Goal: Task Accomplishment & Management: Use online tool/utility

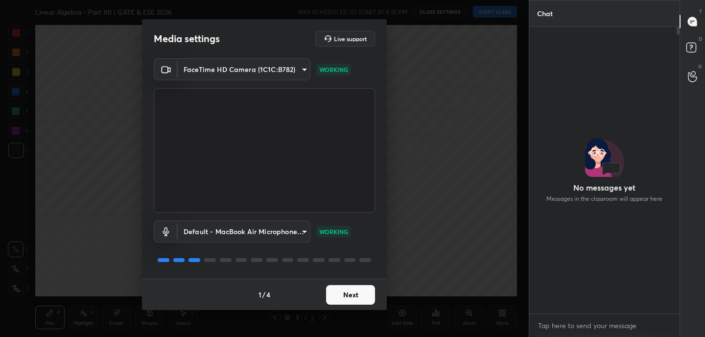
scroll to position [3, 3]
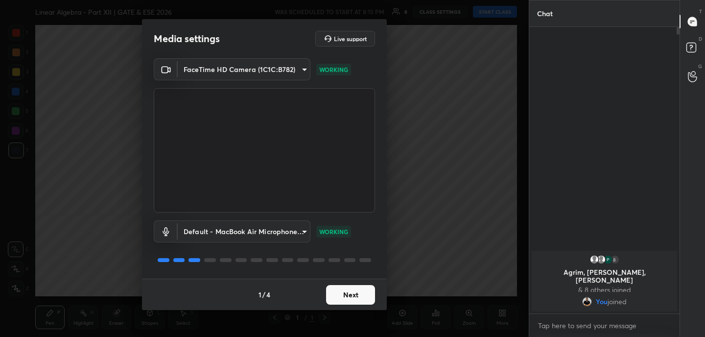
click at [349, 296] on button "Next" at bounding box center [350, 295] width 49 height 20
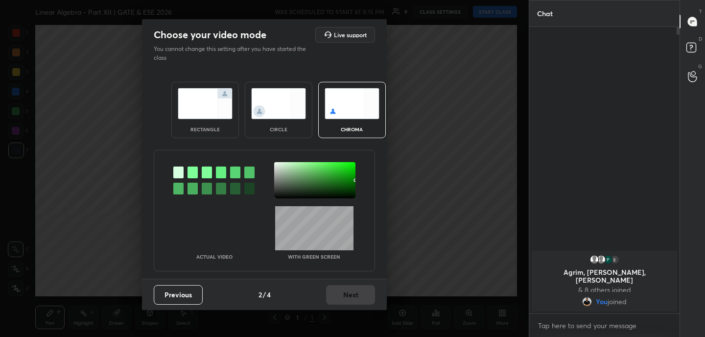
click at [210, 114] on img at bounding box center [205, 103] width 55 height 31
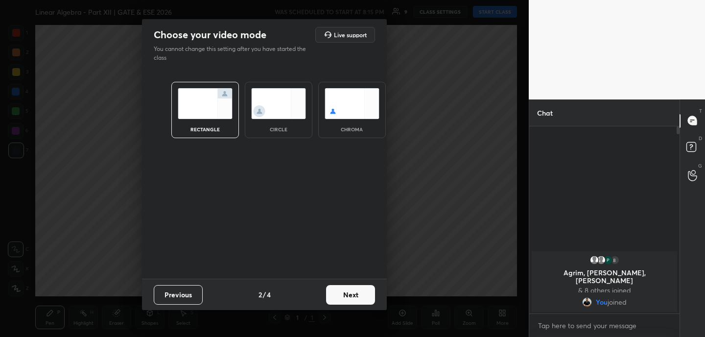
click at [364, 297] on button "Next" at bounding box center [350, 295] width 49 height 20
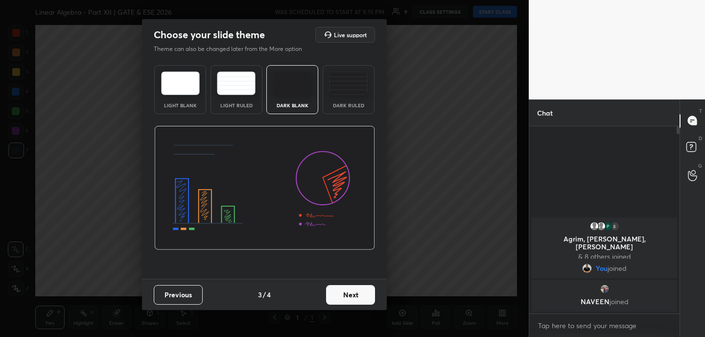
click at [362, 295] on button "Next" at bounding box center [350, 295] width 49 height 20
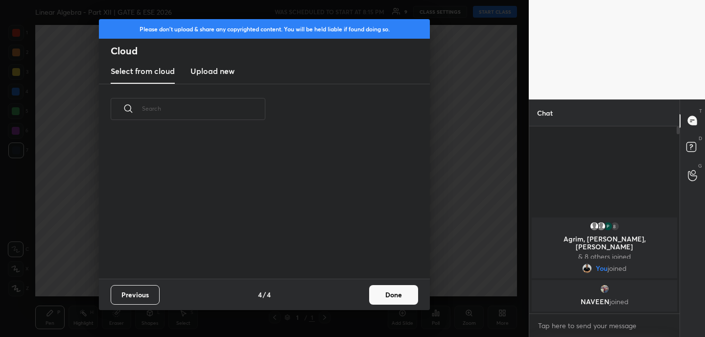
scroll to position [145, 314]
drag, startPoint x: 204, startPoint y: 70, endPoint x: 208, endPoint y: 77, distance: 8.3
click at [204, 70] on h3 "Upload new" at bounding box center [213, 71] width 44 height 12
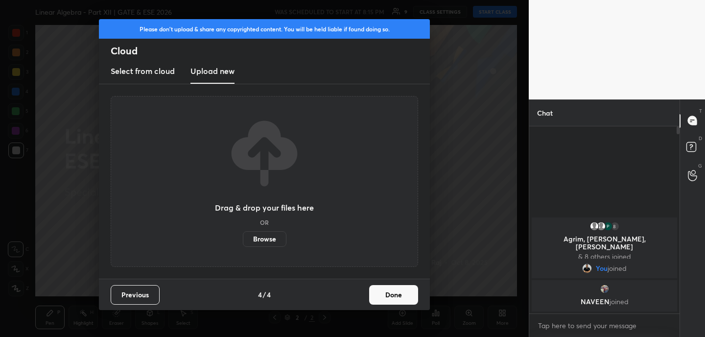
click at [267, 240] on label "Browse" at bounding box center [265, 239] width 44 height 16
click at [243, 240] on input "Browse" at bounding box center [243, 239] width 0 height 16
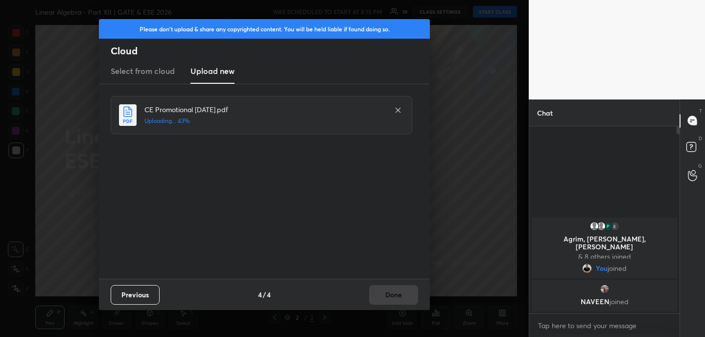
click at [593, 301] on p "NAVEEN joined" at bounding box center [605, 302] width 134 height 8
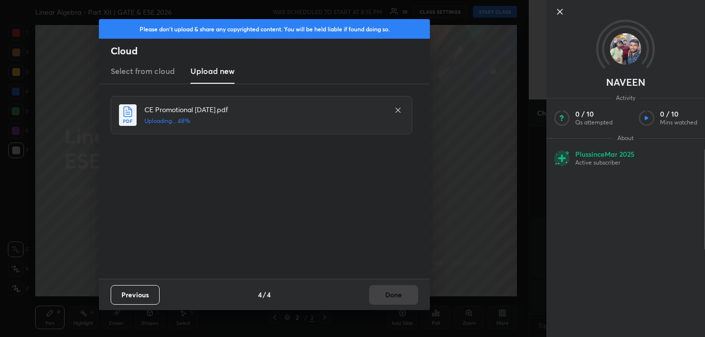
click at [558, 14] on icon at bounding box center [560, 11] width 5 height 5
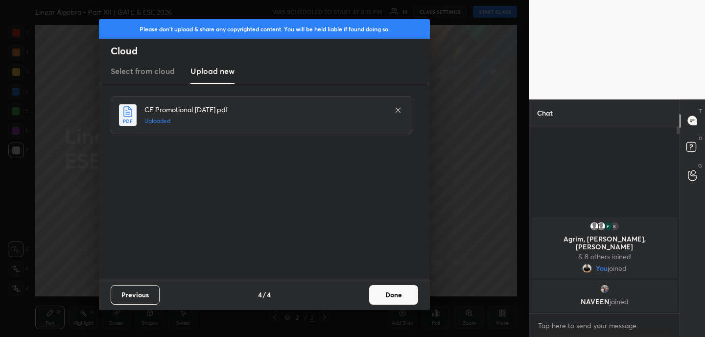
click at [399, 301] on button "Done" at bounding box center [393, 295] width 49 height 20
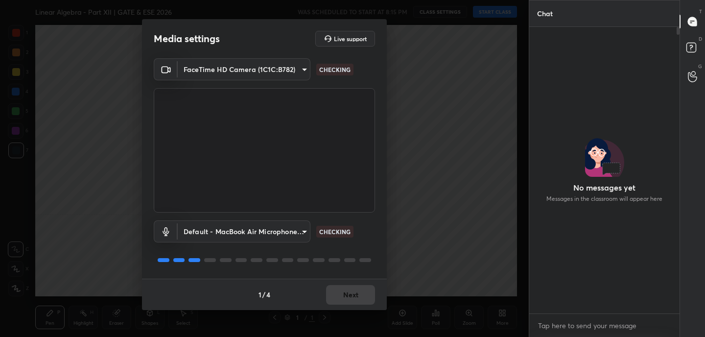
scroll to position [3, 3]
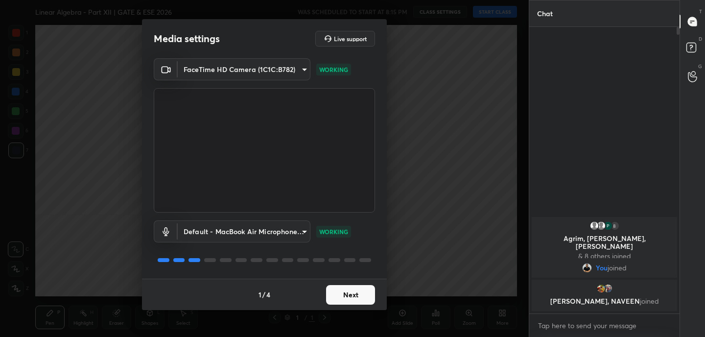
click at [357, 294] on button "Next" at bounding box center [350, 295] width 49 height 20
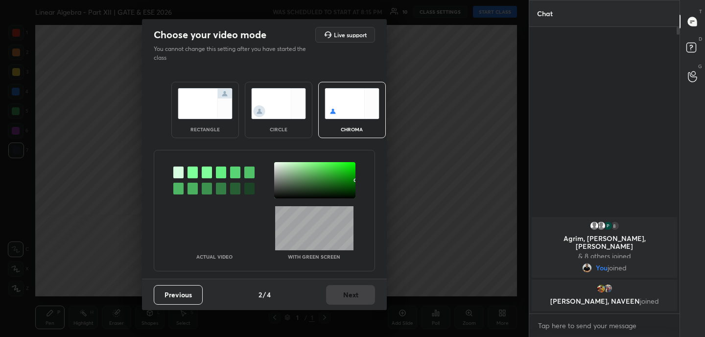
click at [196, 100] on img at bounding box center [205, 103] width 55 height 31
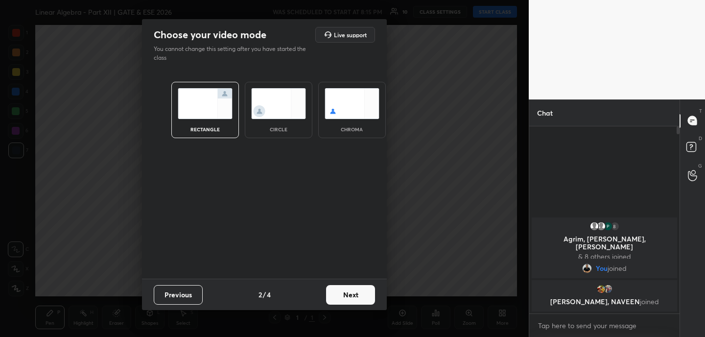
click at [354, 295] on button "Next" at bounding box center [350, 295] width 49 height 20
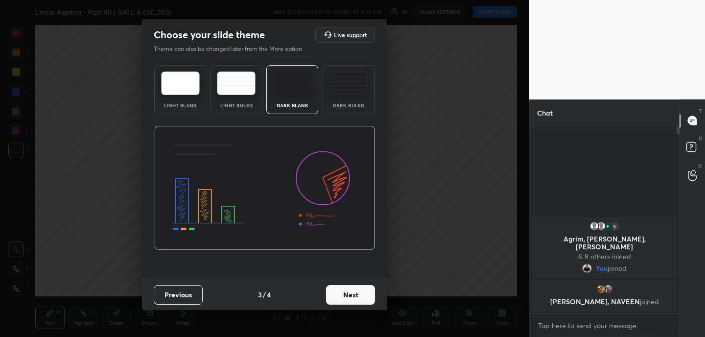
click at [354, 295] on button "Next" at bounding box center [350, 295] width 49 height 20
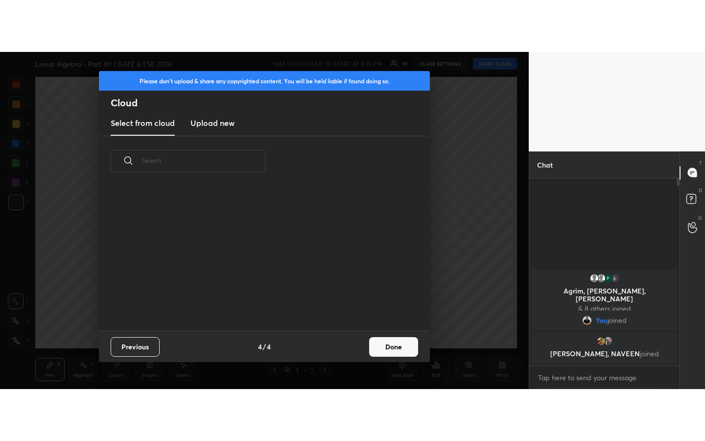
scroll to position [145, 314]
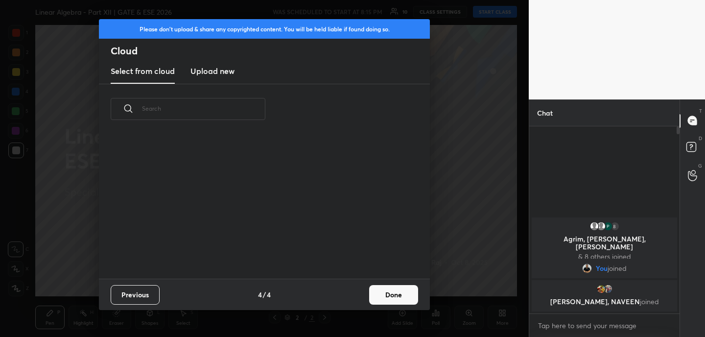
click at [220, 67] on h3 "Upload new" at bounding box center [213, 71] width 44 height 12
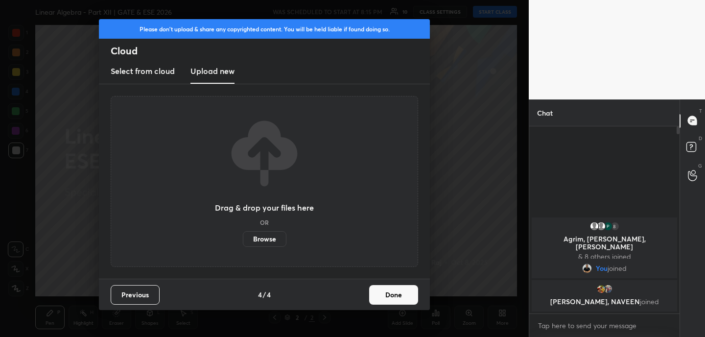
click at [266, 240] on label "Browse" at bounding box center [265, 239] width 44 height 16
click at [243, 240] on input "Browse" at bounding box center [243, 239] width 0 height 16
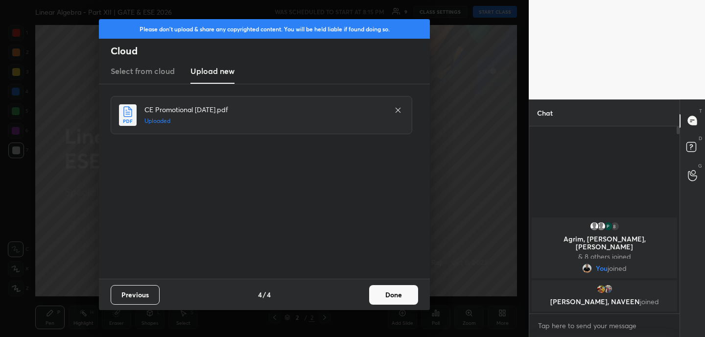
click at [405, 296] on button "Done" at bounding box center [393, 295] width 49 height 20
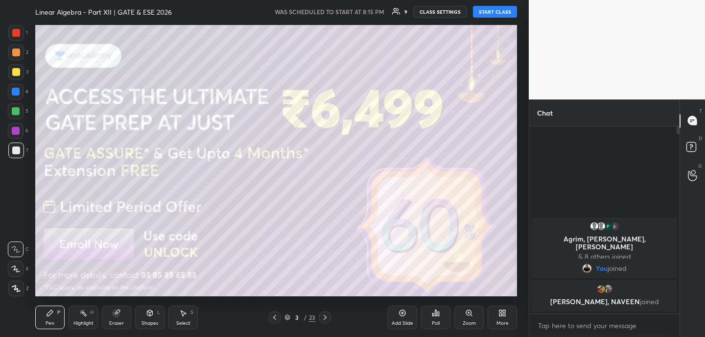
drag, startPoint x: 276, startPoint y: 318, endPoint x: 288, endPoint y: 312, distance: 14.0
click at [276, 318] on icon at bounding box center [275, 318] width 8 height 8
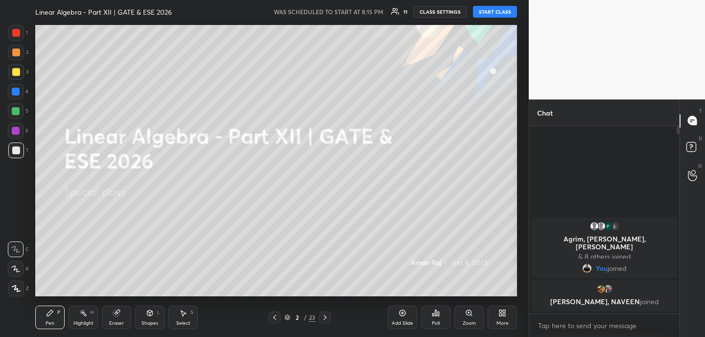
click at [509, 316] on div "More" at bounding box center [502, 318] width 29 height 24
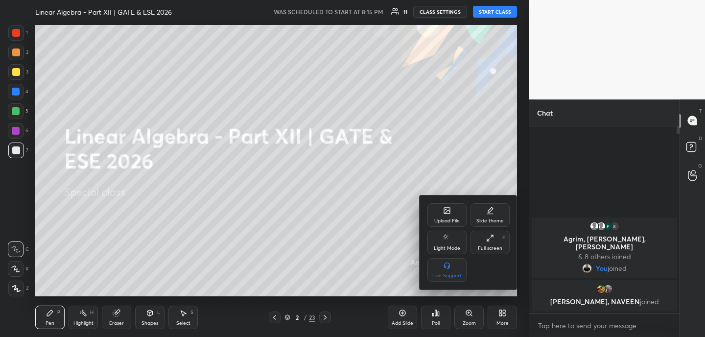
click at [493, 246] on div "Full screen" at bounding box center [490, 248] width 24 height 5
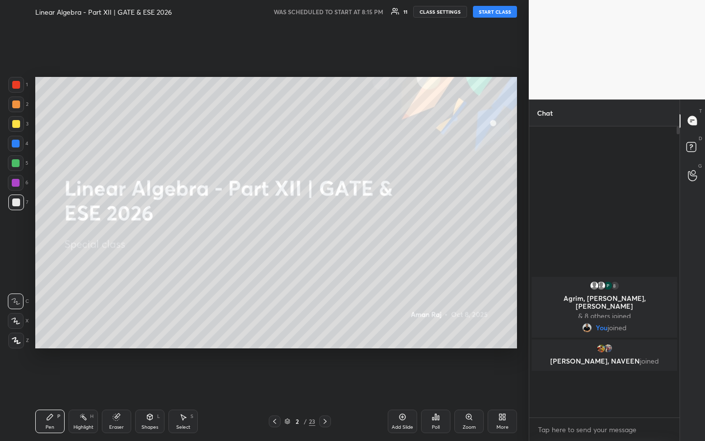
scroll to position [206, 147]
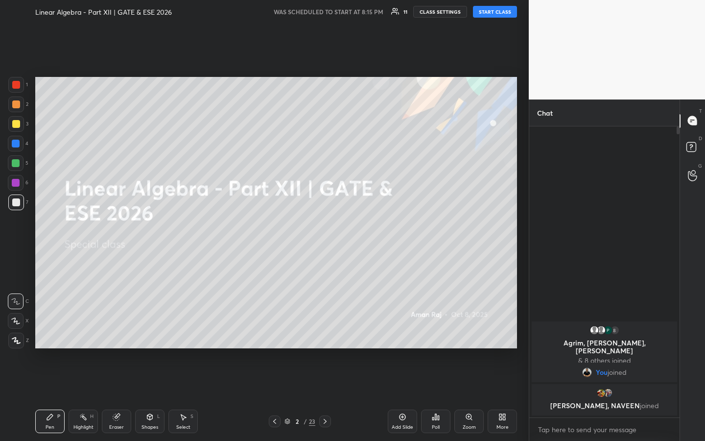
click at [503, 12] on button "START CLASS" at bounding box center [495, 12] width 44 height 12
drag, startPoint x: 118, startPoint y: 418, endPoint x: 108, endPoint y: 392, distance: 27.5
click at [118, 337] on icon at bounding box center [116, 417] width 6 height 6
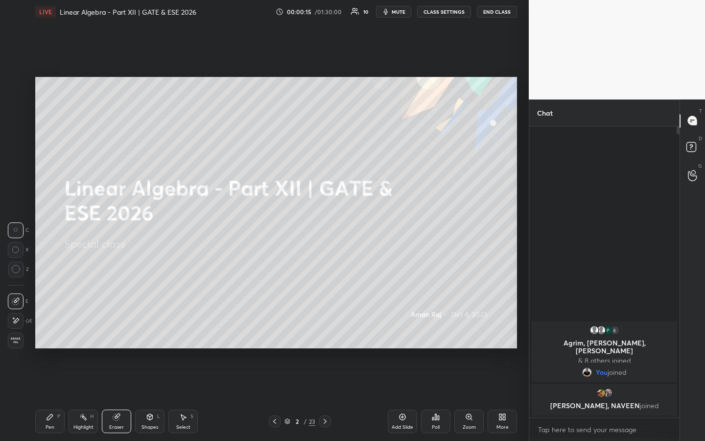
drag, startPoint x: 15, startPoint y: 324, endPoint x: 27, endPoint y: 313, distance: 16.6
click at [15, 324] on icon at bounding box center [16, 320] width 8 height 8
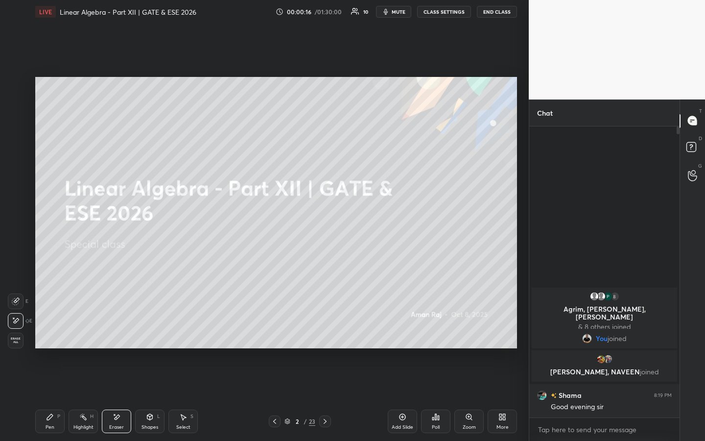
click at [48, 337] on icon at bounding box center [50, 417] width 6 height 6
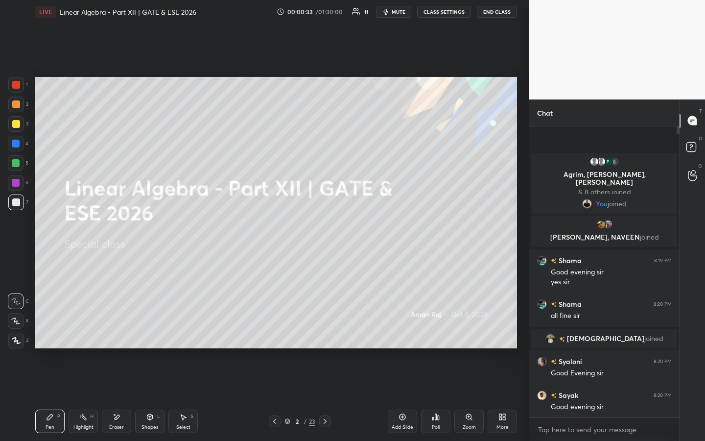
drag, startPoint x: 17, startPoint y: 123, endPoint x: 33, endPoint y: 139, distance: 22.5
click at [17, 123] on div at bounding box center [16, 124] width 8 height 8
drag, startPoint x: 149, startPoint y: 420, endPoint x: 148, endPoint y: 409, distance: 11.8
click at [149, 337] on icon at bounding box center [150, 417] width 8 height 8
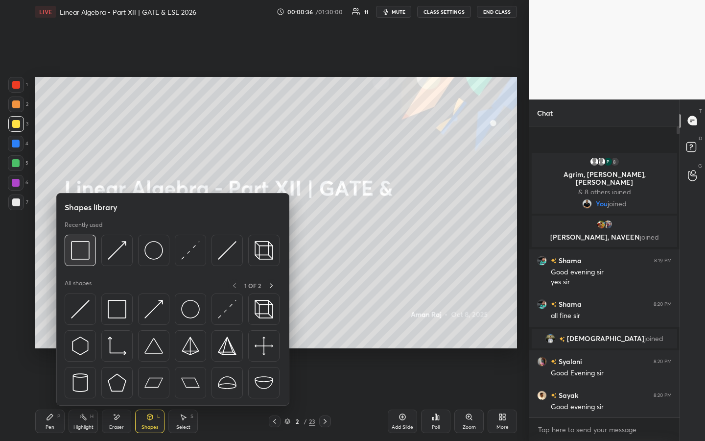
click at [86, 256] on img at bounding box center [80, 250] width 19 height 19
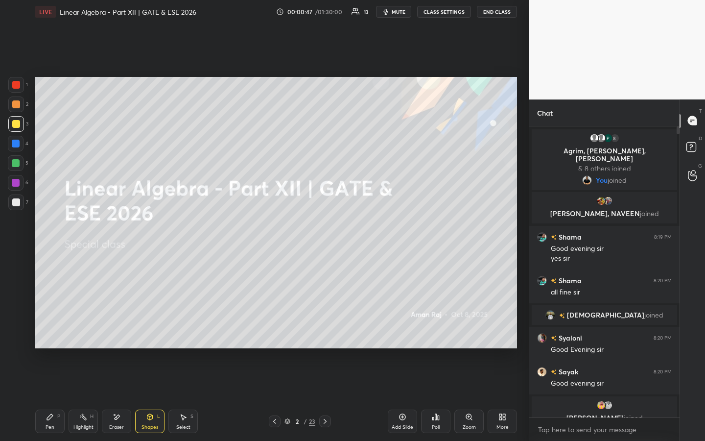
click at [51, 337] on icon at bounding box center [50, 417] width 6 height 6
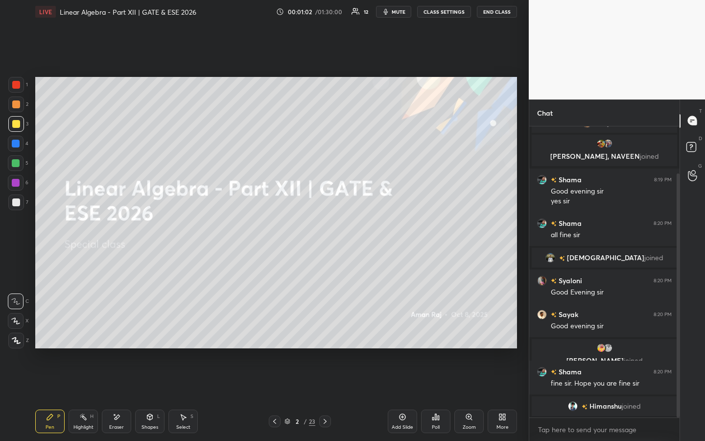
drag, startPoint x: 679, startPoint y: 226, endPoint x: 677, endPoint y: 242, distance: 16.8
click at [679, 239] on div at bounding box center [678, 295] width 3 height 244
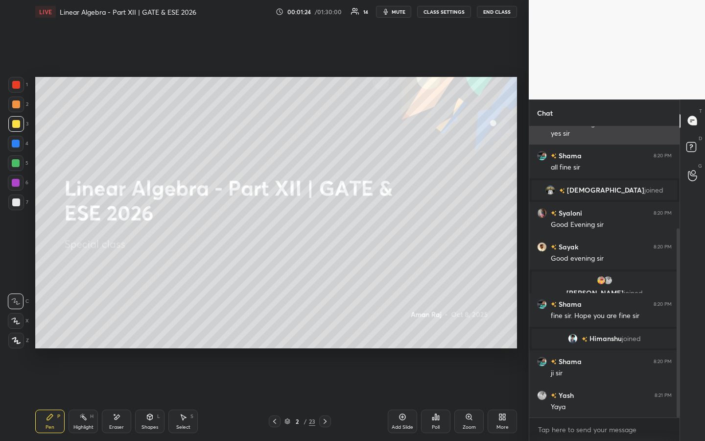
scroll to position [158, 0]
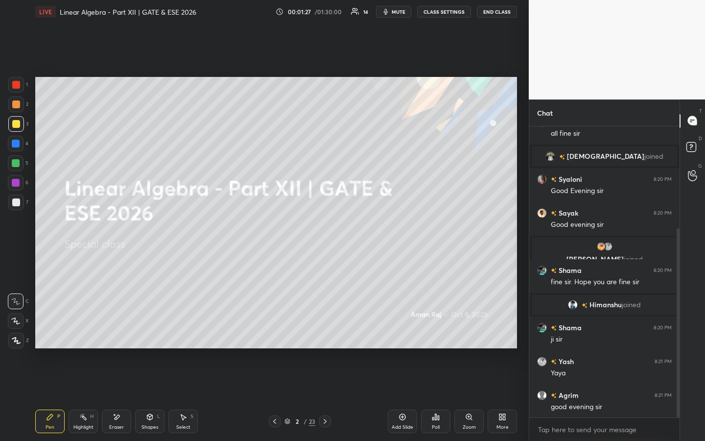
click at [117, 337] on div "Eraser" at bounding box center [116, 422] width 29 height 24
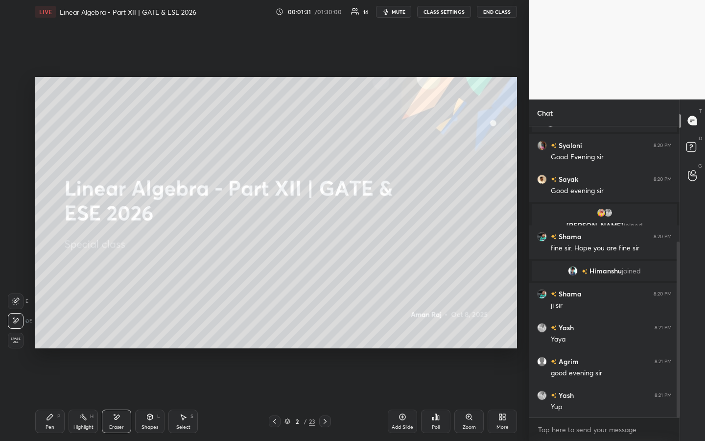
click at [49, 337] on icon at bounding box center [50, 417] width 8 height 8
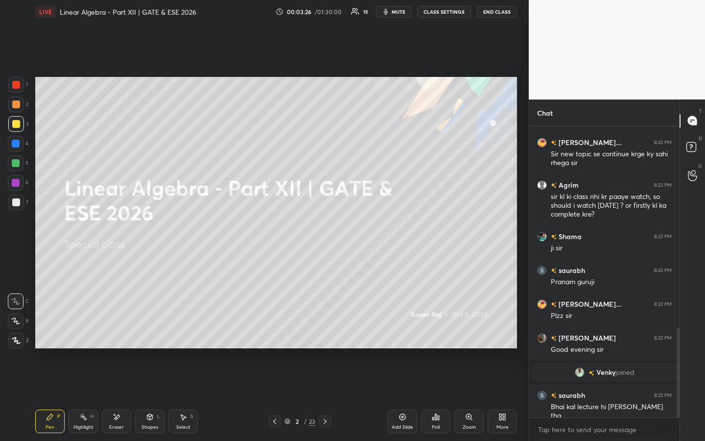
scroll to position [656, 0]
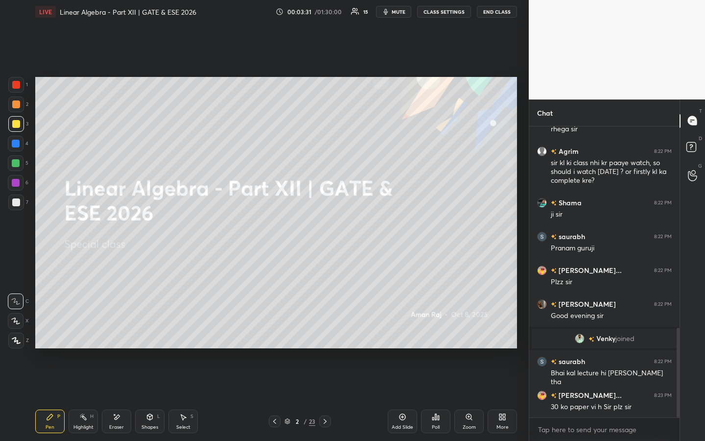
drag, startPoint x: 111, startPoint y: 423, endPoint x: 135, endPoint y: 408, distance: 28.0
click at [112, 337] on div "Eraser" at bounding box center [116, 422] width 29 height 24
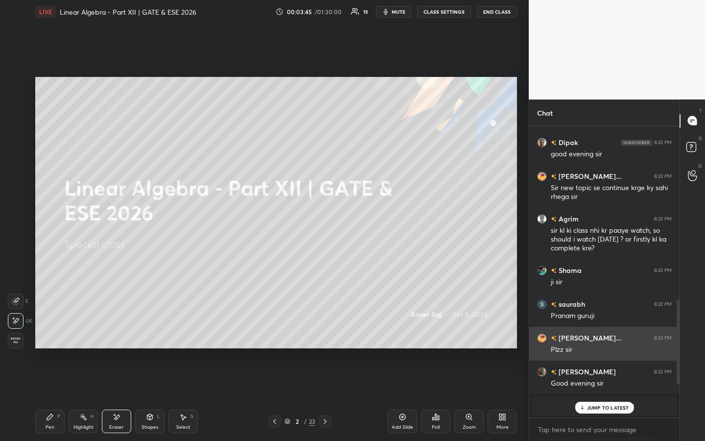
scroll to position [582, 0]
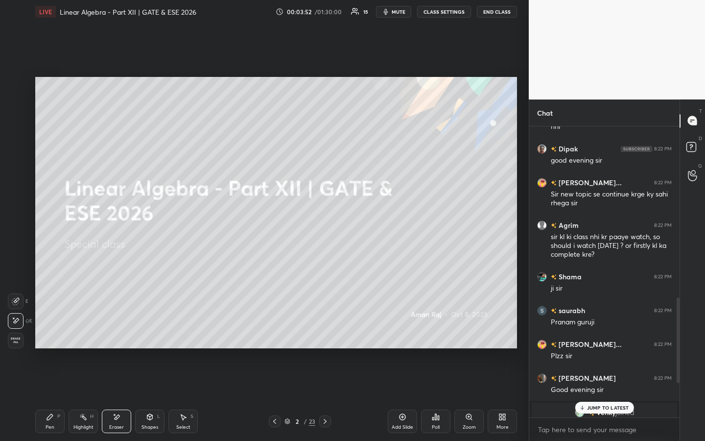
click at [590, 337] on div "JUMP TO LATEST" at bounding box center [604, 408] width 59 height 12
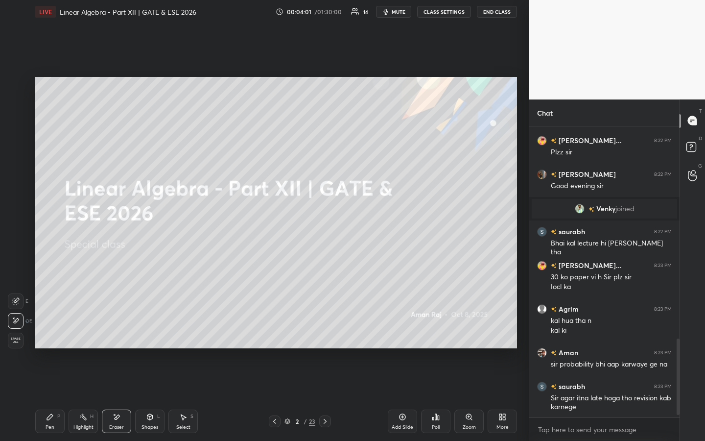
scroll to position [820, 0]
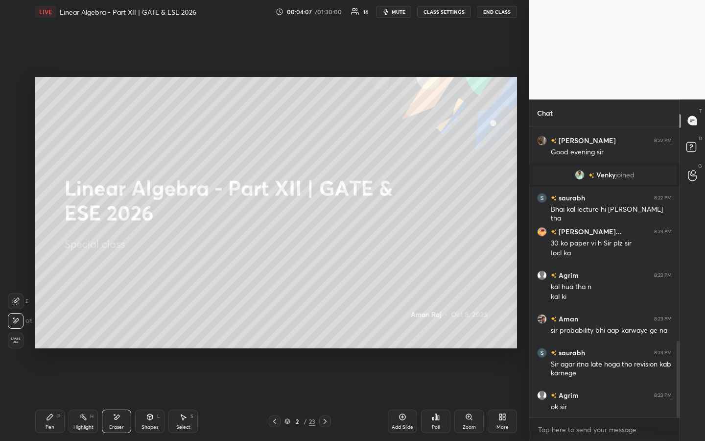
click at [44, 337] on div "Pen P" at bounding box center [49, 422] width 29 height 24
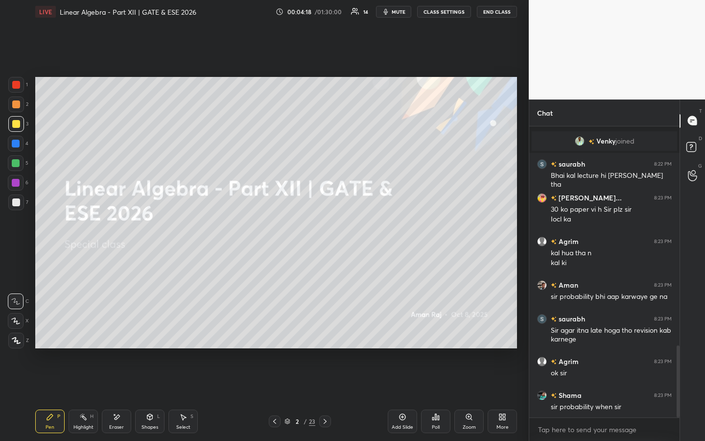
scroll to position [888, 0]
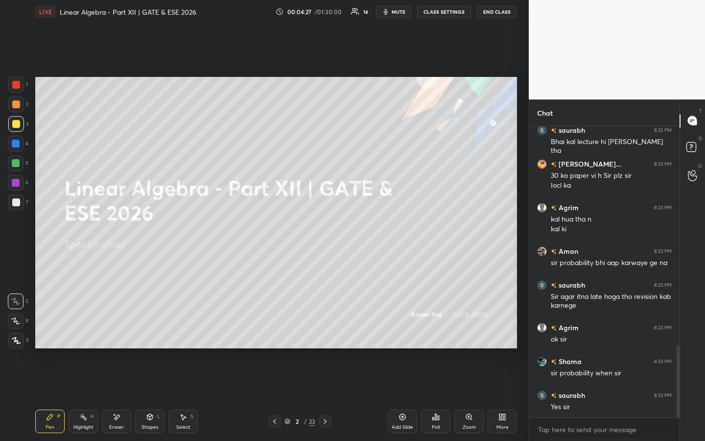
drag, startPoint x: 116, startPoint y: 422, endPoint x: 123, endPoint y: 418, distance: 8.6
click at [118, 337] on div "Eraser" at bounding box center [116, 422] width 29 height 24
click at [53, 337] on icon at bounding box center [50, 417] width 8 height 8
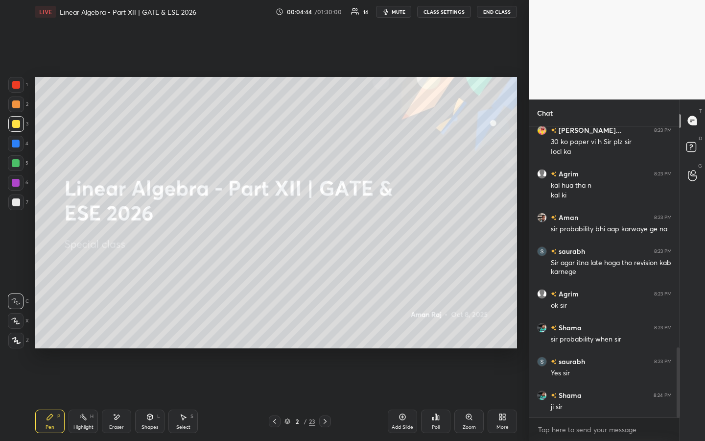
click at [324, 337] on icon at bounding box center [325, 421] width 8 height 8
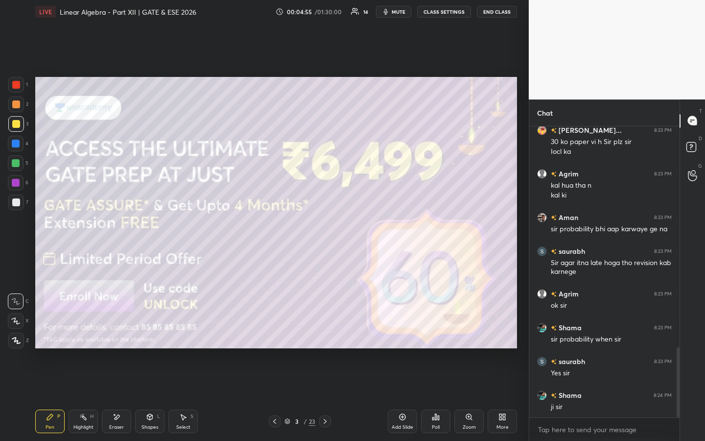
scroll to position [955, 0]
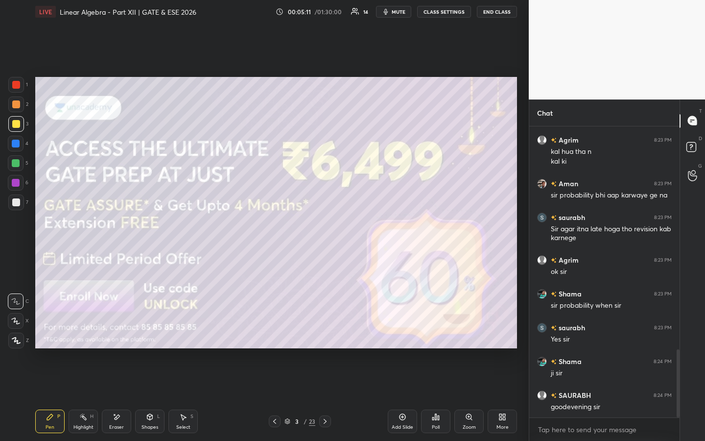
click at [325, 337] on icon at bounding box center [325, 421] width 8 height 8
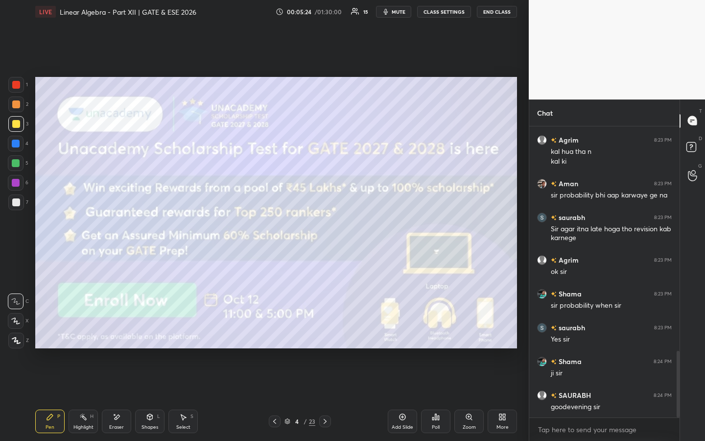
scroll to position [979, 0]
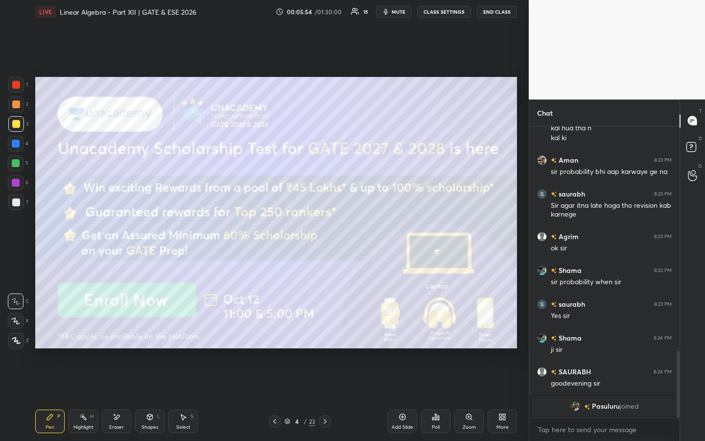
click at [326, 337] on icon at bounding box center [325, 421] width 8 height 8
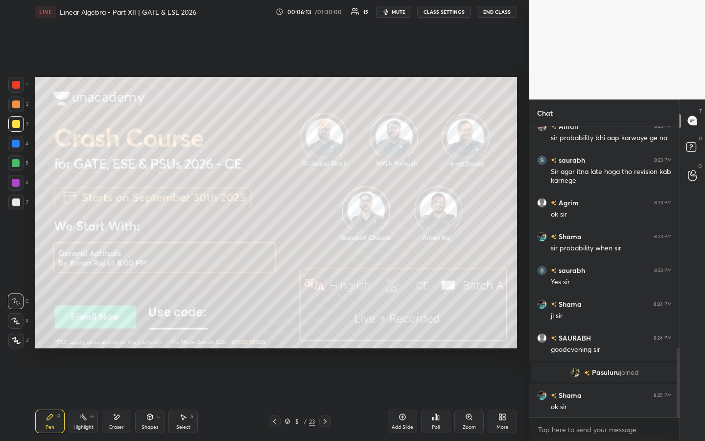
scroll to position [929, 0]
click at [325, 337] on icon at bounding box center [325, 421] width 8 height 8
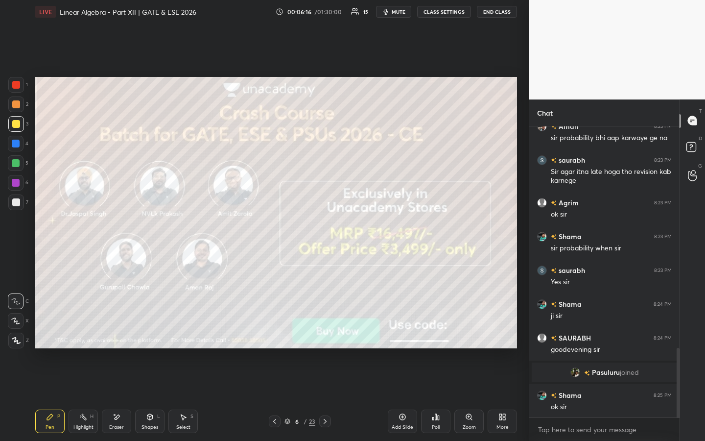
click at [325, 337] on icon at bounding box center [325, 421] width 8 height 8
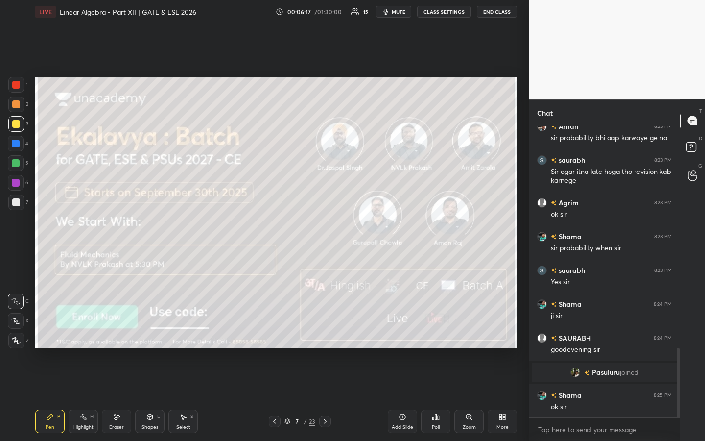
click at [326, 337] on icon at bounding box center [325, 421] width 8 height 8
click at [273, 337] on icon at bounding box center [275, 421] width 8 height 8
click at [325, 337] on icon at bounding box center [325, 421] width 8 height 8
click at [327, 337] on icon at bounding box center [325, 421] width 8 height 8
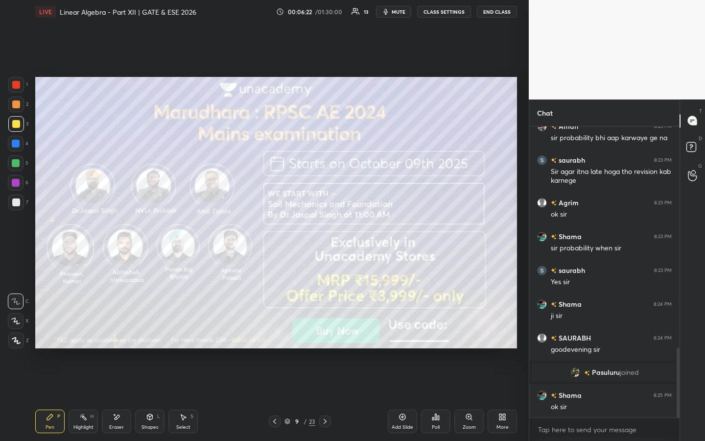
click at [323, 337] on icon at bounding box center [325, 421] width 8 height 8
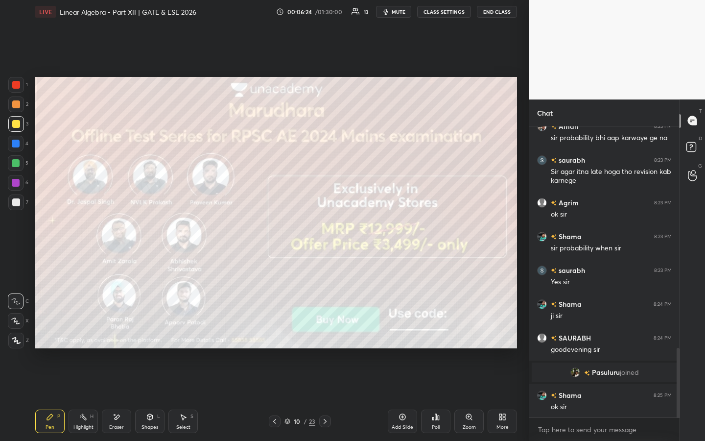
click at [324, 337] on icon at bounding box center [325, 421] width 8 height 8
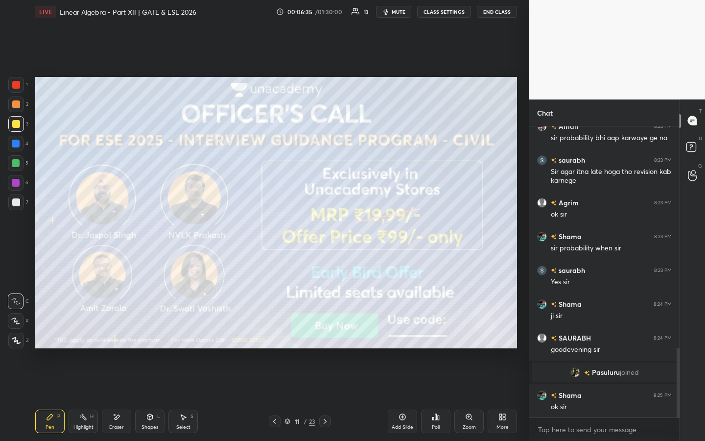
click at [322, 337] on icon at bounding box center [325, 421] width 8 height 8
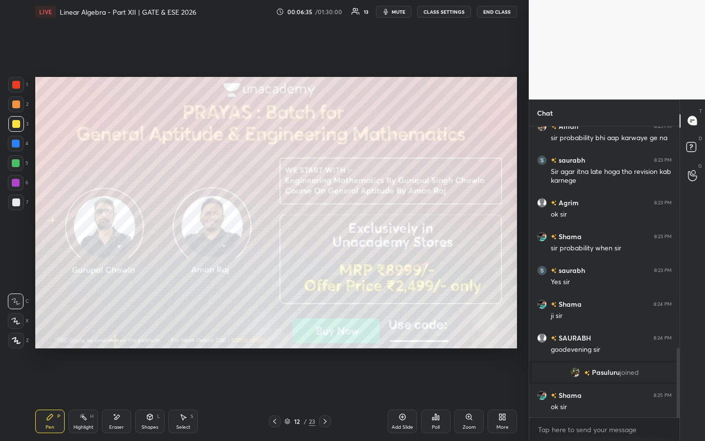
click at [322, 337] on icon at bounding box center [325, 421] width 8 height 8
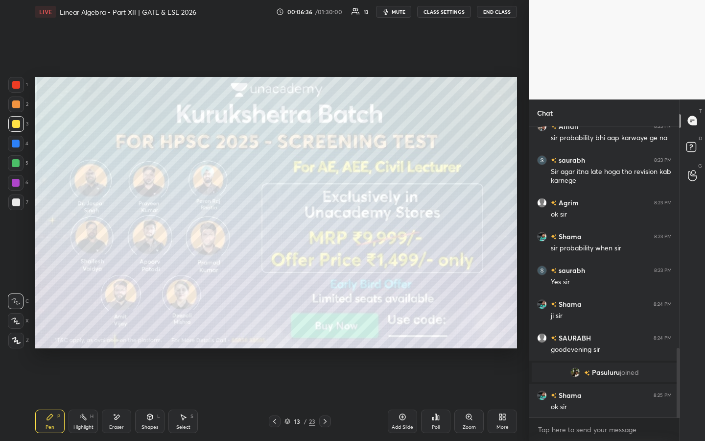
click at [322, 337] on icon at bounding box center [325, 421] width 8 height 8
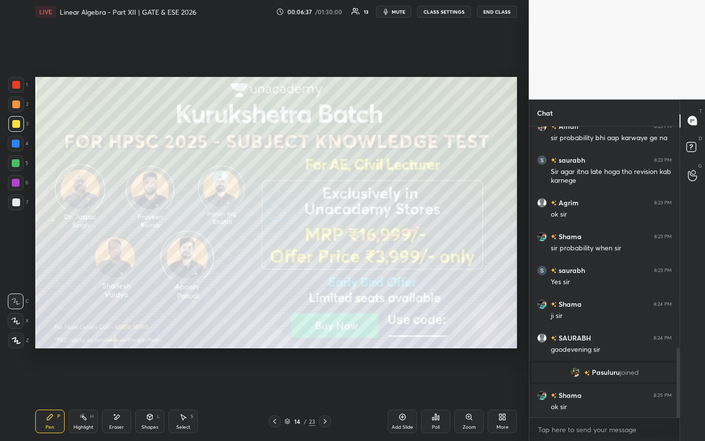
click at [323, 337] on icon at bounding box center [325, 421] width 8 height 8
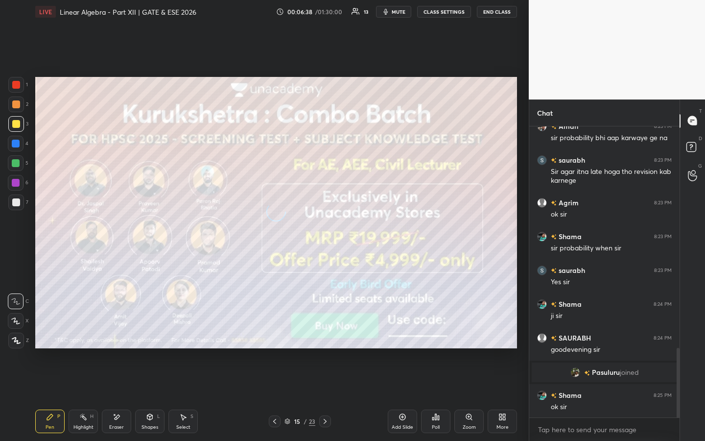
click at [323, 337] on icon at bounding box center [325, 421] width 8 height 8
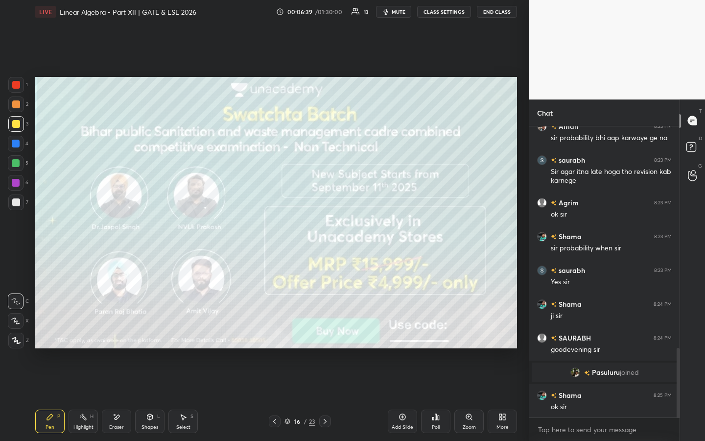
click at [323, 337] on icon at bounding box center [325, 421] width 8 height 8
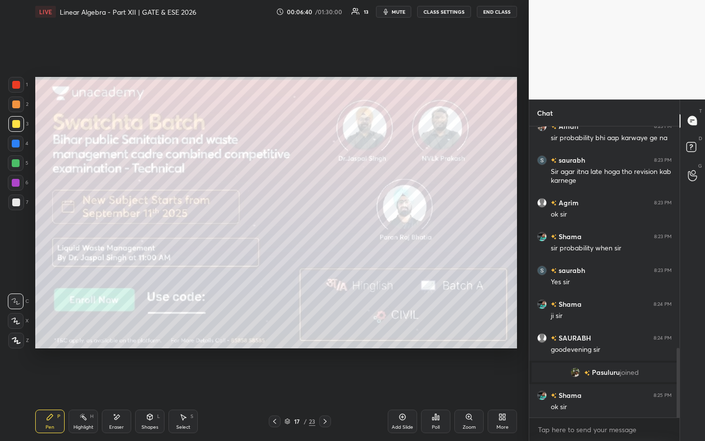
click at [323, 337] on icon at bounding box center [325, 421] width 8 height 8
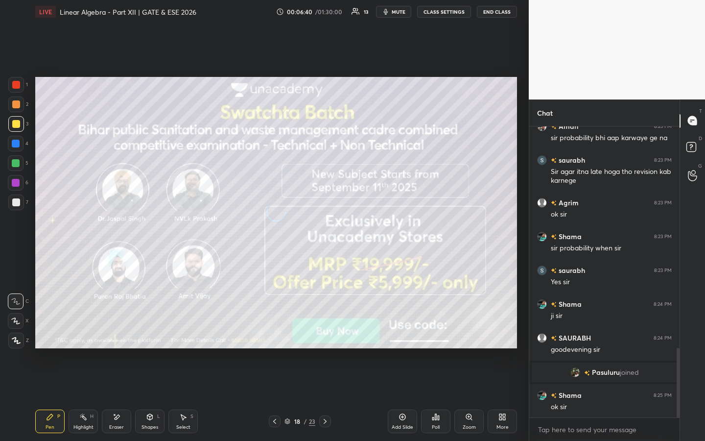
click at [323, 337] on icon at bounding box center [325, 421] width 8 height 8
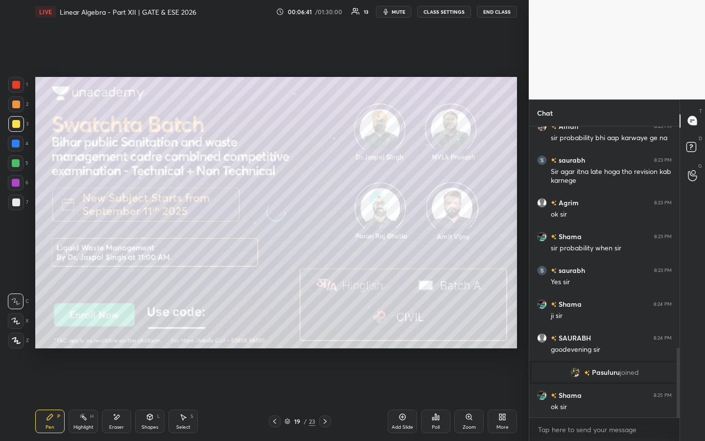
click at [326, 337] on icon at bounding box center [325, 421] width 8 height 8
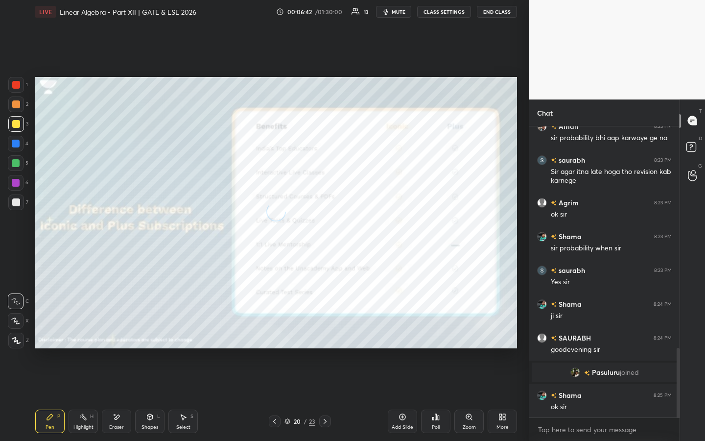
click at [326, 337] on icon at bounding box center [325, 421] width 8 height 8
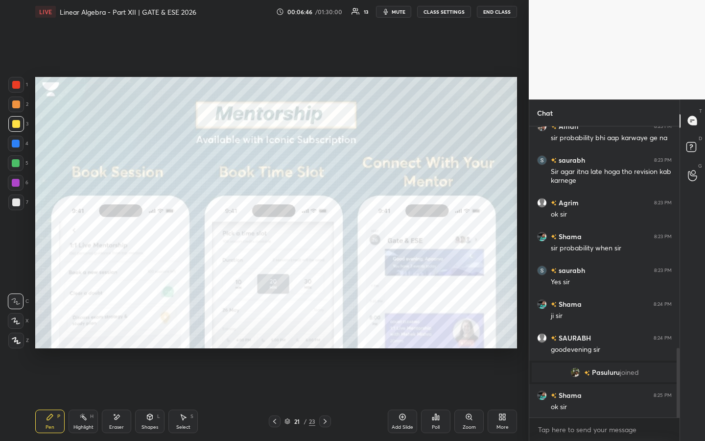
click at [324, 337] on icon at bounding box center [325, 421] width 8 height 8
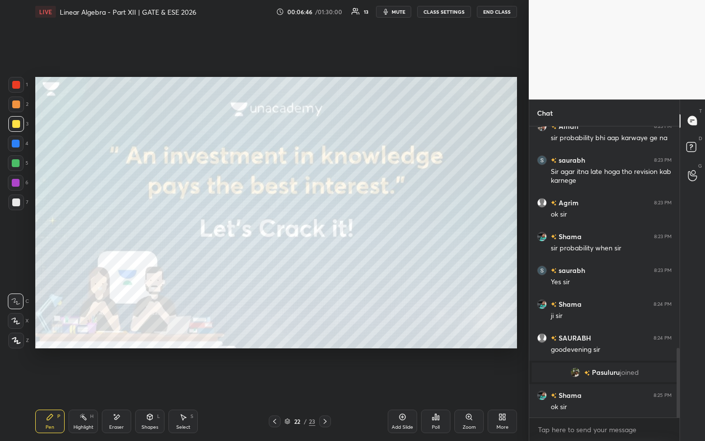
click at [324, 337] on icon at bounding box center [325, 421] width 8 height 8
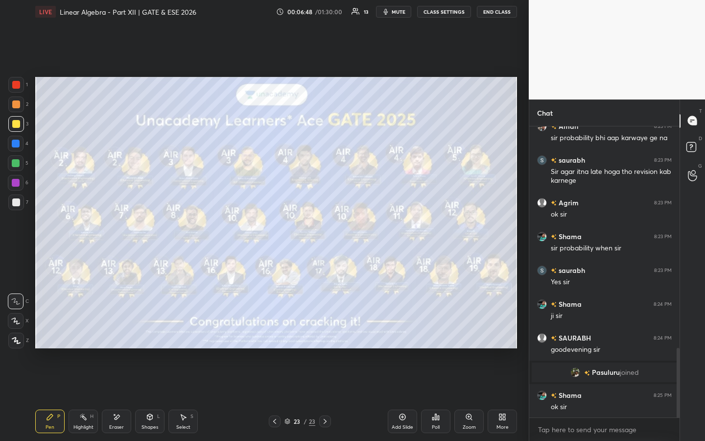
click at [275, 337] on icon at bounding box center [275, 421] width 8 height 8
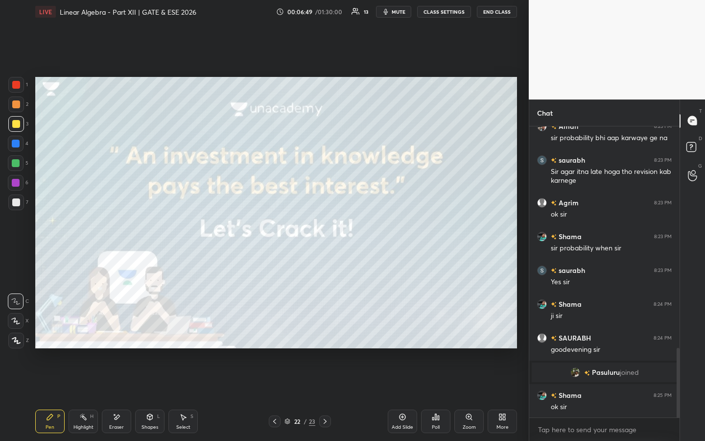
click at [278, 337] on icon at bounding box center [275, 421] width 8 height 8
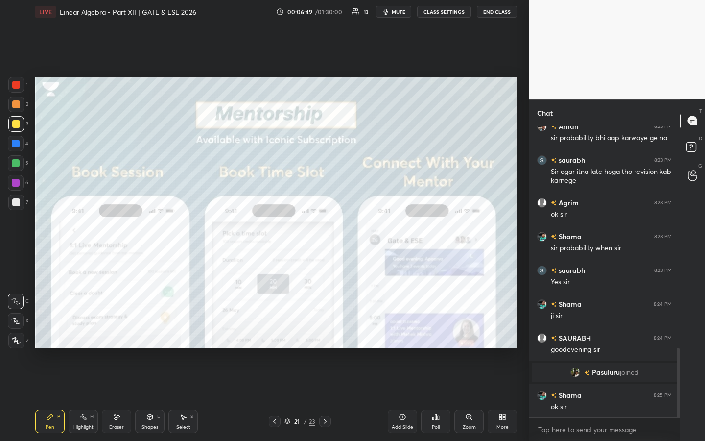
click at [279, 337] on div at bounding box center [275, 421] width 12 height 12
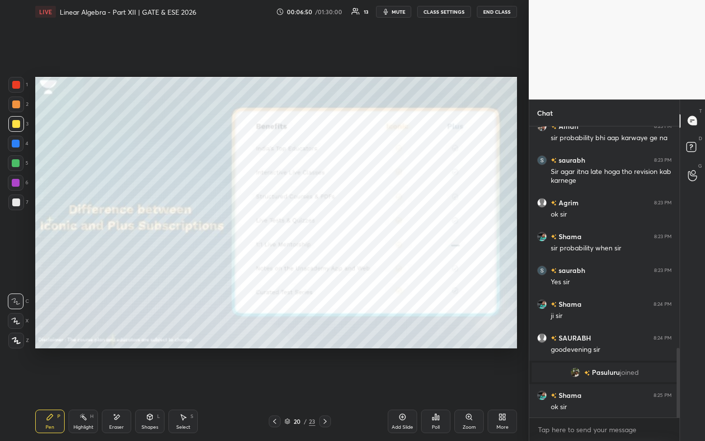
click at [279, 337] on div at bounding box center [275, 421] width 12 height 12
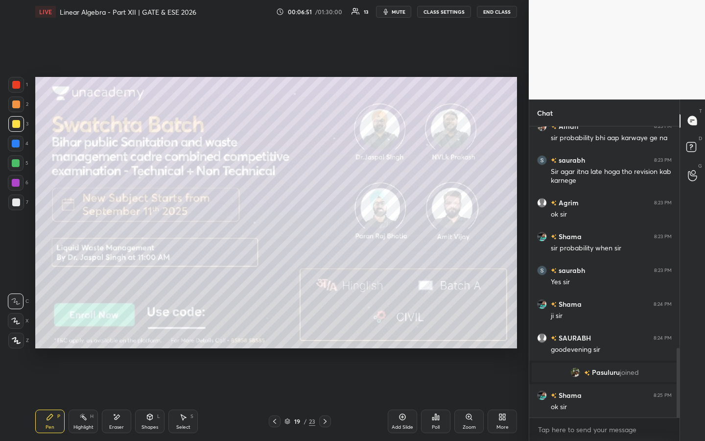
click at [324, 337] on icon at bounding box center [325, 421] width 8 height 8
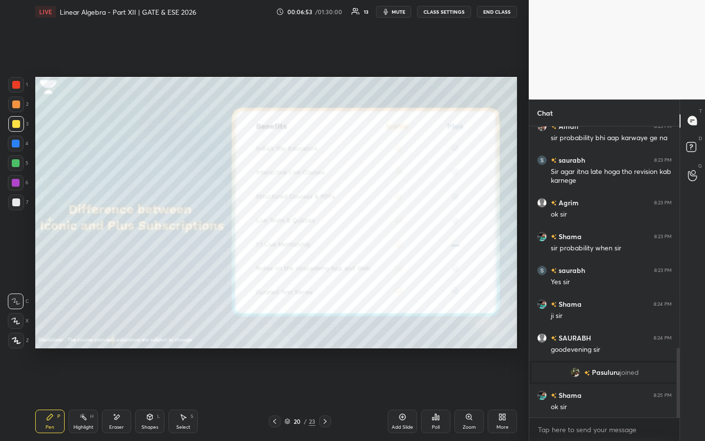
click at [278, 337] on icon at bounding box center [275, 421] width 8 height 8
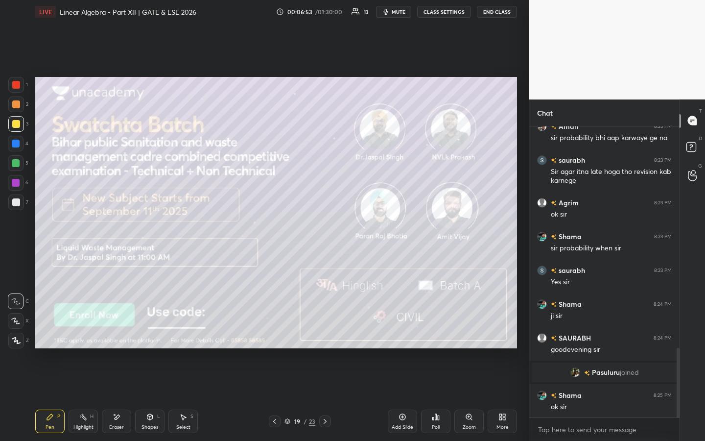
click at [278, 337] on icon at bounding box center [275, 421] width 8 height 8
click at [277, 337] on icon at bounding box center [275, 421] width 8 height 8
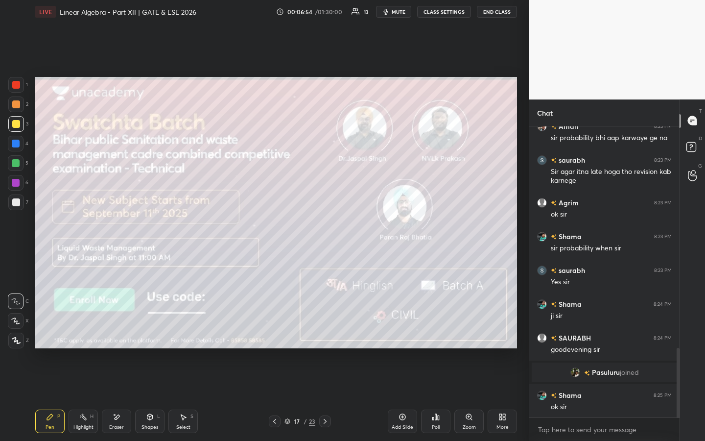
click at [277, 337] on icon at bounding box center [275, 421] width 8 height 8
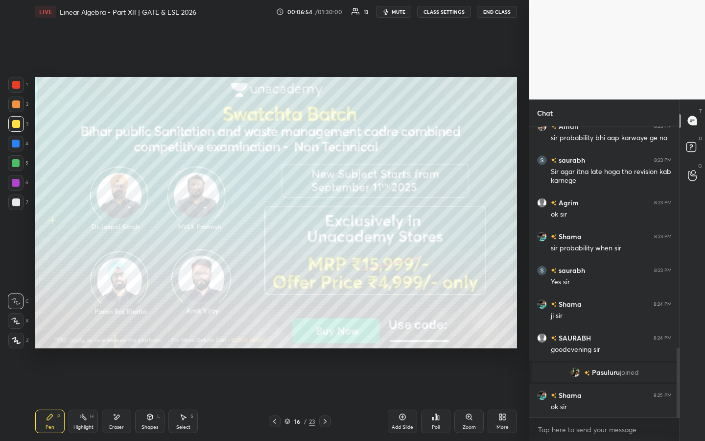
click at [276, 337] on icon at bounding box center [275, 421] width 8 height 8
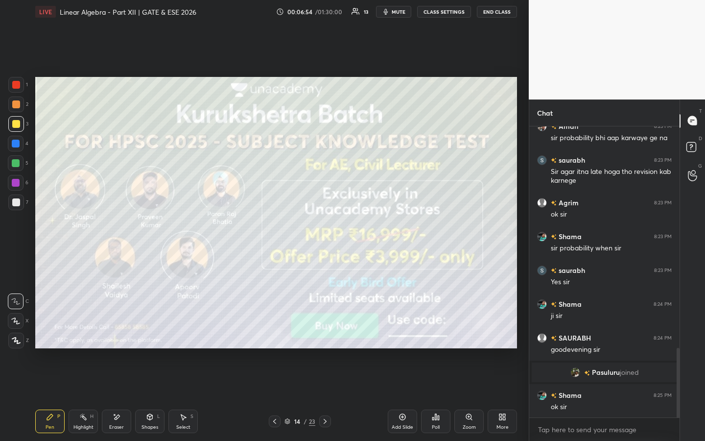
click at [275, 337] on icon at bounding box center [275, 421] width 8 height 8
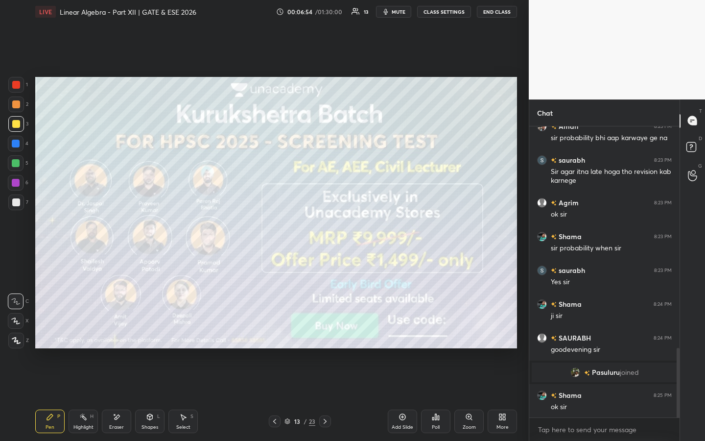
click at [276, 337] on icon at bounding box center [275, 421] width 8 height 8
click at [275, 337] on icon at bounding box center [275, 421] width 8 height 8
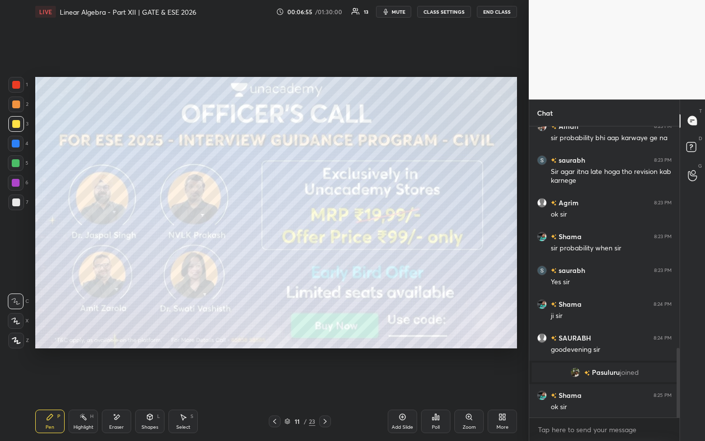
click at [275, 337] on icon at bounding box center [275, 421] width 8 height 8
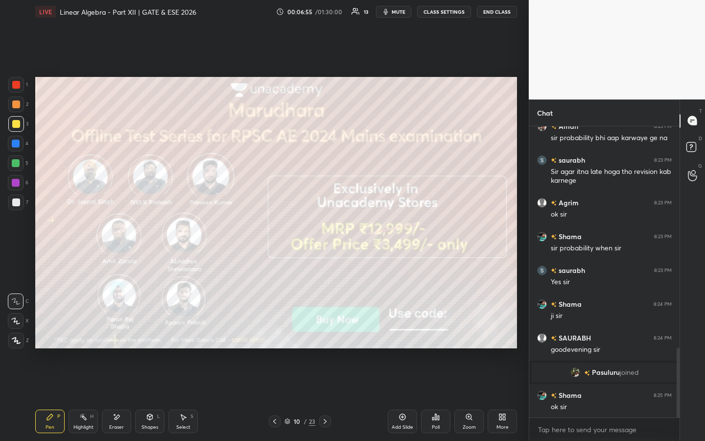
click at [275, 337] on icon at bounding box center [275, 421] width 8 height 8
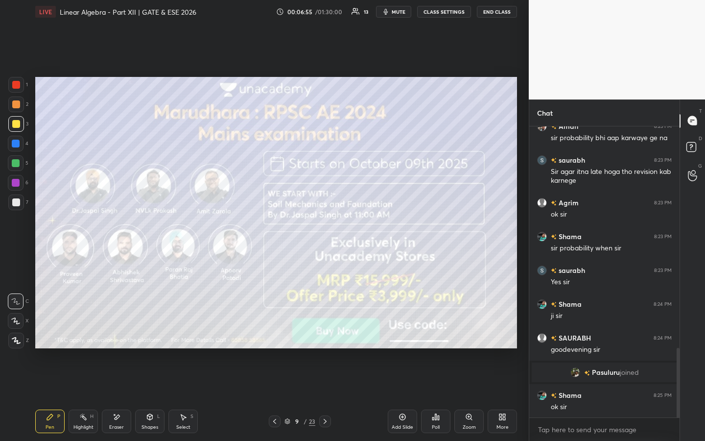
click at [275, 337] on icon at bounding box center [275, 421] width 8 height 8
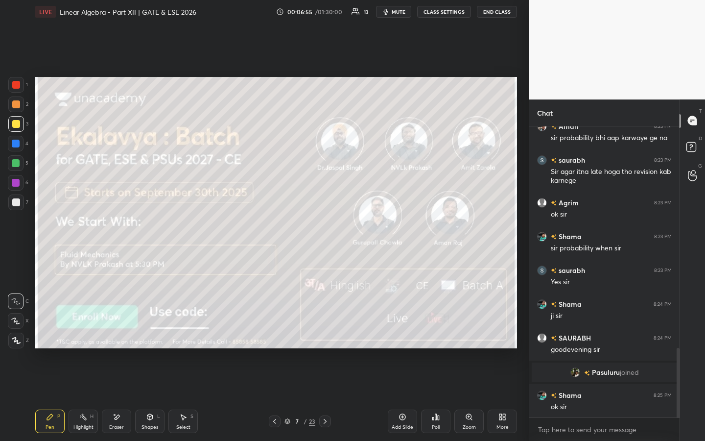
click at [275, 337] on icon at bounding box center [275, 421] width 8 height 8
click at [274, 337] on icon at bounding box center [275, 421] width 8 height 8
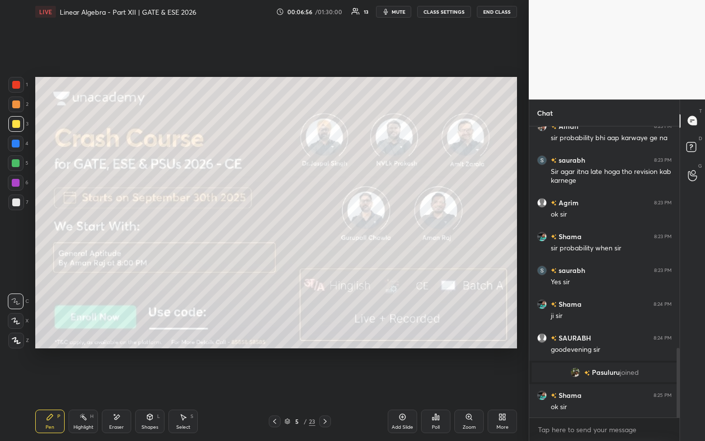
click at [274, 337] on icon at bounding box center [274, 421] width 3 height 5
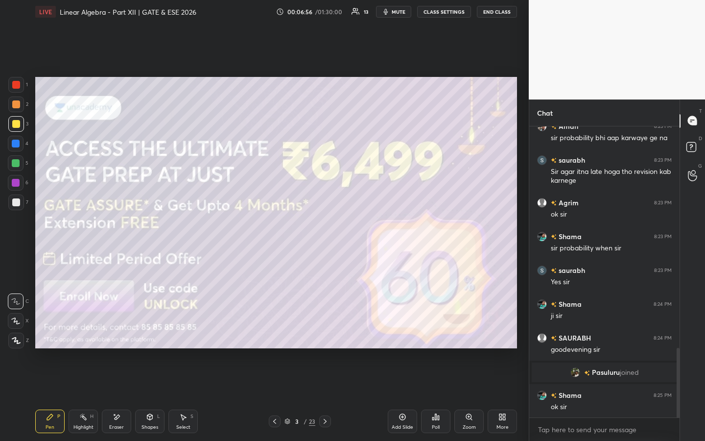
click at [274, 337] on icon at bounding box center [274, 421] width 3 height 5
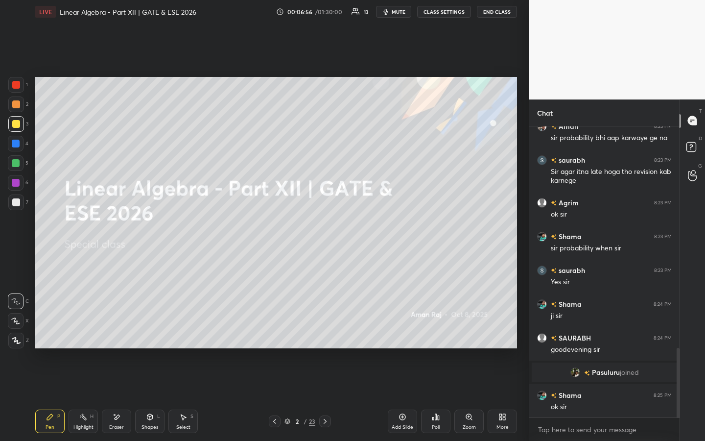
click at [274, 337] on icon at bounding box center [275, 421] width 8 height 8
click at [274, 337] on icon at bounding box center [274, 421] width 3 height 5
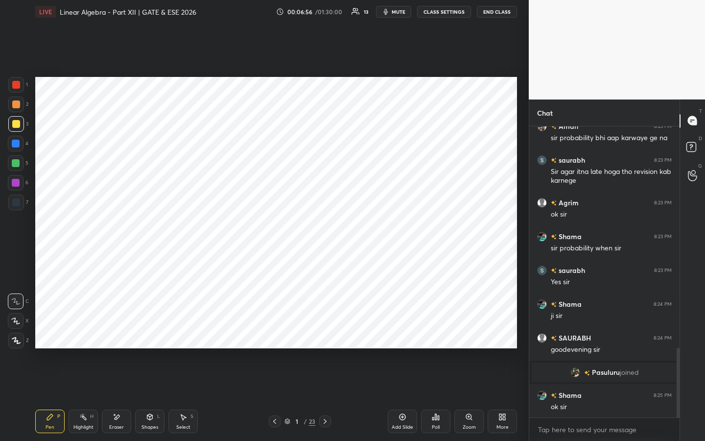
click at [274, 337] on icon at bounding box center [274, 421] width 3 height 5
click at [324, 337] on icon at bounding box center [325, 421] width 8 height 8
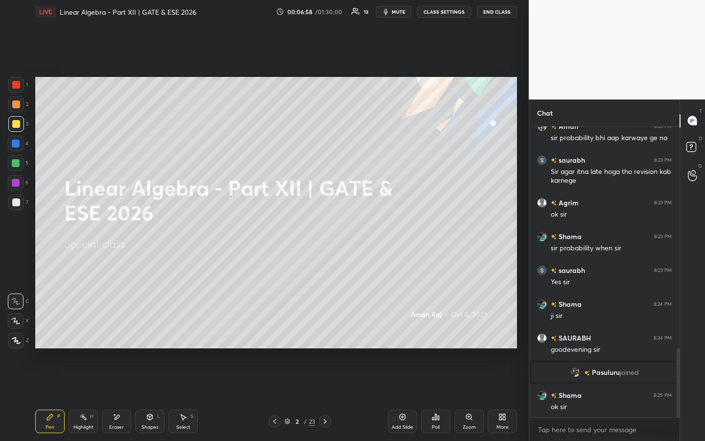
click at [408, 337] on div "Add Slide" at bounding box center [403, 427] width 22 height 5
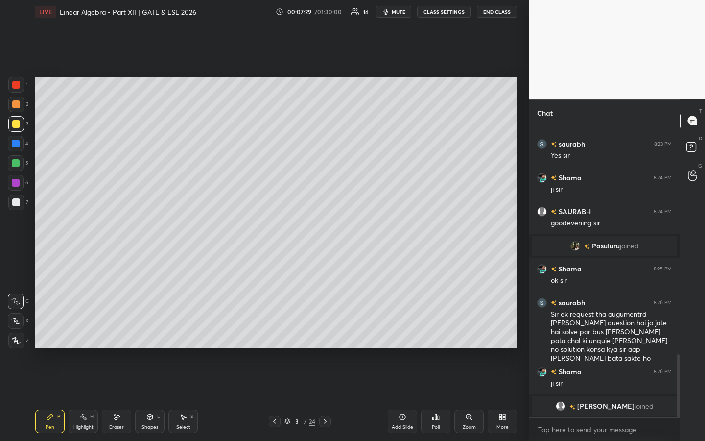
scroll to position [1068, 0]
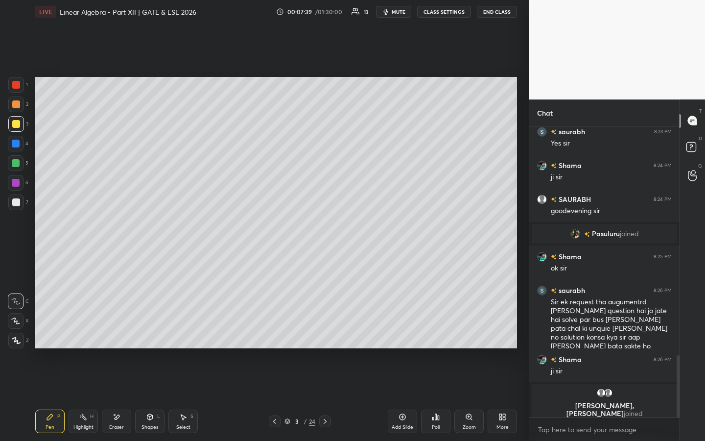
drag, startPoint x: 13, startPoint y: 82, endPoint x: 31, endPoint y: 83, distance: 18.6
click at [12, 82] on div at bounding box center [16, 85] width 16 height 16
click at [114, 337] on div "Eraser" at bounding box center [116, 422] width 29 height 24
click at [45, 337] on div "Pen P" at bounding box center [49, 422] width 29 height 24
click at [19, 163] on div at bounding box center [16, 163] width 8 height 8
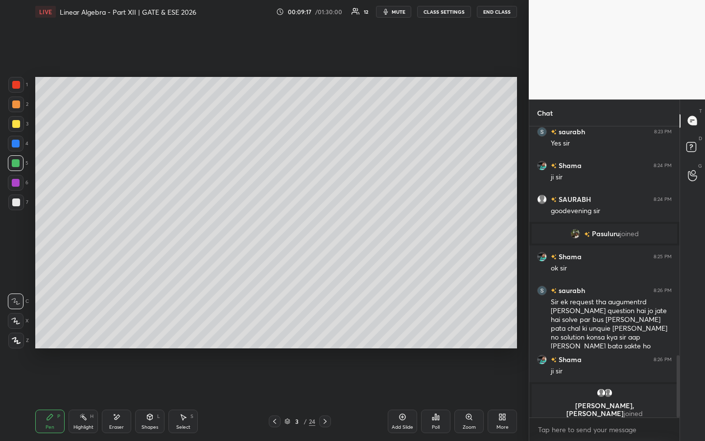
scroll to position [1054, 0]
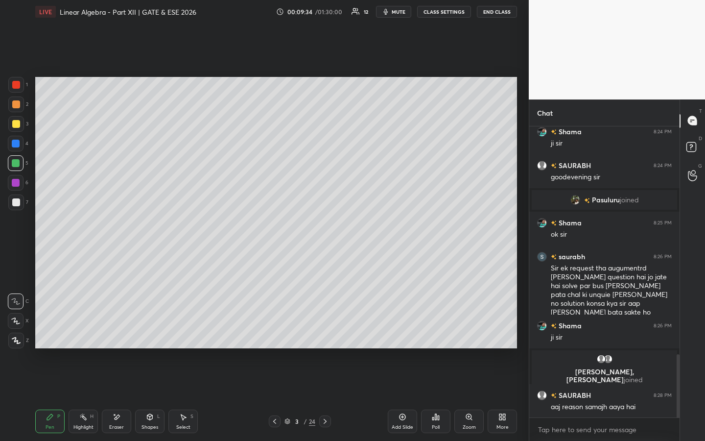
drag, startPoint x: 403, startPoint y: 418, endPoint x: 385, endPoint y: 400, distance: 25.6
click at [402, 337] on icon at bounding box center [403, 417] width 8 height 8
drag, startPoint x: 17, startPoint y: 124, endPoint x: 33, endPoint y: 122, distance: 16.3
click at [17, 124] on div at bounding box center [16, 124] width 8 height 8
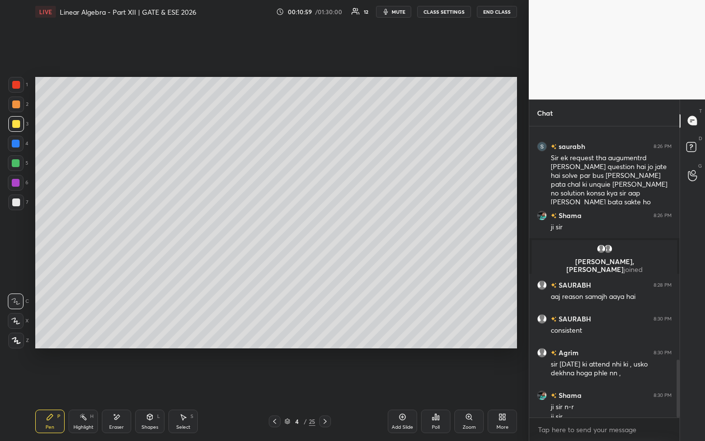
scroll to position [1174, 0]
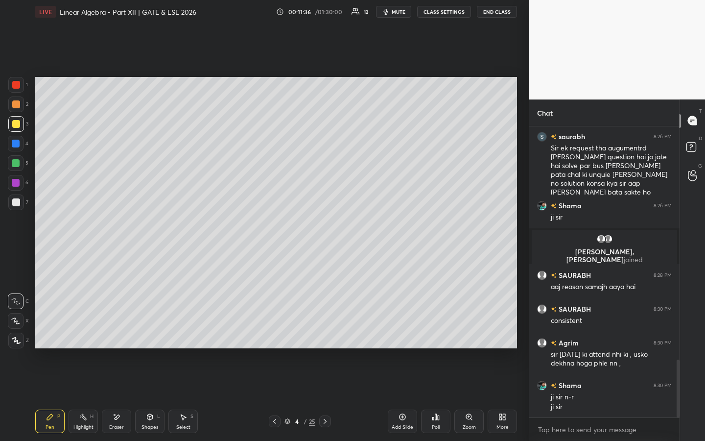
click at [400, 337] on icon at bounding box center [403, 417] width 6 height 6
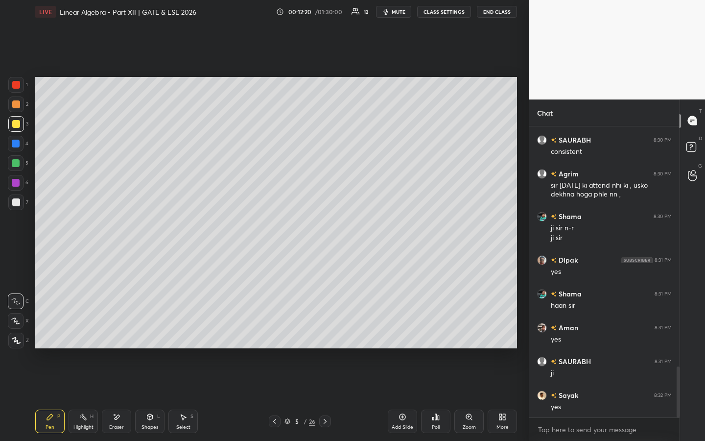
scroll to position [1377, 0]
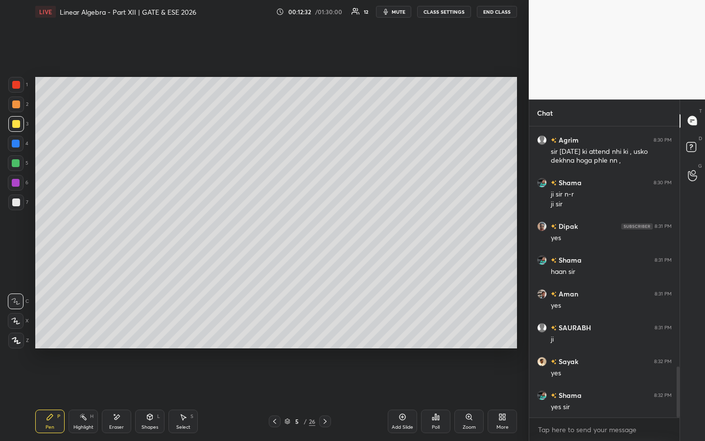
drag, startPoint x: 114, startPoint y: 419, endPoint x: 123, endPoint y: 365, distance: 55.1
click at [114, 337] on icon at bounding box center [117, 417] width 8 height 8
click at [51, 337] on div "Pen" at bounding box center [50, 427] width 9 height 5
click at [407, 337] on div "Add Slide" at bounding box center [402, 422] width 29 height 24
drag, startPoint x: 117, startPoint y: 421, endPoint x: 119, endPoint y: 411, distance: 9.5
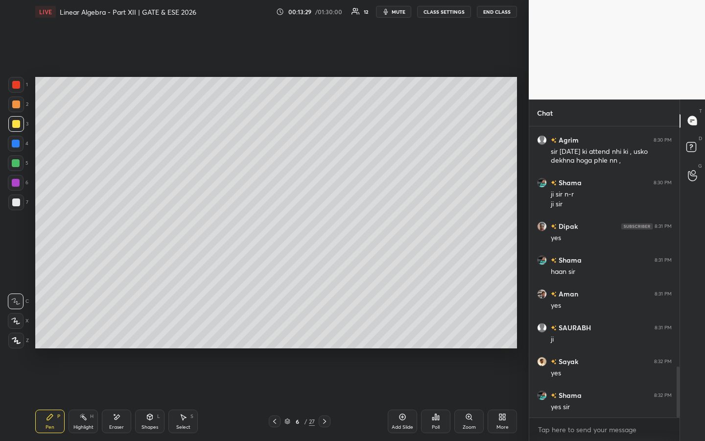
click at [117, 337] on div "Eraser" at bounding box center [116, 422] width 29 height 24
drag, startPoint x: 49, startPoint y: 422, endPoint x: 65, endPoint y: 390, distance: 34.8
click at [49, 337] on div "Pen P" at bounding box center [49, 422] width 29 height 24
click at [434, 337] on icon at bounding box center [436, 417] width 8 height 8
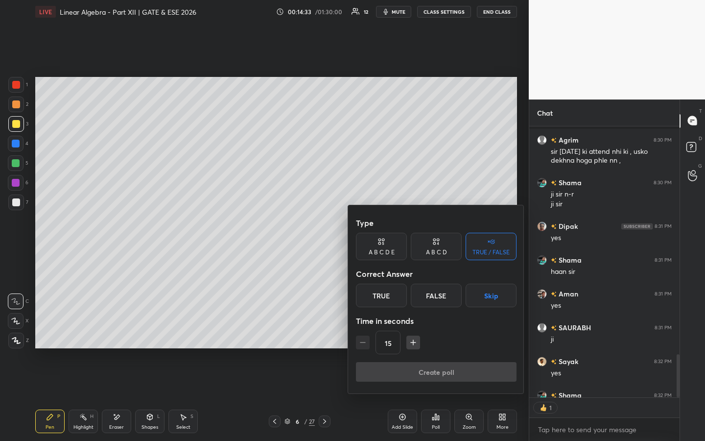
scroll to position [1430, 0]
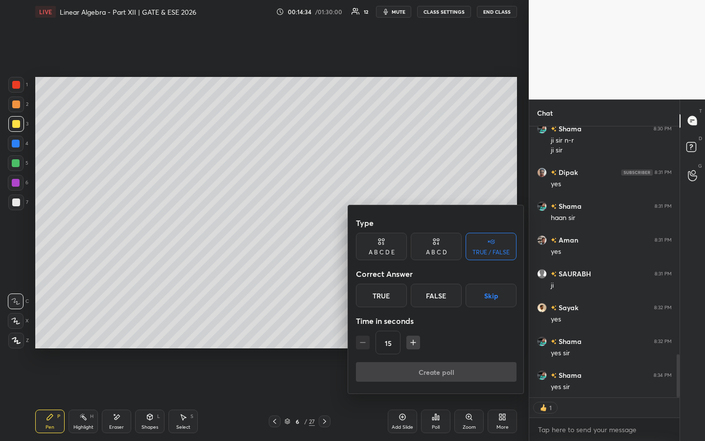
drag, startPoint x: 382, startPoint y: 293, endPoint x: 380, endPoint y: 311, distance: 17.3
click at [382, 294] on div "True" at bounding box center [381, 296] width 51 height 24
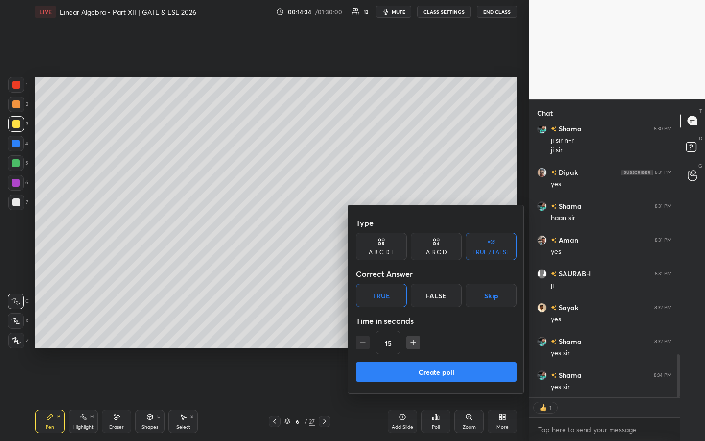
click at [379, 337] on button "Create poll" at bounding box center [436, 372] width 161 height 20
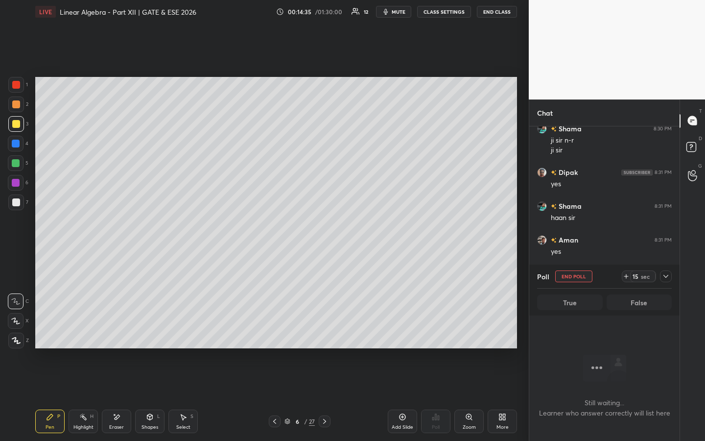
scroll to position [3, 3]
click at [628, 274] on icon at bounding box center [627, 276] width 8 height 8
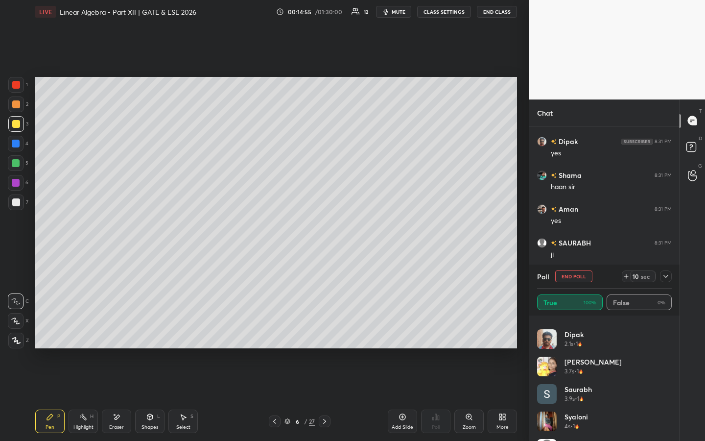
scroll to position [102, 0]
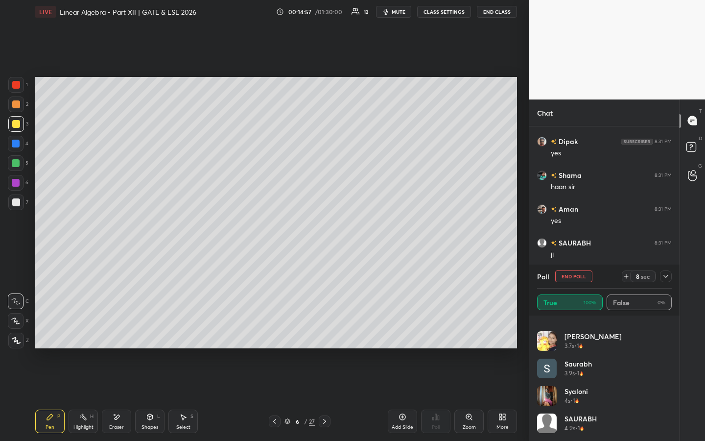
click at [585, 273] on button "End Poll" at bounding box center [574, 276] width 37 height 12
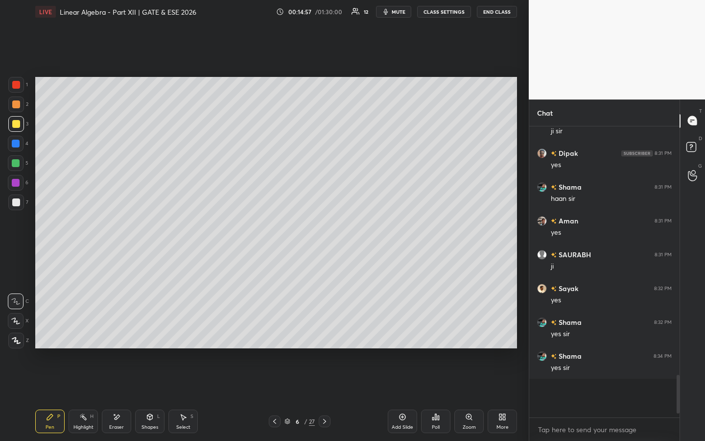
scroll to position [285, 147]
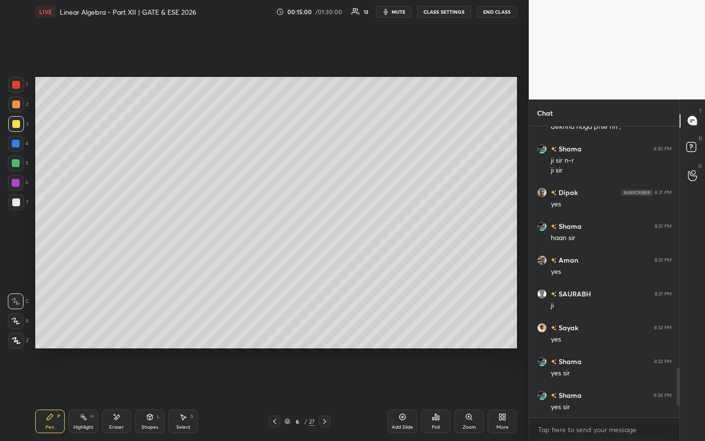
click at [324, 337] on icon at bounding box center [325, 421] width 8 height 8
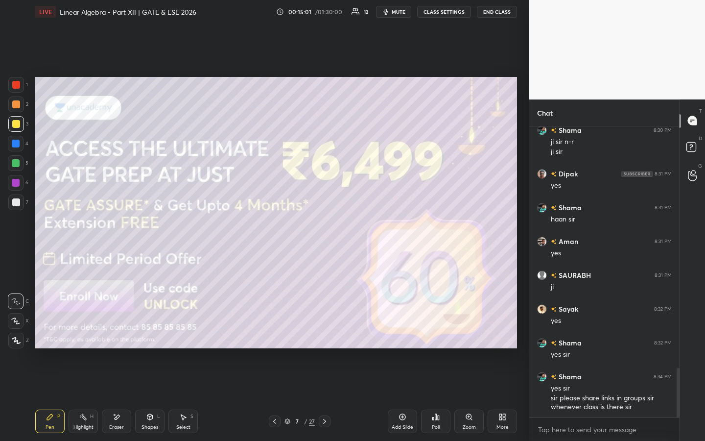
click at [277, 337] on icon at bounding box center [275, 421] width 8 height 8
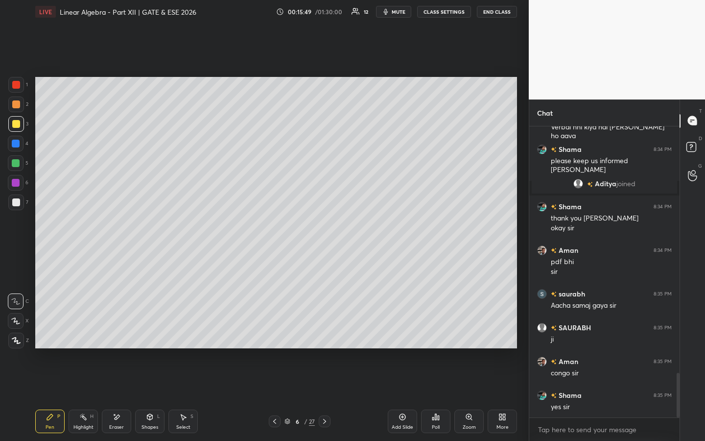
scroll to position [1610, 0]
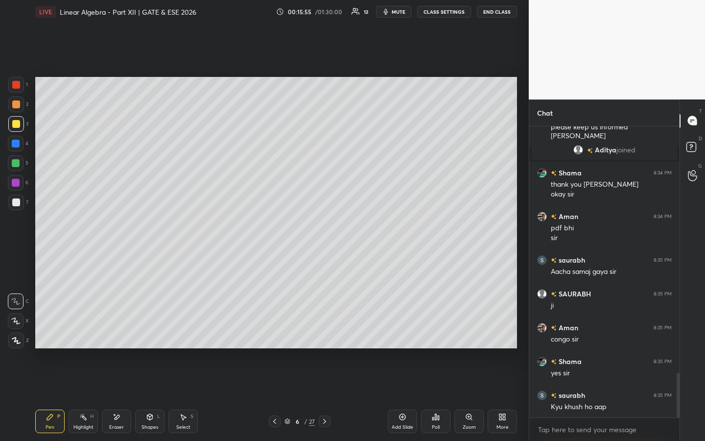
click at [129, 337] on div "Eraser" at bounding box center [116, 422] width 29 height 24
click at [55, 337] on div "Pen P" at bounding box center [49, 422] width 29 height 24
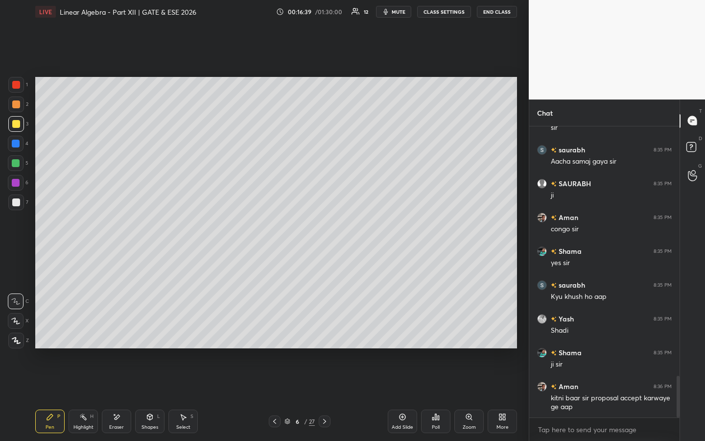
scroll to position [1754, 0]
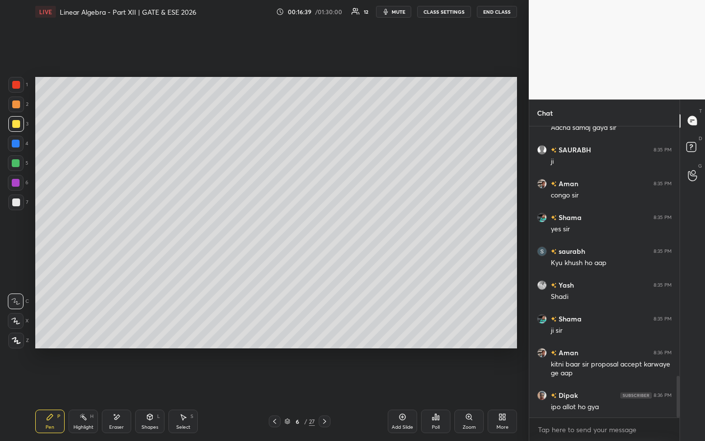
click at [325, 337] on icon at bounding box center [324, 421] width 3 height 5
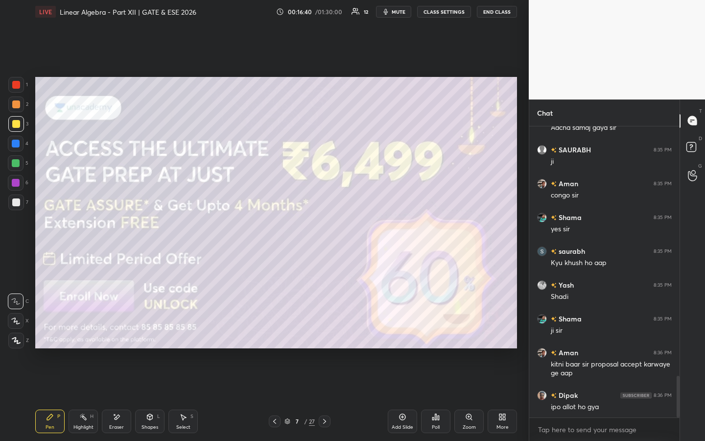
click at [276, 337] on icon at bounding box center [275, 421] width 8 height 8
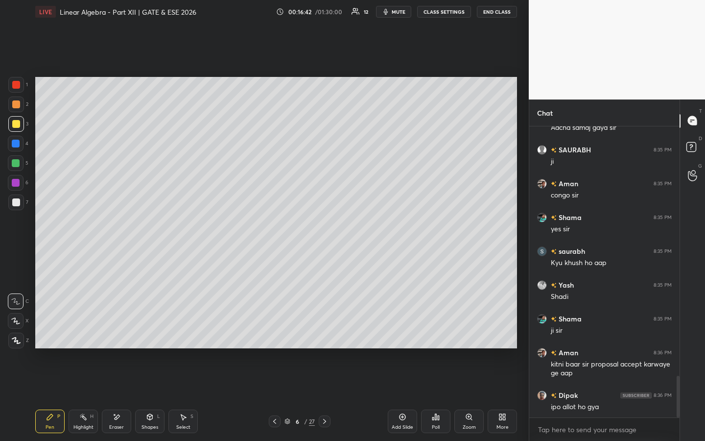
drag, startPoint x: 399, startPoint y: 422, endPoint x: 393, endPoint y: 414, distance: 9.4
click at [399, 337] on div "Add Slide" at bounding box center [402, 422] width 29 height 24
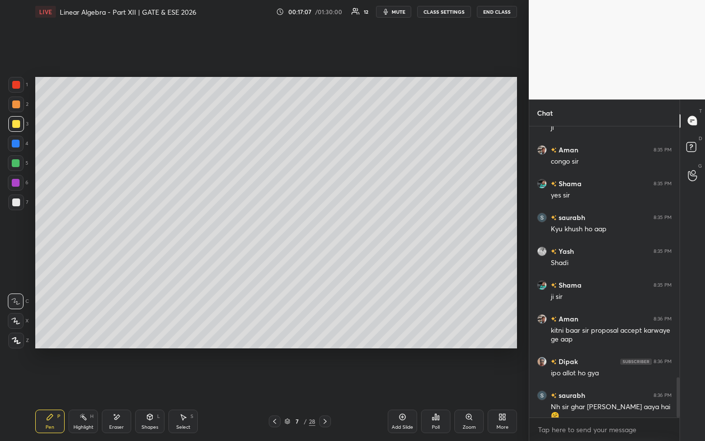
scroll to position [1812, 0]
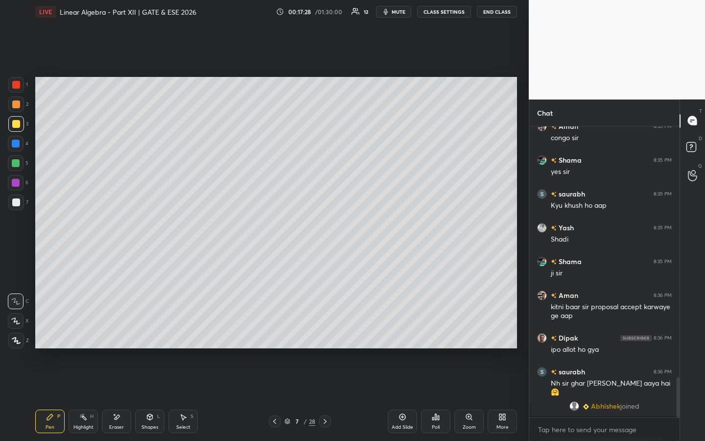
click at [17, 166] on div at bounding box center [16, 163] width 8 height 8
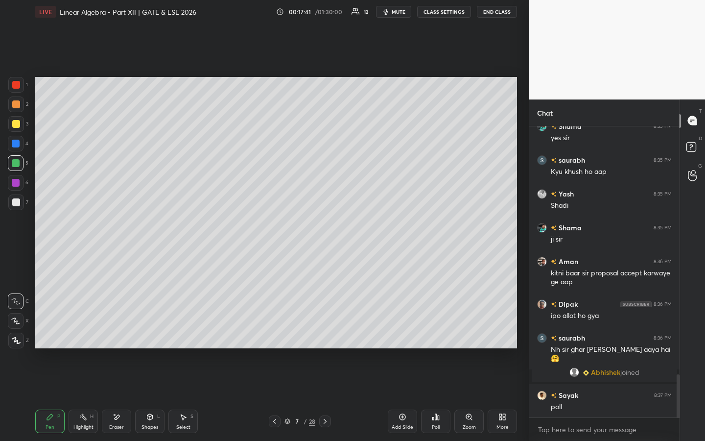
scroll to position [1688, 0]
click at [436, 337] on icon at bounding box center [436, 417] width 8 height 8
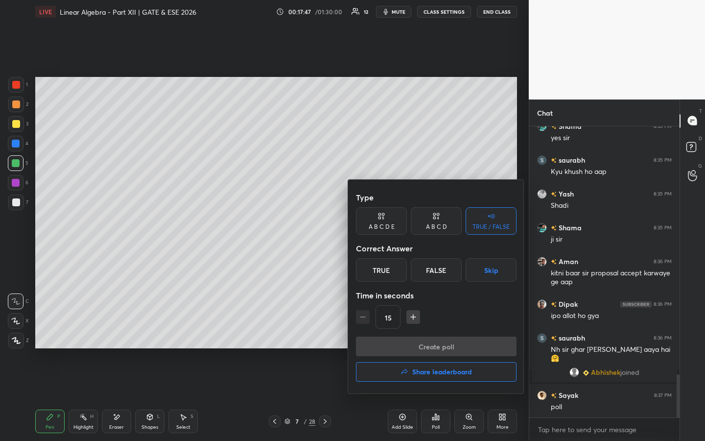
drag, startPoint x: 435, startPoint y: 218, endPoint x: 431, endPoint y: 222, distance: 5.5
click at [435, 218] on icon at bounding box center [435, 218] width 2 height 2
click at [371, 267] on div "A" at bounding box center [370, 270] width 29 height 24
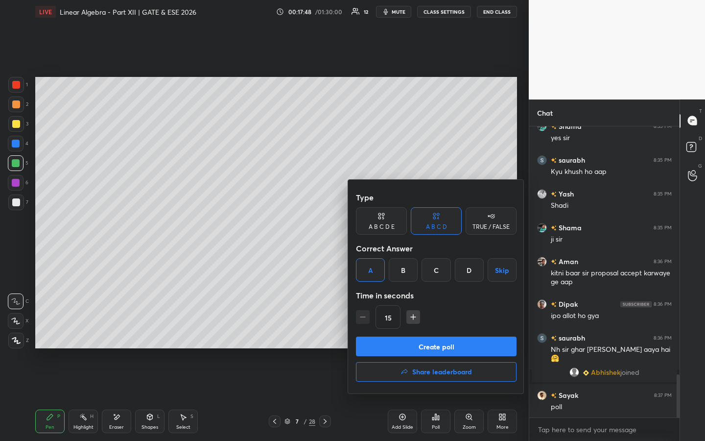
drag, startPoint x: 393, startPoint y: 346, endPoint x: 408, endPoint y: 338, distance: 16.7
click at [393, 337] on button "Create poll" at bounding box center [436, 347] width 161 height 20
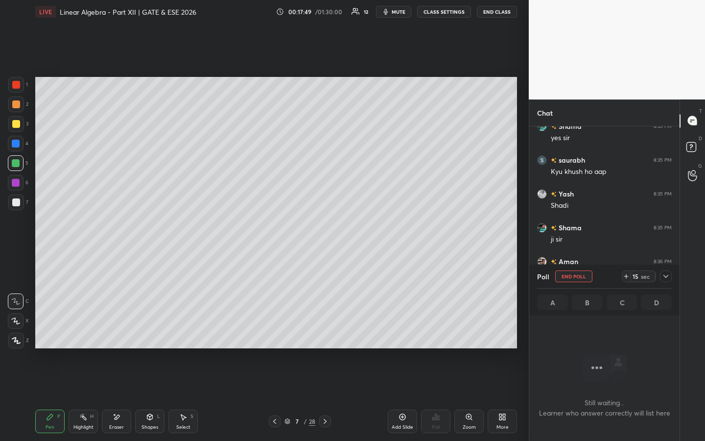
scroll to position [3, 3]
click at [625, 277] on icon at bounding box center [627, 276] width 8 height 8
click at [625, 278] on icon at bounding box center [627, 276] width 8 height 8
click at [626, 278] on icon at bounding box center [627, 276] width 8 height 8
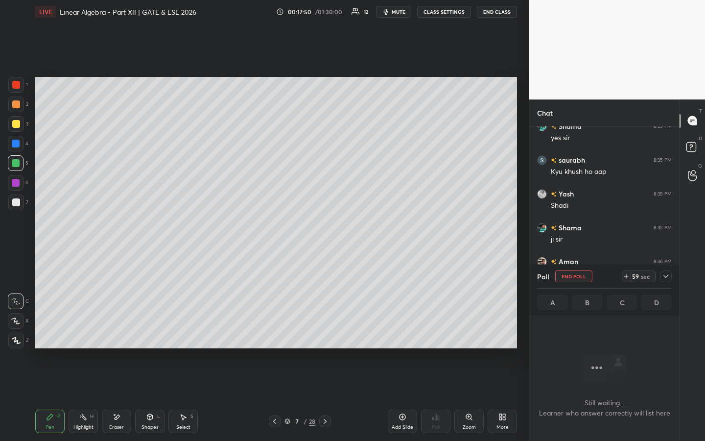
click at [625, 278] on icon at bounding box center [627, 276] width 8 height 8
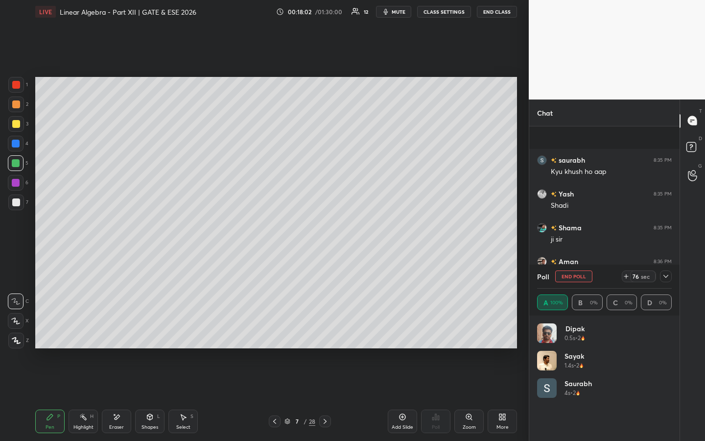
scroll to position [1763, 0]
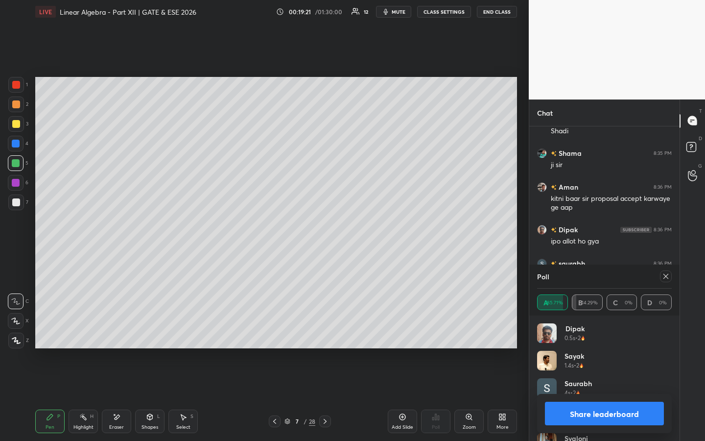
click at [669, 276] on icon at bounding box center [666, 276] width 8 height 8
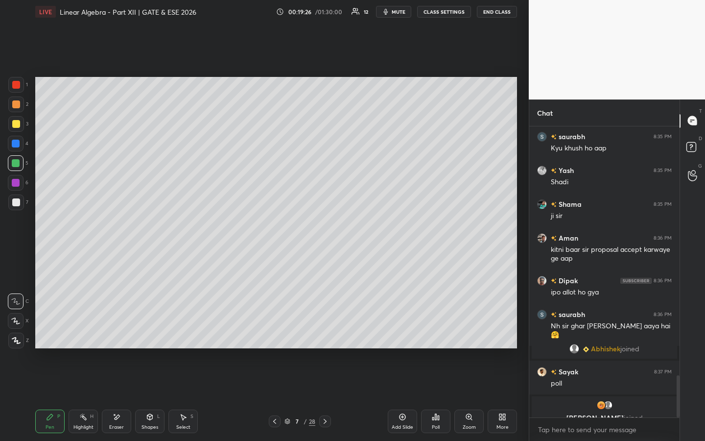
scroll to position [1724, 0]
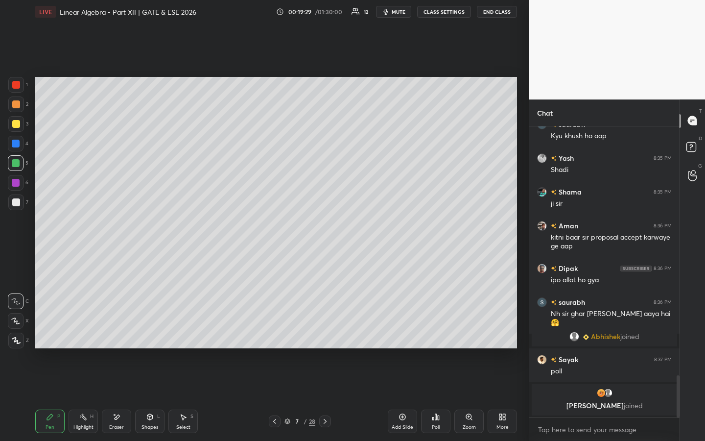
click at [436, 337] on icon at bounding box center [436, 417] width 8 height 8
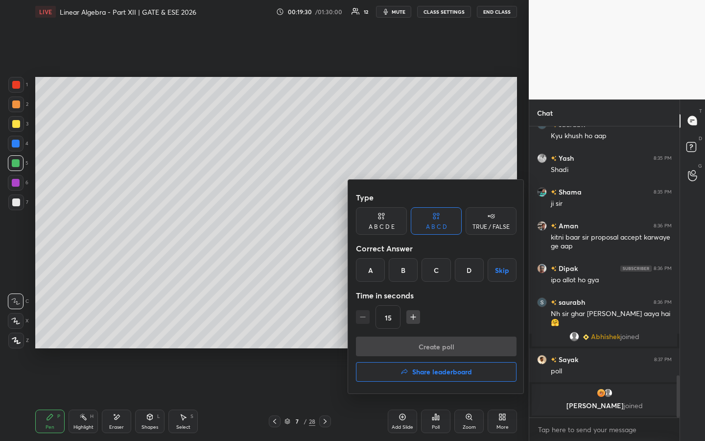
drag, startPoint x: 493, startPoint y: 223, endPoint x: 483, endPoint y: 227, distance: 11.5
click at [493, 224] on div "TRUE / FALSE" at bounding box center [491, 227] width 37 height 6
drag, startPoint x: 392, startPoint y: 282, endPoint x: 397, endPoint y: 283, distance: 5.5
click at [392, 281] on div "Type A B C D E A B C D TRUE / FALSE Correct Answer True False Skip Time in seco…" at bounding box center [436, 262] width 161 height 149
click at [412, 337] on div "Create poll Share leaderboard" at bounding box center [436, 361] width 161 height 49
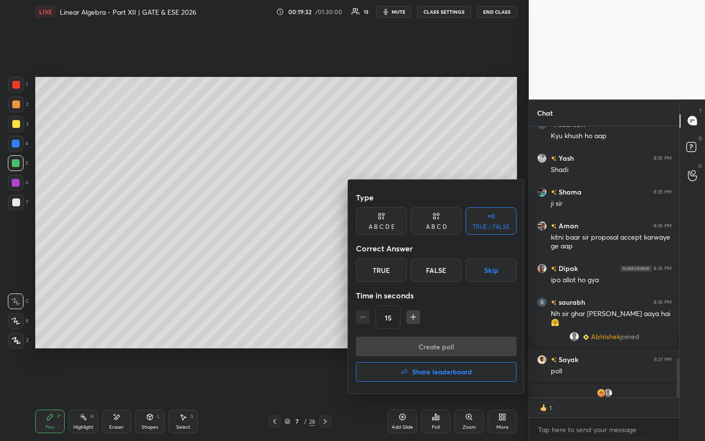
scroll to position [268, 147]
drag, startPoint x: 389, startPoint y: 264, endPoint x: 396, endPoint y: 275, distance: 13.4
click at [389, 264] on div "True" at bounding box center [381, 270] width 51 height 24
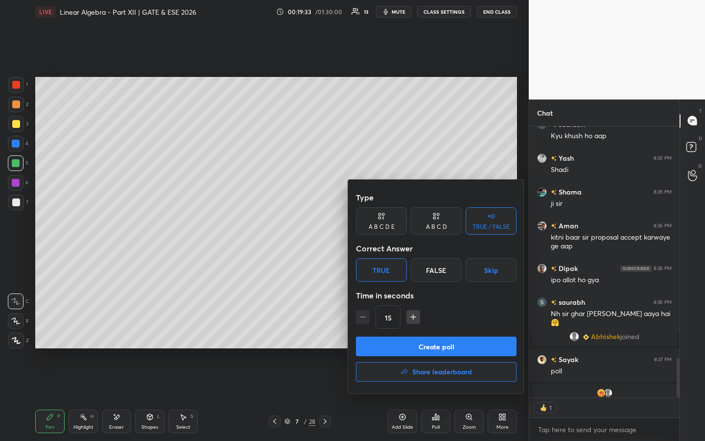
click at [413, 334] on div "Type A B C D E A B C D TRUE / FALSE Correct Answer True False Skip Time in seco…" at bounding box center [436, 262] width 161 height 149
click at [419, 337] on button "Create poll" at bounding box center [436, 347] width 161 height 20
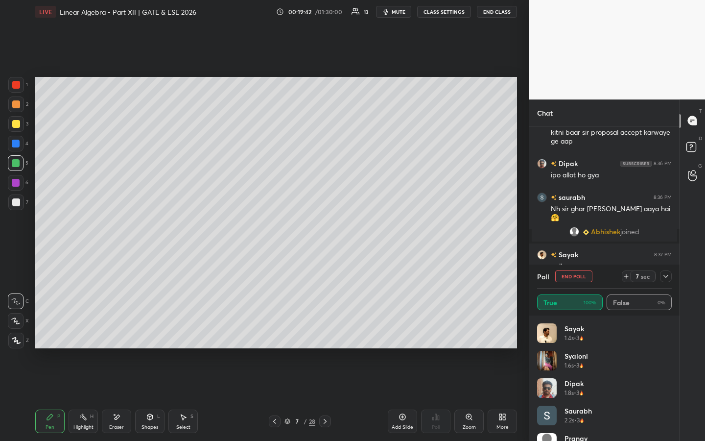
drag, startPoint x: 668, startPoint y: 330, endPoint x: 658, endPoint y: 406, distance: 76.6
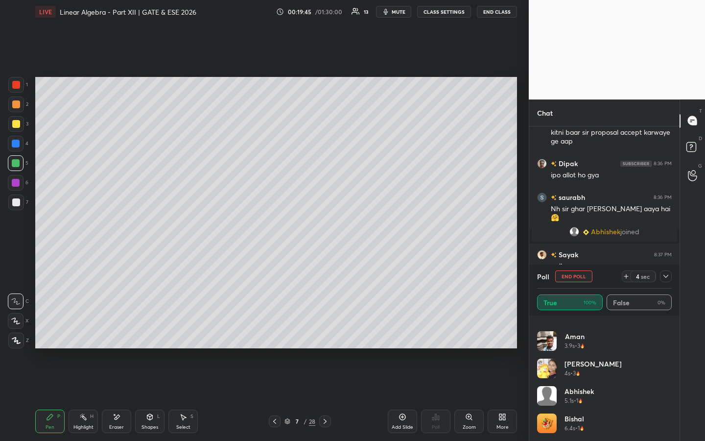
click at [581, 279] on button "End Poll" at bounding box center [574, 276] width 37 height 12
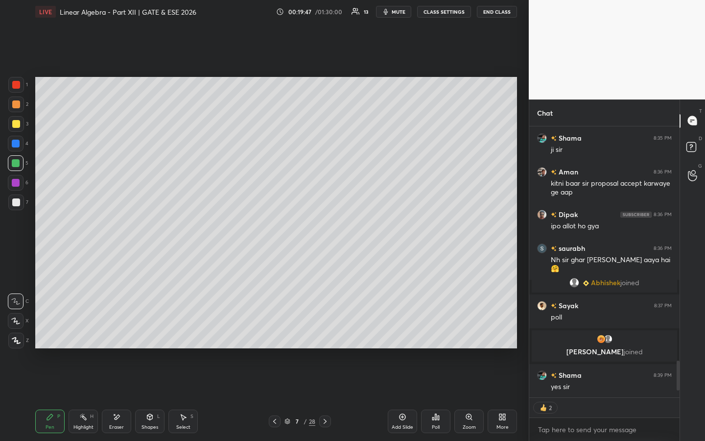
drag, startPoint x: 408, startPoint y: 420, endPoint x: 408, endPoint y: 411, distance: 9.8
click at [408, 337] on div "Add Slide" at bounding box center [402, 422] width 29 height 24
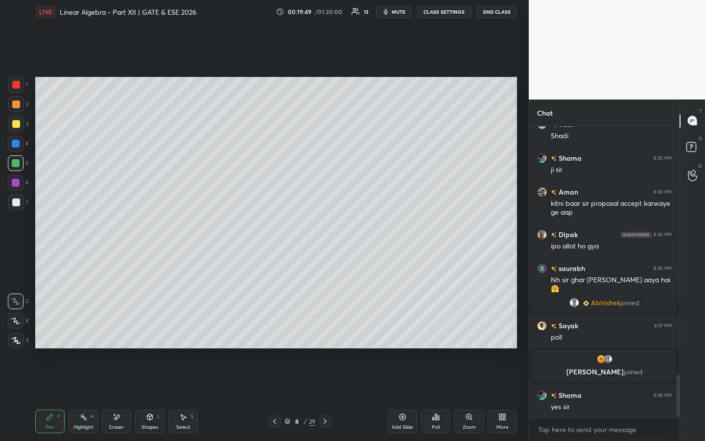
click at [18, 124] on div at bounding box center [16, 124] width 8 height 8
click at [114, 337] on icon at bounding box center [117, 417] width 8 height 8
click at [51, 337] on icon at bounding box center [50, 417] width 8 height 8
click at [17, 145] on div at bounding box center [16, 144] width 8 height 8
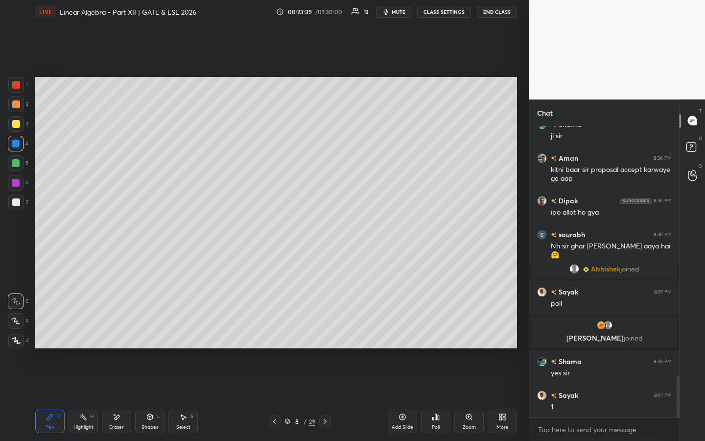
scroll to position [1779, 0]
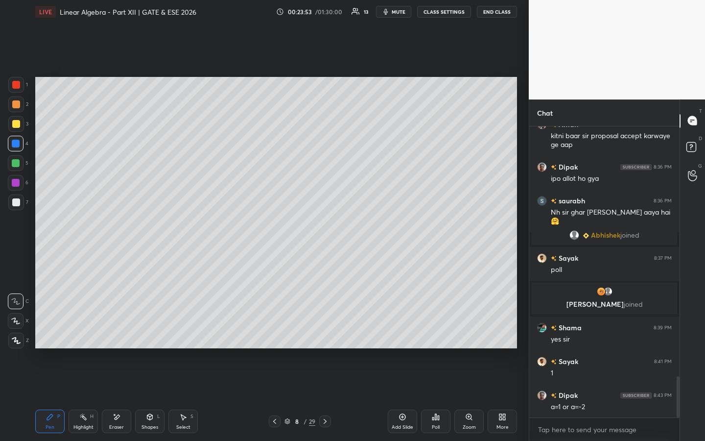
drag, startPoint x: 119, startPoint y: 422, endPoint x: 132, endPoint y: 418, distance: 13.3
click at [123, 337] on div "Eraser" at bounding box center [116, 422] width 29 height 24
drag, startPoint x: 51, startPoint y: 421, endPoint x: 80, endPoint y: 398, distance: 36.6
click at [51, 337] on div "Pen P" at bounding box center [49, 422] width 29 height 24
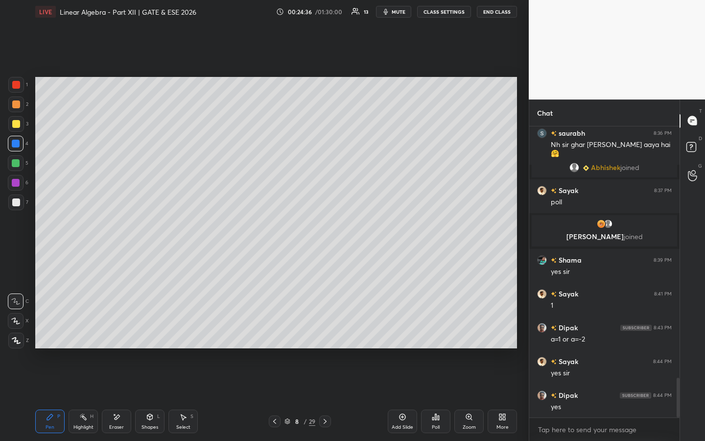
scroll to position [1870, 0]
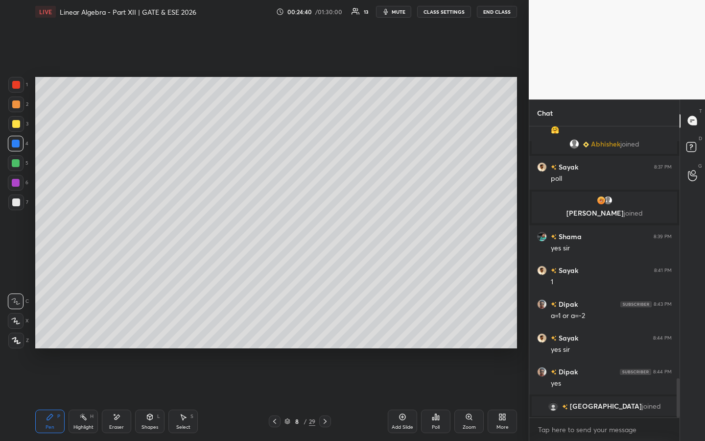
click at [605, 337] on span "[GEOGRAPHIC_DATA]" at bounding box center [606, 406] width 72 height 8
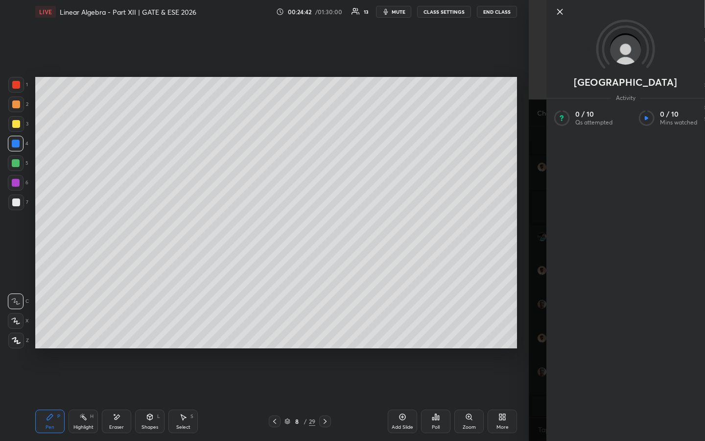
click at [559, 14] on icon at bounding box center [561, 12] width 12 height 12
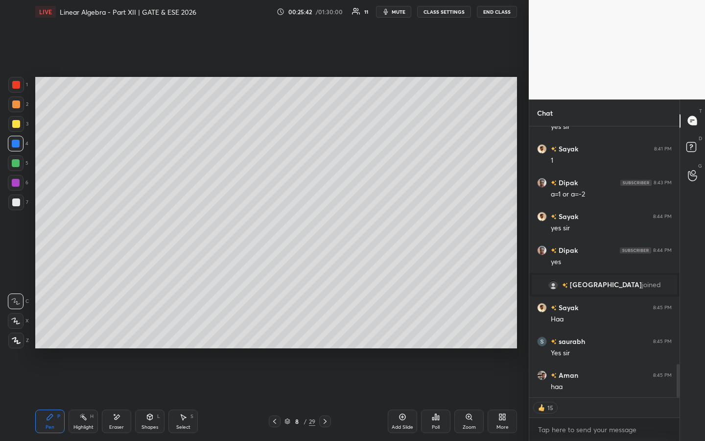
scroll to position [1968, 0]
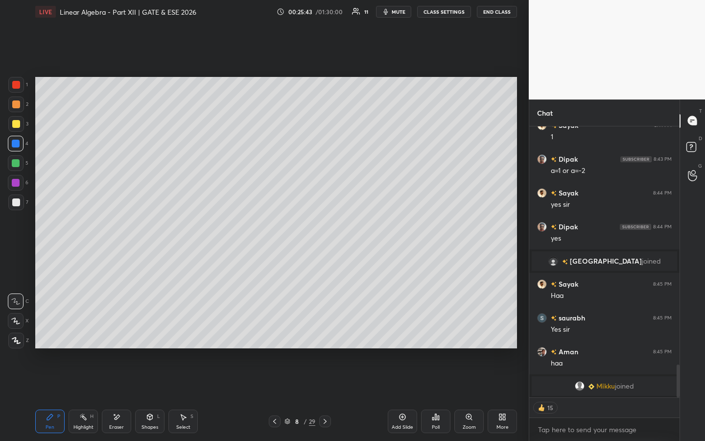
drag, startPoint x: 405, startPoint y: 418, endPoint x: 400, endPoint y: 409, distance: 10.8
click at [405, 337] on icon at bounding box center [403, 417] width 8 height 8
drag, startPoint x: 17, startPoint y: 123, endPoint x: 33, endPoint y: 112, distance: 19.4
click at [17, 123] on div at bounding box center [16, 124] width 8 height 8
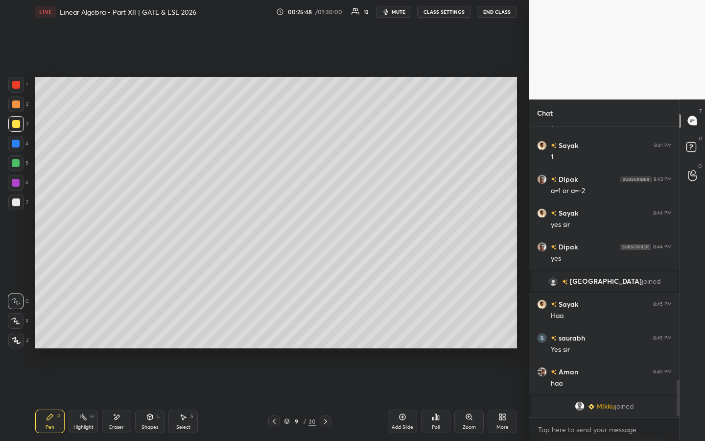
scroll to position [1948, 0]
click at [16, 164] on div at bounding box center [16, 163] width 8 height 8
click at [398, 10] on span "mute" at bounding box center [399, 11] width 14 height 7
click at [399, 11] on span "unmute" at bounding box center [397, 11] width 21 height 7
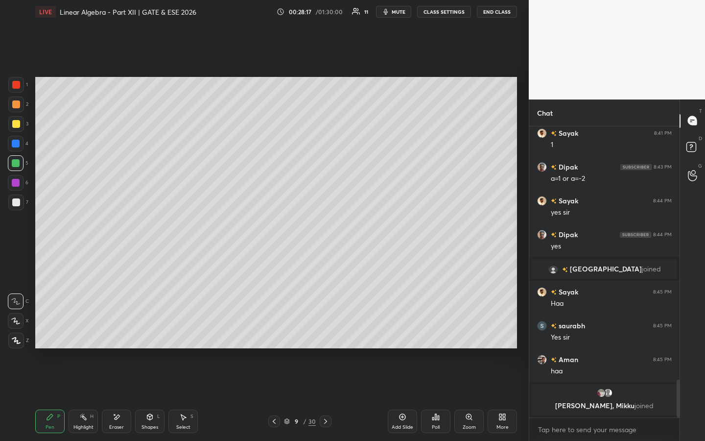
scroll to position [1929, 0]
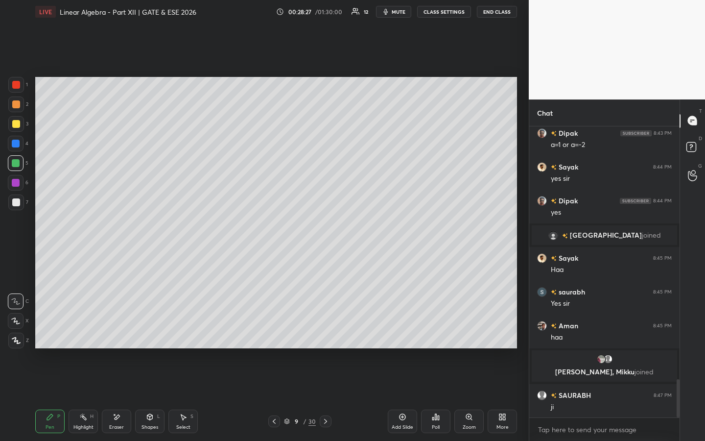
click at [500, 11] on button "End Class" at bounding box center [497, 12] width 40 height 12
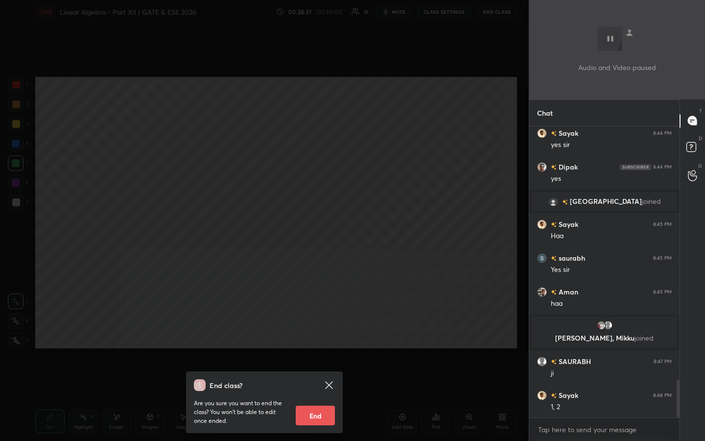
scroll to position [1997, 0]
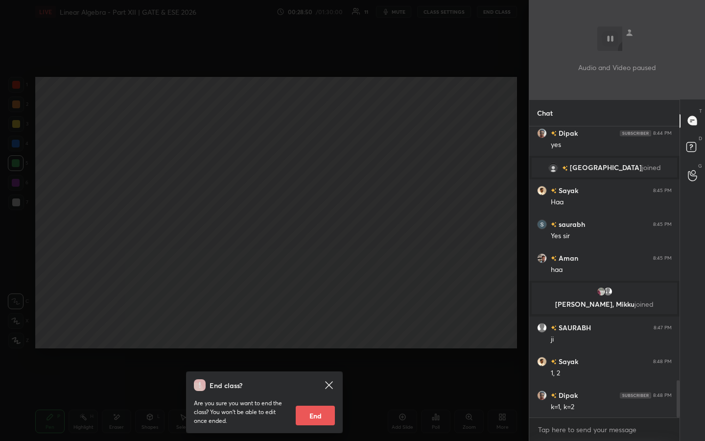
click at [333, 337] on icon at bounding box center [329, 385] width 12 height 12
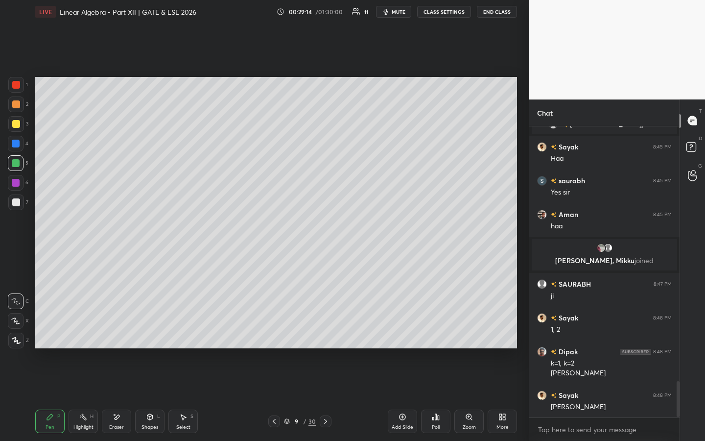
scroll to position [2074, 0]
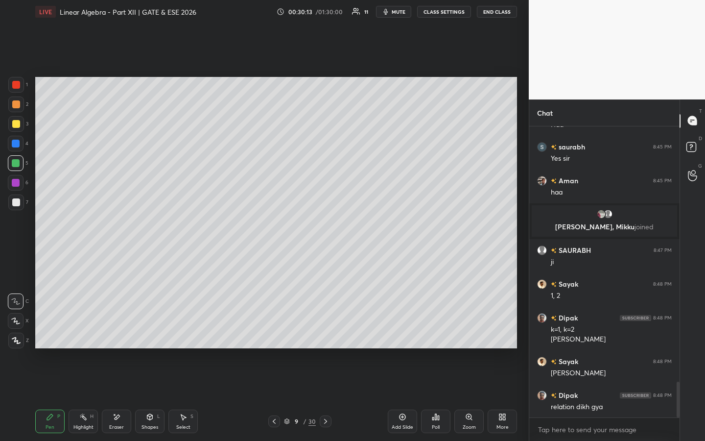
click at [402, 337] on div "Add Slide" at bounding box center [402, 422] width 29 height 24
click at [276, 337] on icon at bounding box center [275, 421] width 8 height 8
click at [325, 337] on icon at bounding box center [325, 421] width 8 height 8
click at [275, 337] on div at bounding box center [275, 421] width 12 height 12
click at [325, 337] on icon at bounding box center [325, 421] width 8 height 8
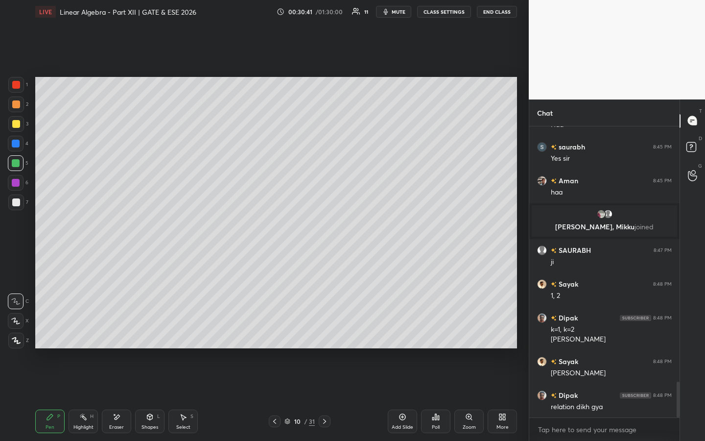
click at [278, 337] on icon at bounding box center [275, 421] width 8 height 8
click at [324, 337] on icon at bounding box center [325, 421] width 8 height 8
click at [275, 337] on icon at bounding box center [275, 421] width 8 height 8
drag, startPoint x: 323, startPoint y: 421, endPoint x: 329, endPoint y: 401, distance: 21.4
click at [323, 337] on icon at bounding box center [325, 421] width 8 height 8
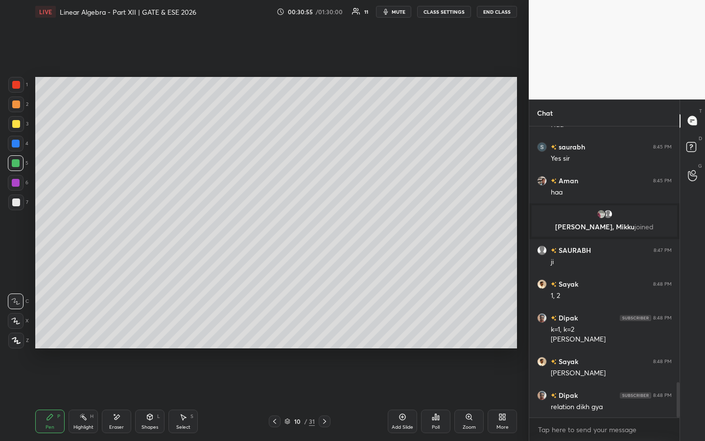
scroll to position [2108, 0]
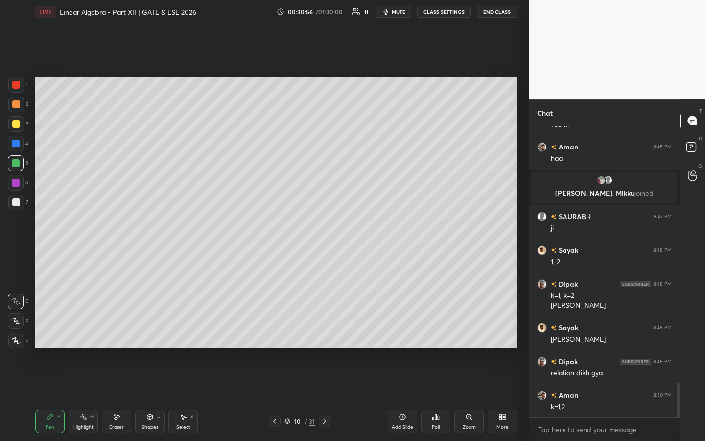
drag, startPoint x: 278, startPoint y: 422, endPoint x: 280, endPoint y: 416, distance: 6.7
click at [278, 337] on icon at bounding box center [275, 421] width 8 height 8
click at [324, 337] on icon at bounding box center [325, 421] width 8 height 8
drag, startPoint x: 273, startPoint y: 419, endPoint x: 283, endPoint y: 410, distance: 12.8
click at [274, 337] on icon at bounding box center [275, 421] width 8 height 8
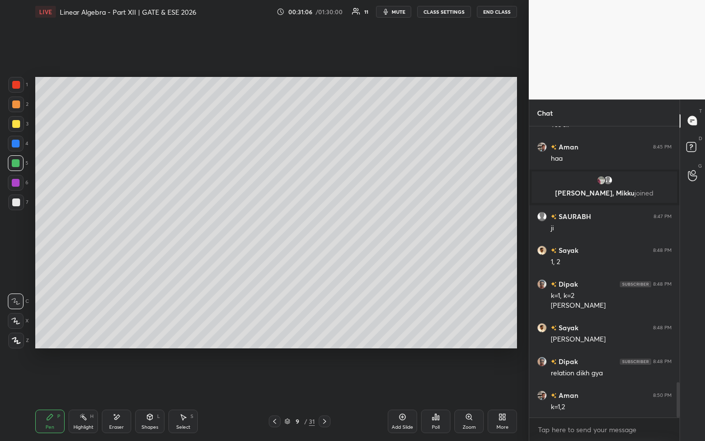
click at [323, 337] on icon at bounding box center [325, 421] width 8 height 8
click at [123, 337] on div "Eraser" at bounding box center [116, 422] width 29 height 24
drag, startPoint x: 46, startPoint y: 419, endPoint x: 106, endPoint y: 351, distance: 90.9
click at [48, 337] on div "Pen P" at bounding box center [49, 422] width 29 height 24
click at [84, 337] on div "Highlight H" at bounding box center [83, 422] width 29 height 24
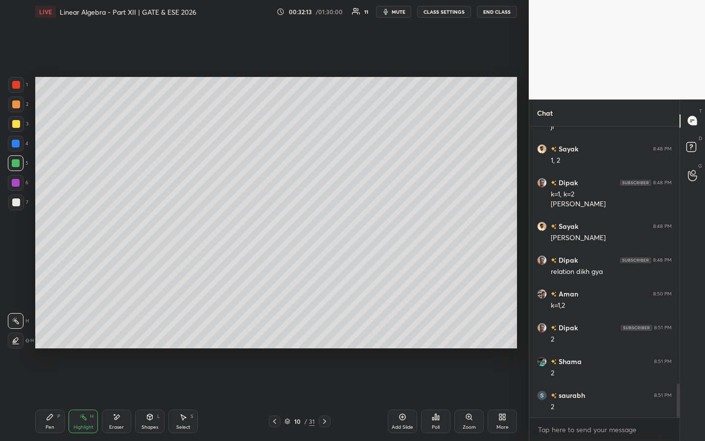
scroll to position [2243, 0]
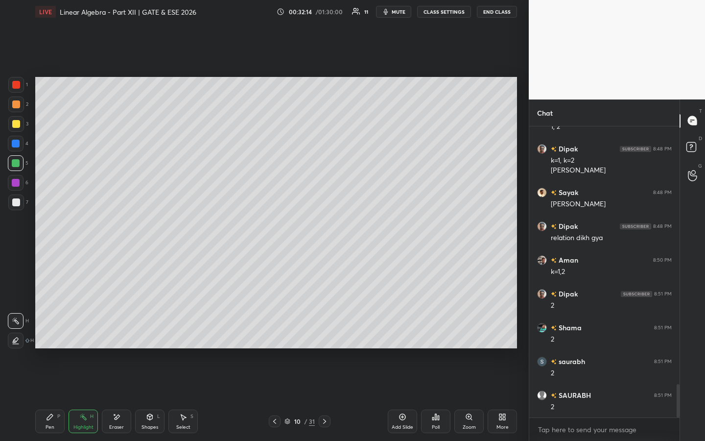
click at [277, 337] on icon at bounding box center [275, 421] width 8 height 8
click at [324, 337] on icon at bounding box center [325, 421] width 8 height 8
drag, startPoint x: 401, startPoint y: 417, endPoint x: 402, endPoint y: 410, distance: 7.4
click at [401, 337] on icon at bounding box center [403, 417] width 8 height 8
click at [47, 337] on div "Pen P" at bounding box center [49, 422] width 29 height 24
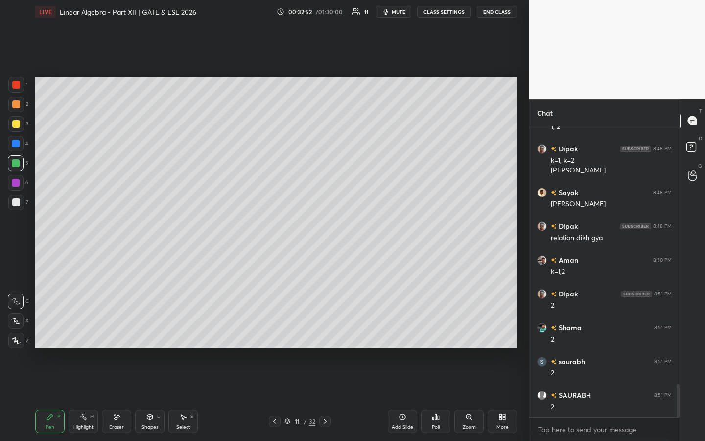
drag, startPoint x: 276, startPoint y: 422, endPoint x: 282, endPoint y: 420, distance: 6.7
click at [276, 337] on icon at bounding box center [275, 421] width 8 height 8
click at [325, 337] on icon at bounding box center [325, 421] width 8 height 8
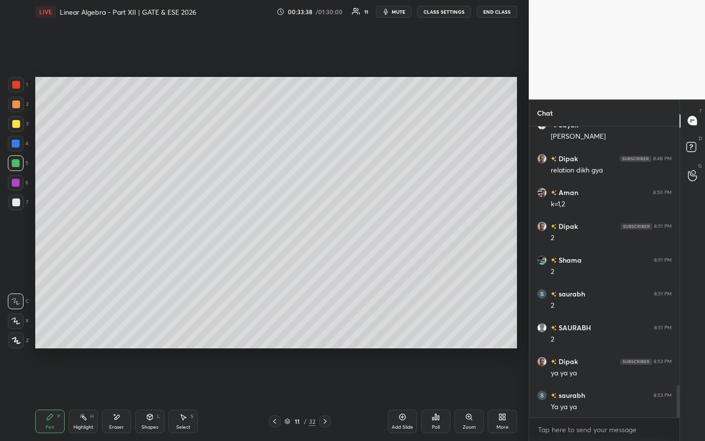
scroll to position [2345, 0]
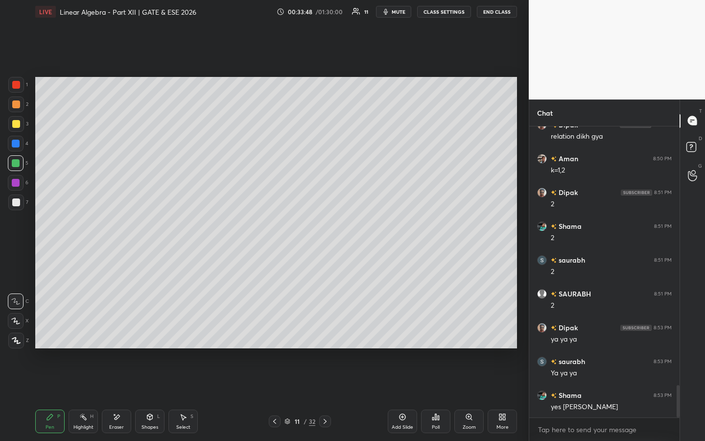
drag, startPoint x: 116, startPoint y: 427, endPoint x: 152, endPoint y: 401, distance: 44.2
click at [116, 337] on div "Eraser" at bounding box center [116, 427] width 15 height 5
click at [52, 337] on icon at bounding box center [50, 417] width 8 height 8
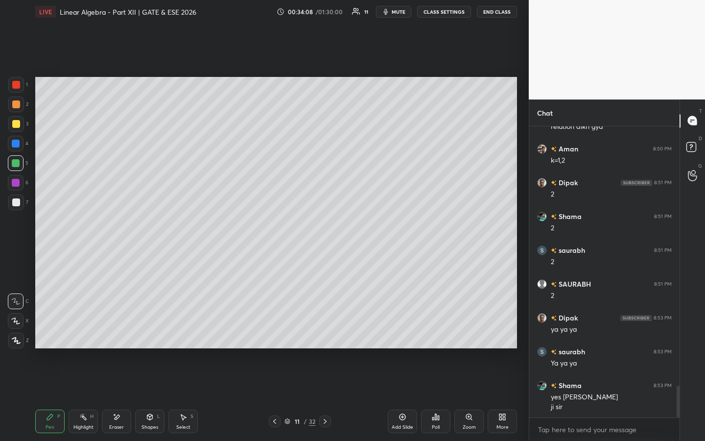
scroll to position [2388, 0]
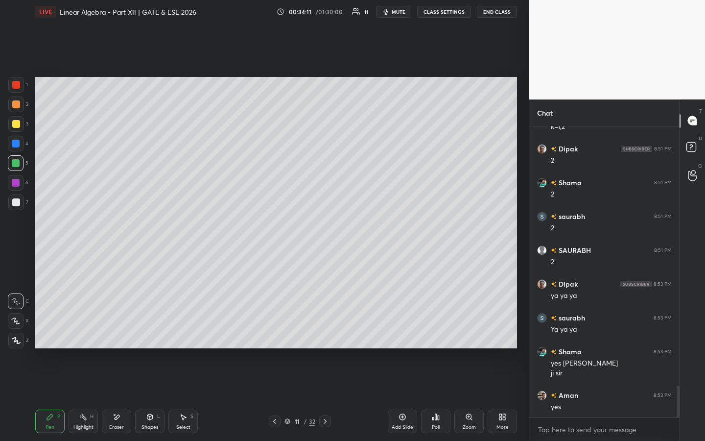
click at [404, 337] on icon at bounding box center [403, 417] width 8 height 8
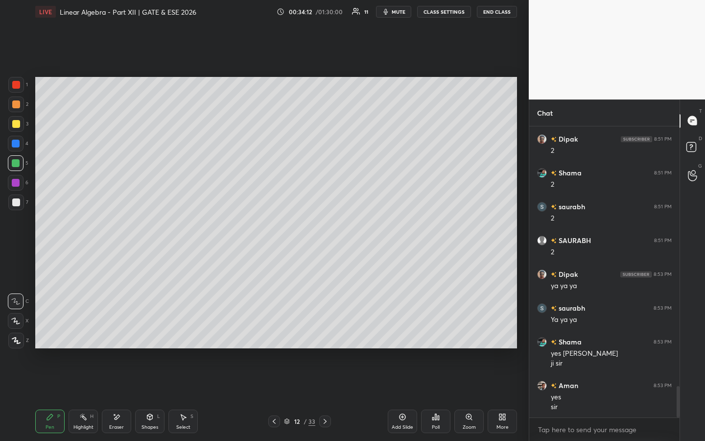
click at [14, 128] on div at bounding box center [16, 124] width 16 height 16
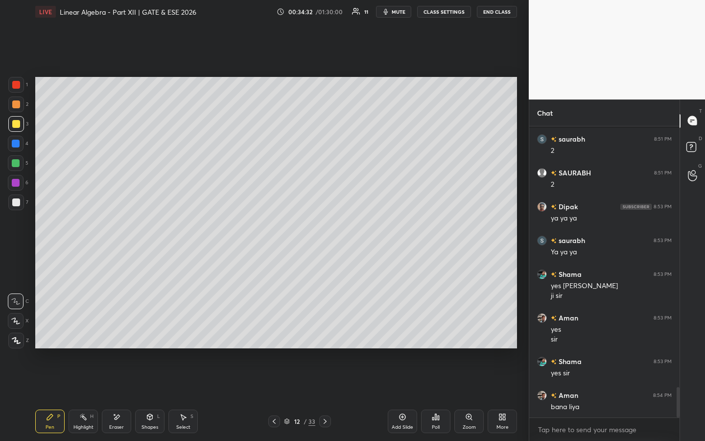
scroll to position [2508, 0]
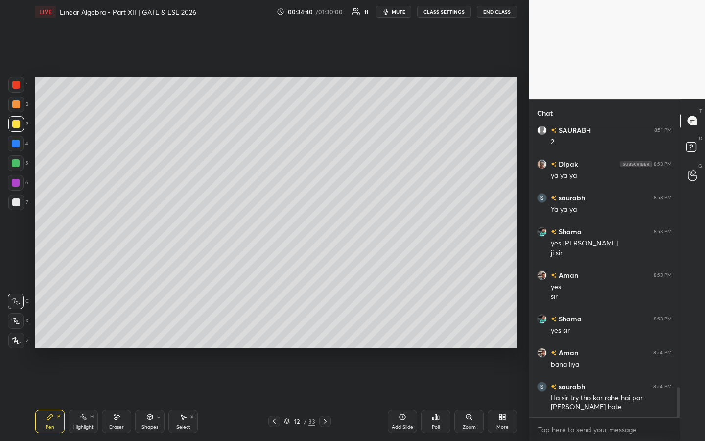
click at [23, 203] on div at bounding box center [16, 202] width 16 height 16
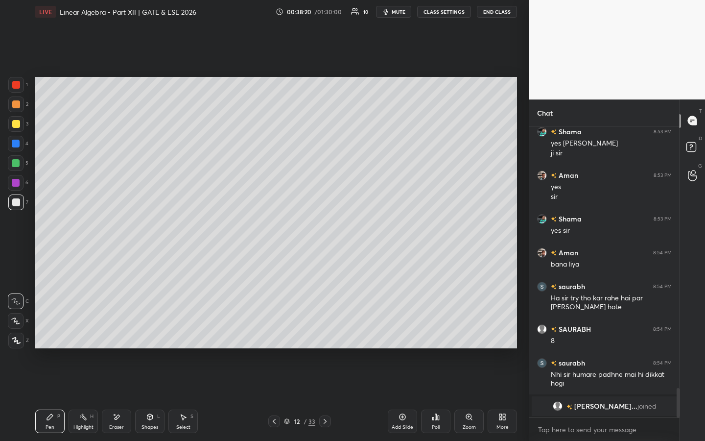
scroll to position [2464, 0]
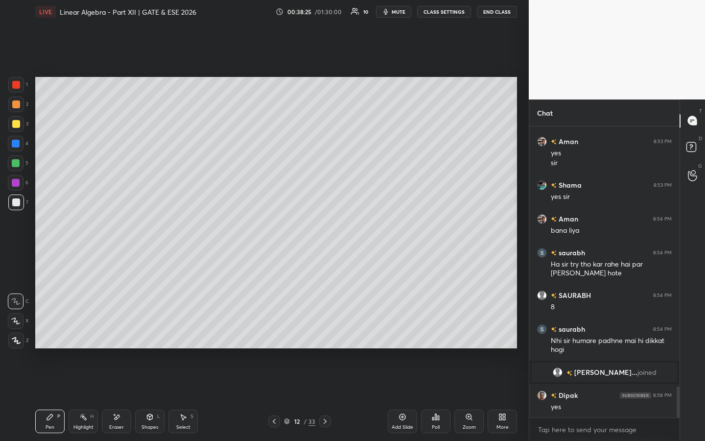
click at [191, 337] on div "S" at bounding box center [192, 416] width 3 height 5
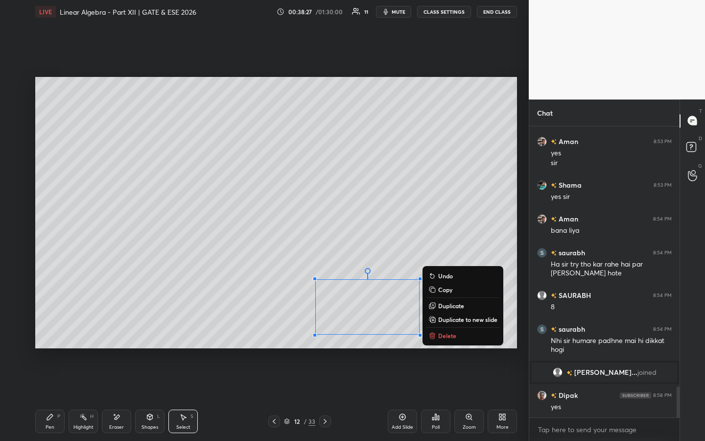
drag, startPoint x: 310, startPoint y: 277, endPoint x: 474, endPoint y: 350, distance: 179.6
click at [474, 337] on div "0 ° Undo Copy Duplicate Duplicate to new slide Delete Setting up your live clas…" at bounding box center [276, 213] width 490 height 378
click at [392, 318] on div "0 ° Undo Copy Duplicate Duplicate to new slide Delete" at bounding box center [276, 212] width 482 height 271
click at [475, 233] on div "0 ° Undo Copy Duplicate Duplicate to new slide Delete" at bounding box center [276, 212] width 482 height 271
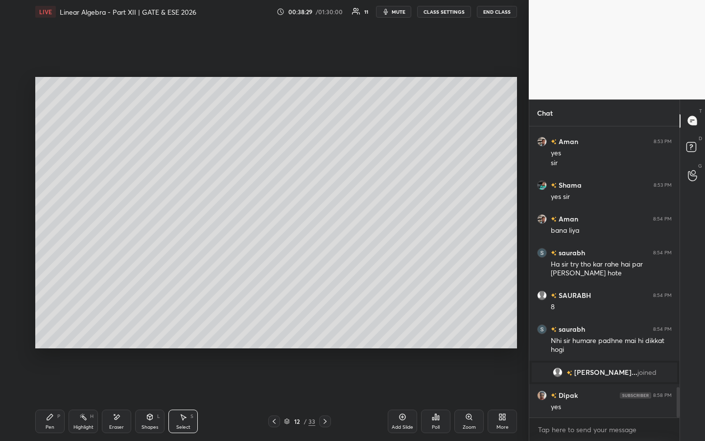
scroll to position [2497, 0]
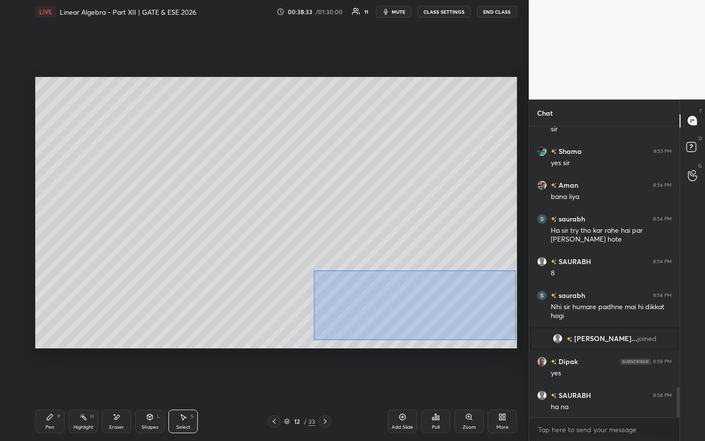
drag, startPoint x: 322, startPoint y: 279, endPoint x: 516, endPoint y: 341, distance: 203.3
click at [516, 337] on div "0 ° Undo Copy Duplicate Duplicate to new slide Delete" at bounding box center [276, 212] width 482 height 271
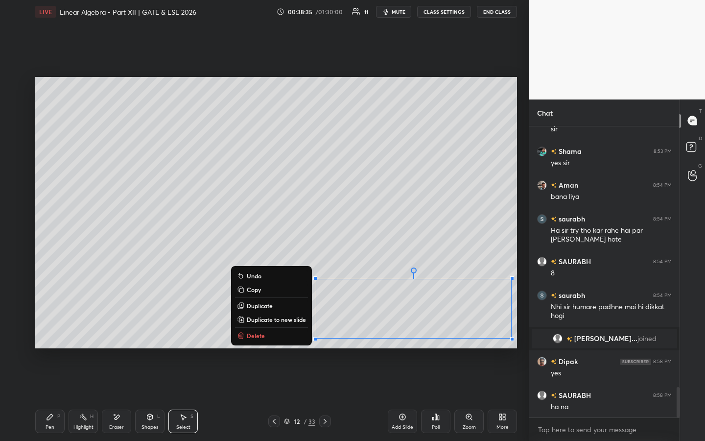
click at [271, 320] on p "Duplicate to new slide" at bounding box center [276, 319] width 59 height 8
drag, startPoint x: 295, startPoint y: 265, endPoint x: 511, endPoint y: 346, distance: 230.7
click at [517, 337] on div "0 ° Undo Copy Duplicate Duplicate to new slide Delete" at bounding box center [276, 212] width 482 height 271
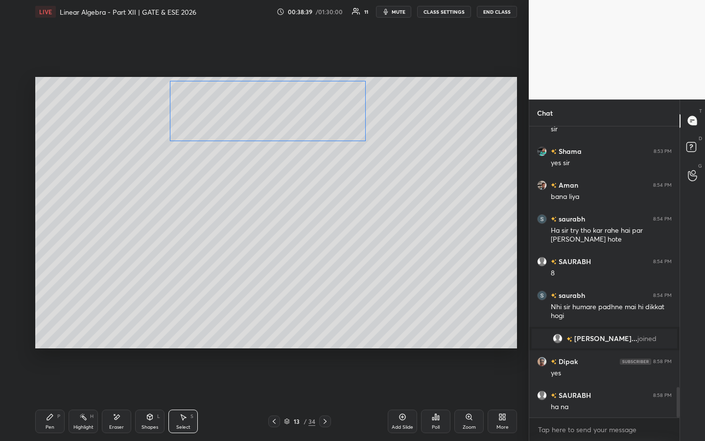
drag, startPoint x: 440, startPoint y: 311, endPoint x: 300, endPoint y: 120, distance: 236.9
click at [300, 122] on div "0 ° Undo Copy Duplicate Duplicate to new slide Delete" at bounding box center [276, 212] width 482 height 271
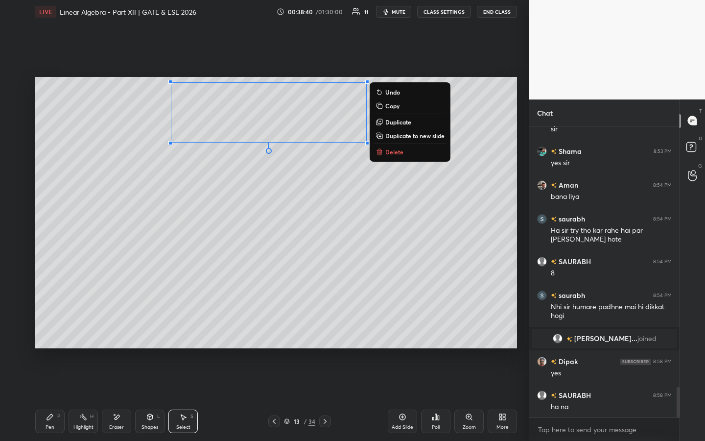
click at [480, 201] on div "0 ° Undo Copy Duplicate Duplicate to new slide Delete" at bounding box center [276, 212] width 482 height 271
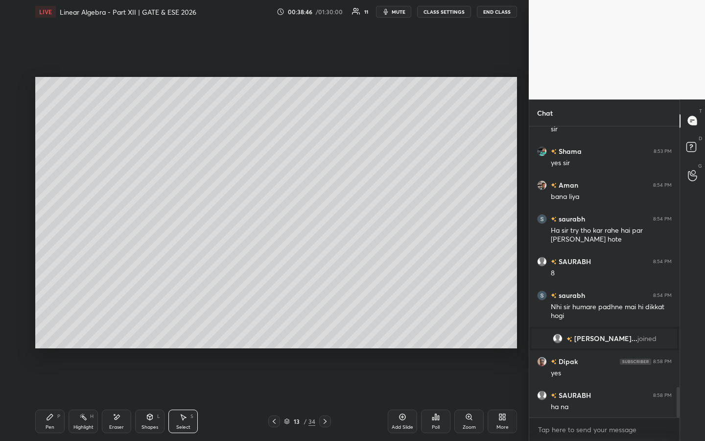
drag, startPoint x: 50, startPoint y: 418, endPoint x: 73, endPoint y: 363, distance: 59.6
click at [50, 337] on icon at bounding box center [50, 417] width 8 height 8
click at [265, 337] on div "Setting up your live class Poll for secs No correct answer Start poll" at bounding box center [276, 213] width 490 height 378
click at [288, 337] on div "Setting up your live class Poll for secs No correct answer Start poll" at bounding box center [276, 213] width 490 height 378
click at [277, 337] on icon at bounding box center [274, 421] width 8 height 8
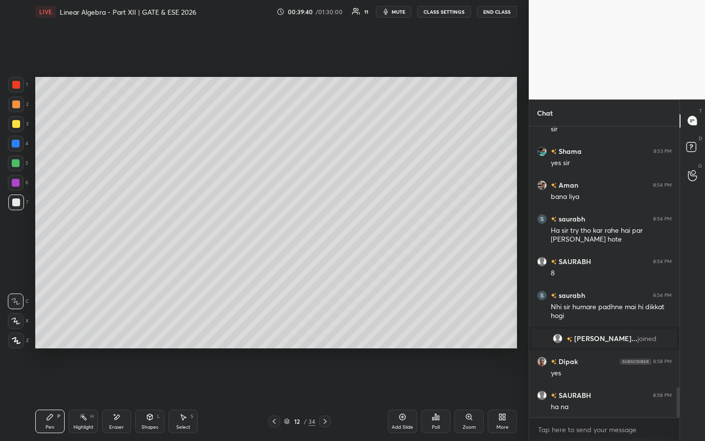
click at [327, 337] on icon at bounding box center [325, 421] width 8 height 8
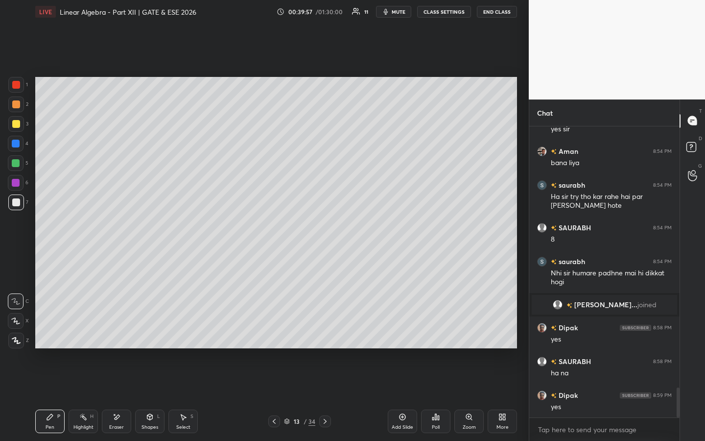
click at [92, 337] on div "Pen P Highlight H Eraser Shapes L Select S 13 / 34 Add Slide Poll Zoom More" at bounding box center [276, 421] width 482 height 39
click at [85, 337] on rect at bounding box center [84, 417] width 5 height 5
drag, startPoint x: 82, startPoint y: 425, endPoint x: 87, endPoint y: 414, distance: 12.0
click at [82, 337] on div "Highlight" at bounding box center [83, 427] width 20 height 5
click at [51, 337] on div "Pen" at bounding box center [50, 427] width 9 height 5
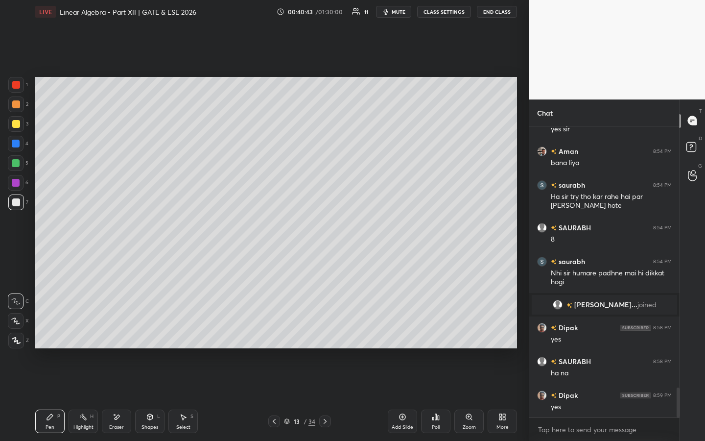
click at [406, 337] on icon at bounding box center [403, 417] width 8 height 8
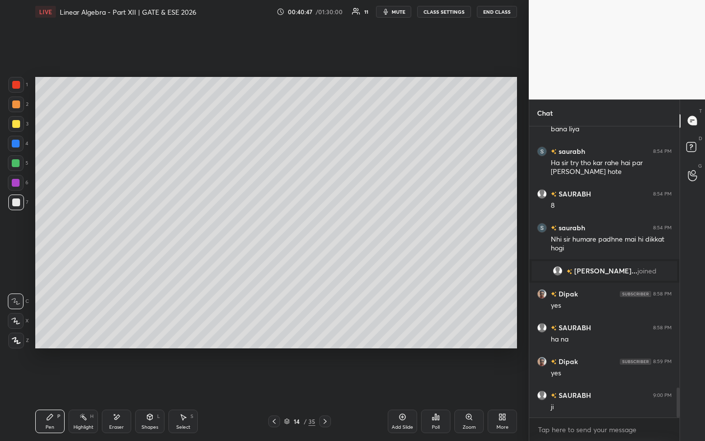
click at [275, 337] on icon at bounding box center [274, 421] width 8 height 8
click at [323, 337] on icon at bounding box center [325, 421] width 8 height 8
click at [276, 337] on icon at bounding box center [274, 421] width 8 height 8
drag, startPoint x: 326, startPoint y: 422, endPoint x: 333, endPoint y: 411, distance: 13.5
click at [327, 337] on icon at bounding box center [325, 421] width 8 height 8
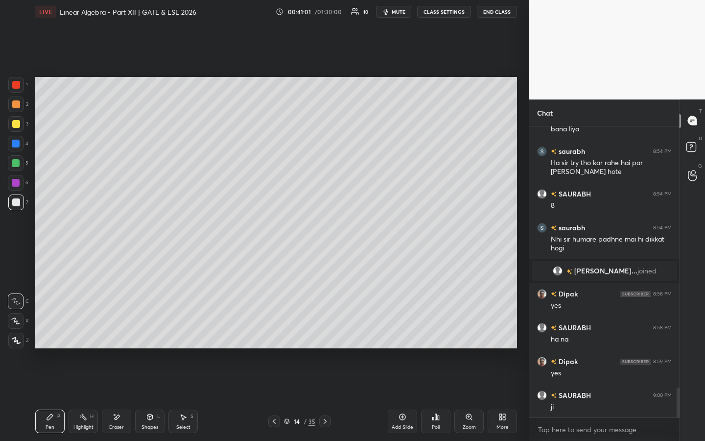
click at [275, 337] on icon at bounding box center [274, 421] width 3 height 5
click at [325, 337] on icon at bounding box center [325, 421] width 8 height 8
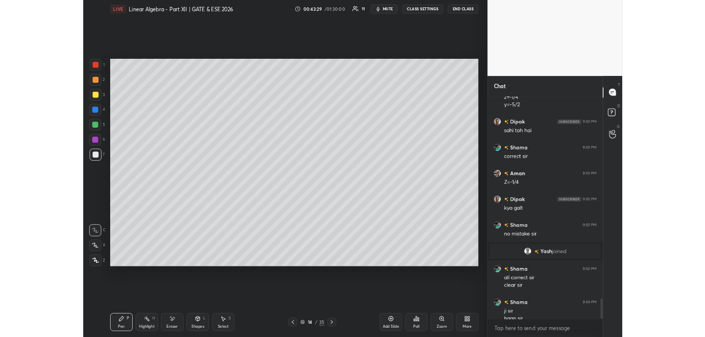
scroll to position [2844, 0]
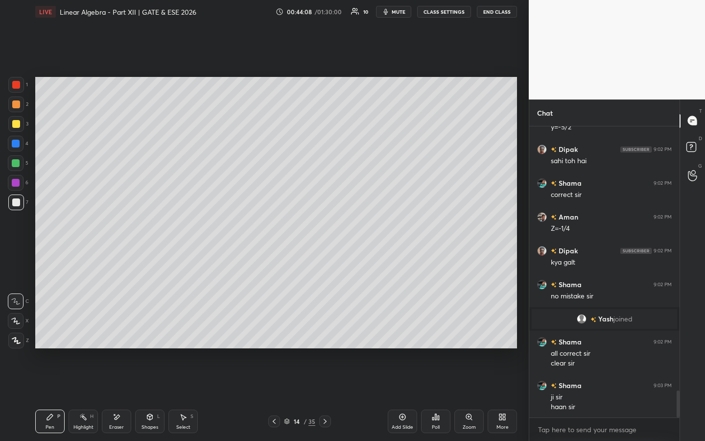
click at [405, 337] on div "Add Slide" at bounding box center [403, 427] width 22 height 5
click at [16, 128] on div at bounding box center [16, 124] width 16 height 16
click at [117, 337] on div "Eraser" at bounding box center [116, 422] width 29 height 24
drag, startPoint x: 53, startPoint y: 425, endPoint x: 55, endPoint y: 420, distance: 5.0
click at [53, 337] on div "Pen" at bounding box center [50, 427] width 9 height 5
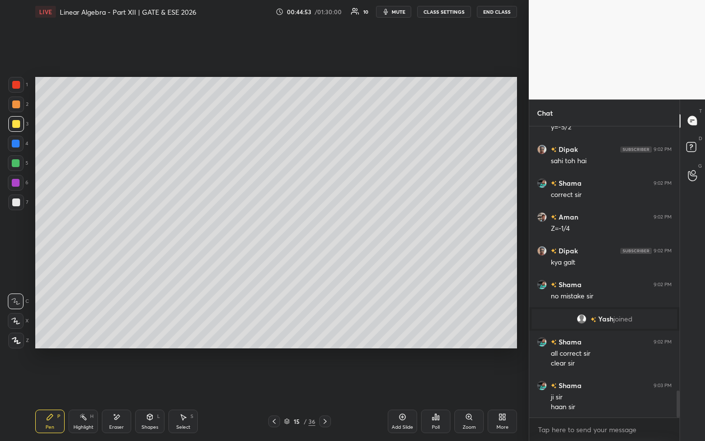
click at [508, 337] on div "More" at bounding box center [502, 422] width 29 height 24
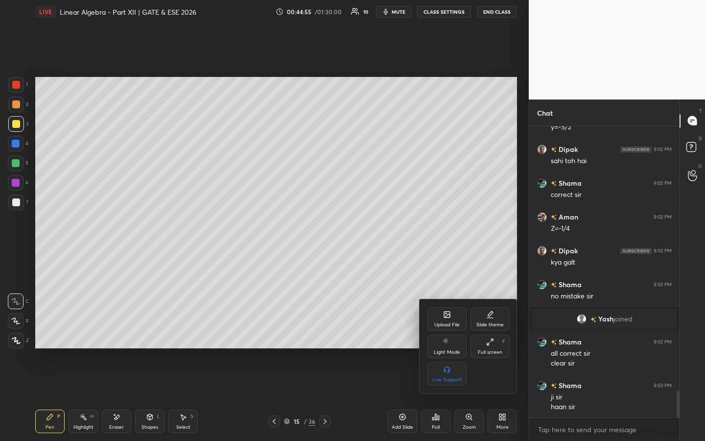
click at [484, 337] on div "Full screen F" at bounding box center [490, 347] width 39 height 24
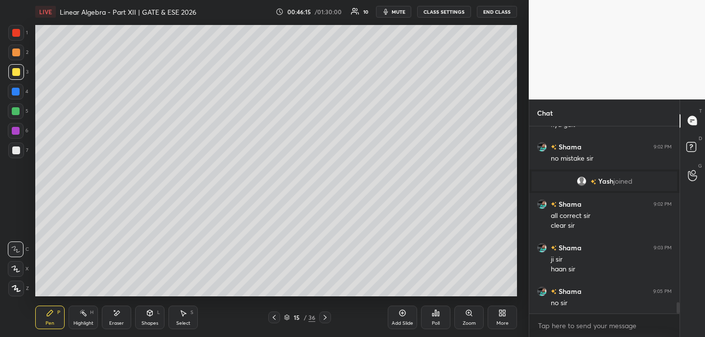
scroll to position [2992, 0]
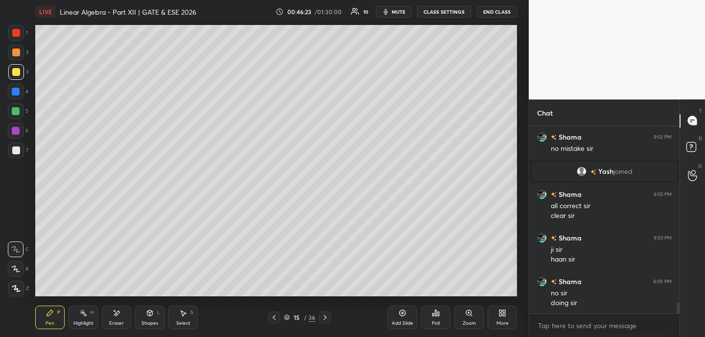
click at [441, 323] on div "Poll" at bounding box center [435, 318] width 29 height 24
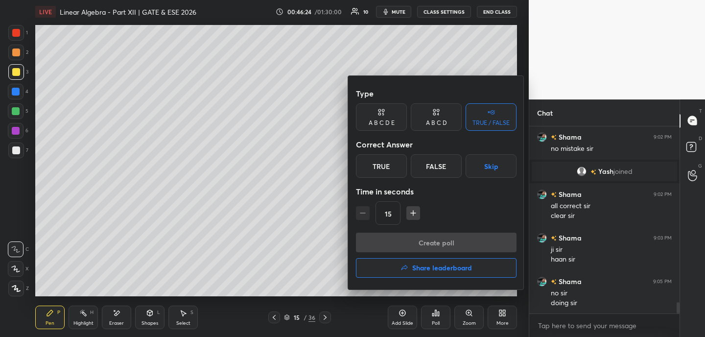
click at [376, 179] on div "Type A B C D E A B C D TRUE / FALSE Correct Answer True False Skip Time in seco…" at bounding box center [436, 158] width 161 height 149
click at [391, 164] on div "True" at bounding box center [381, 166] width 51 height 24
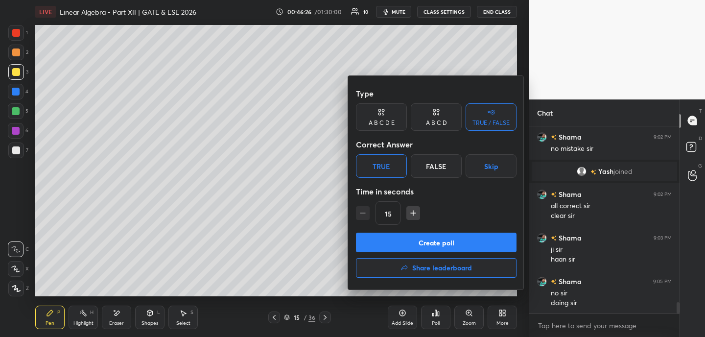
click at [423, 241] on button "Create poll" at bounding box center [436, 243] width 161 height 20
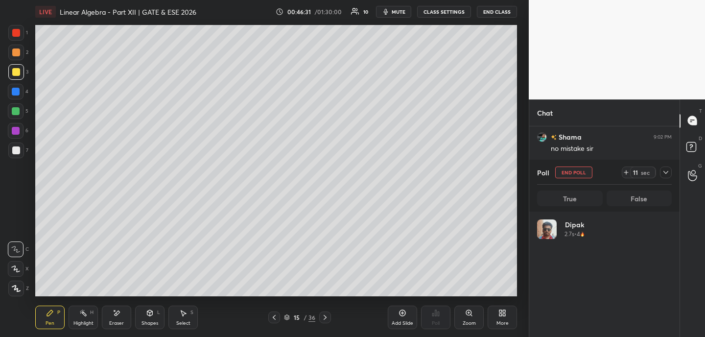
scroll to position [115, 132]
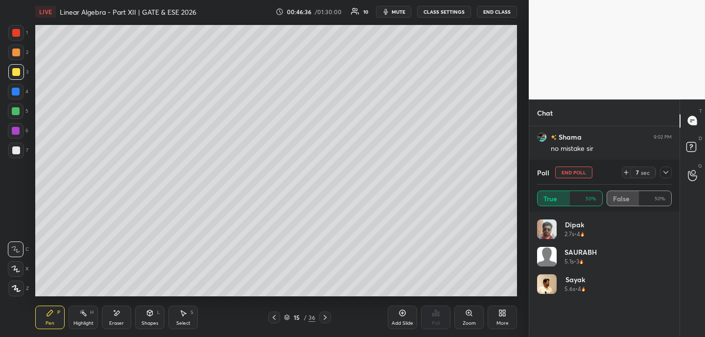
click at [629, 173] on icon at bounding box center [627, 173] width 8 height 8
click at [626, 172] on icon at bounding box center [627, 173] width 8 height 8
click at [627, 171] on icon at bounding box center [627, 173] width 8 height 8
click at [666, 173] on icon at bounding box center [666, 172] width 5 height 3
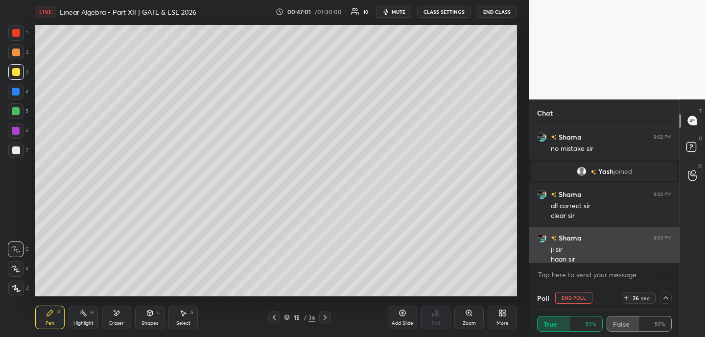
scroll to position [0, 3]
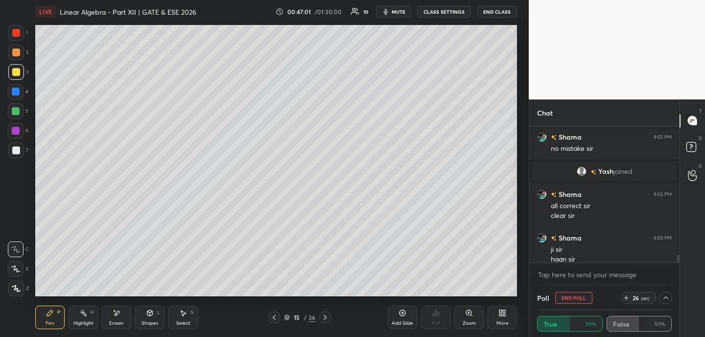
click at [667, 296] on icon at bounding box center [666, 298] width 8 height 8
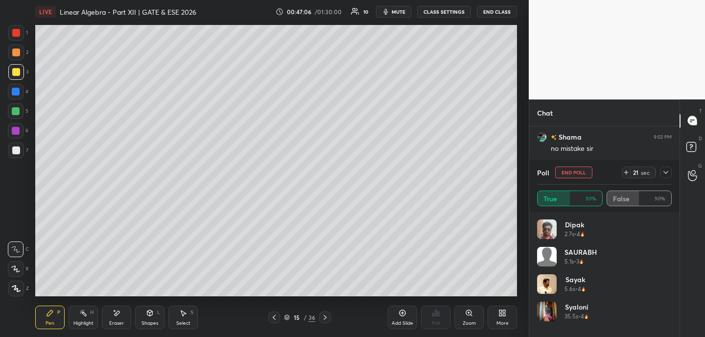
scroll to position [3076, 0]
click at [666, 172] on div at bounding box center [666, 173] width 12 height 12
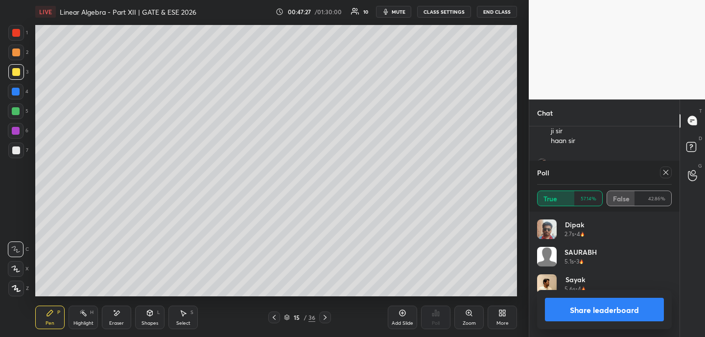
scroll to position [115, 132]
click at [667, 169] on icon at bounding box center [666, 173] width 8 height 8
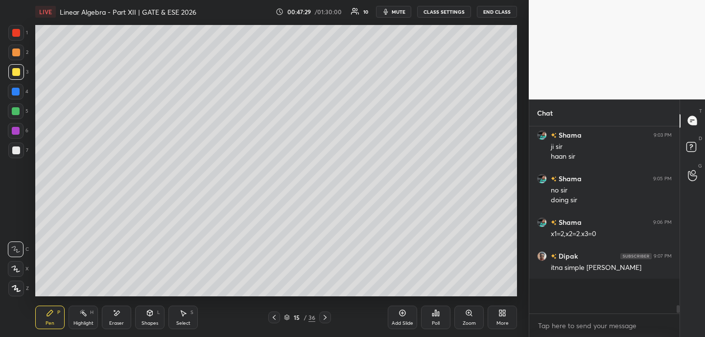
scroll to position [3, 3]
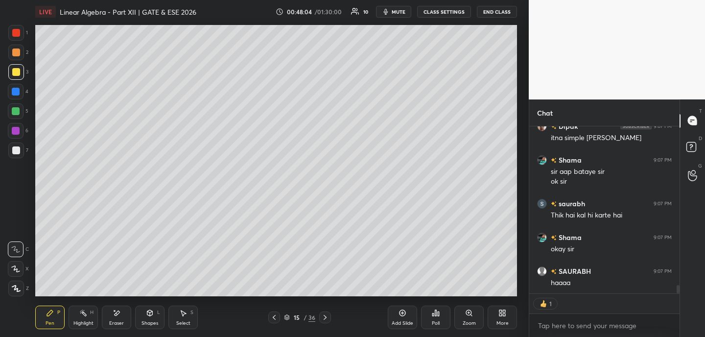
click at [502, 316] on div "More" at bounding box center [502, 318] width 29 height 24
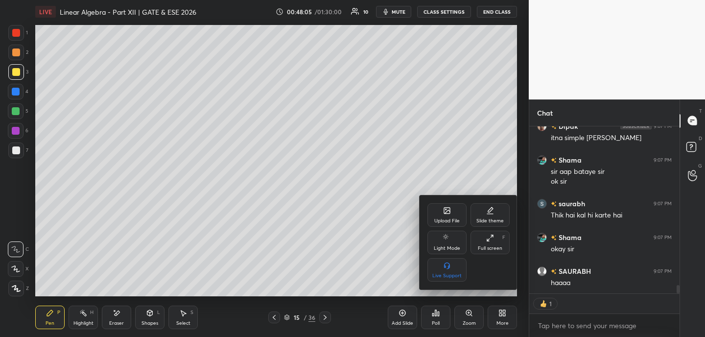
click at [452, 219] on div "Upload File" at bounding box center [447, 220] width 25 height 5
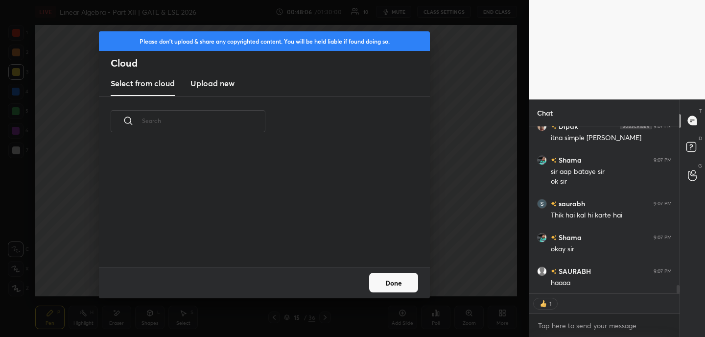
click at [229, 86] on h3 "Upload new" at bounding box center [213, 83] width 44 height 12
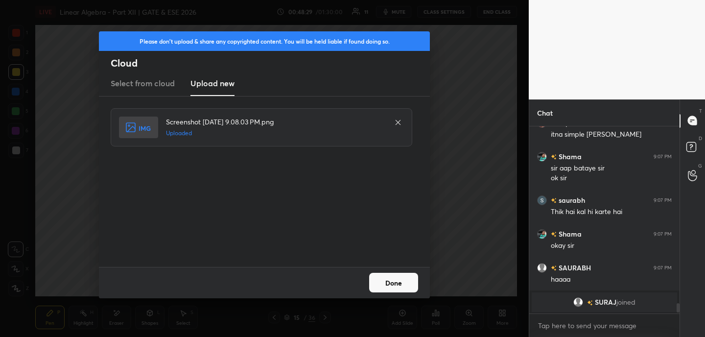
click at [400, 278] on button "Done" at bounding box center [393, 283] width 49 height 20
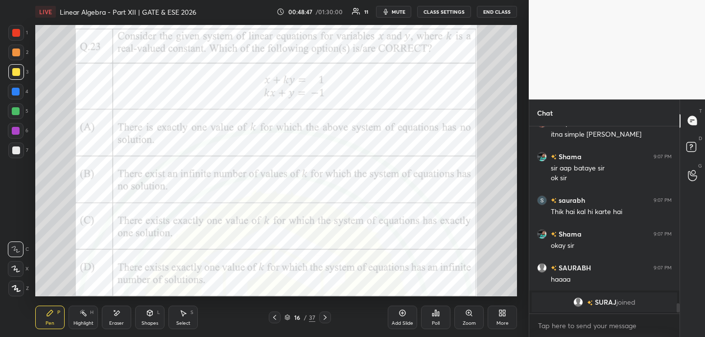
drag, startPoint x: 17, startPoint y: 35, endPoint x: 32, endPoint y: 34, distance: 14.7
click at [18, 34] on div at bounding box center [16, 33] width 8 height 8
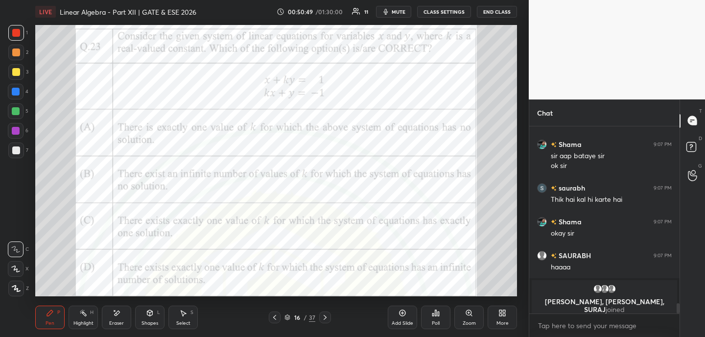
click at [396, 12] on span "mute" at bounding box center [399, 11] width 14 height 7
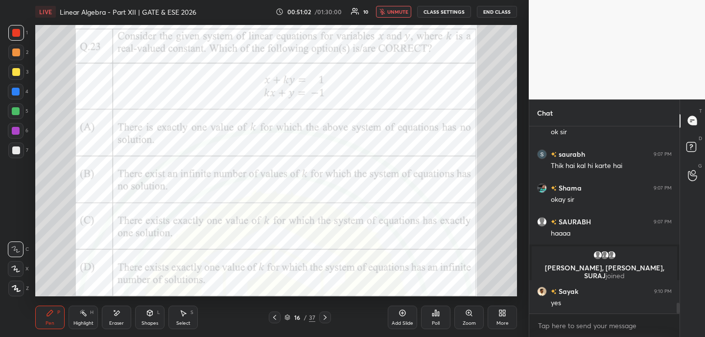
scroll to position [3111, 0]
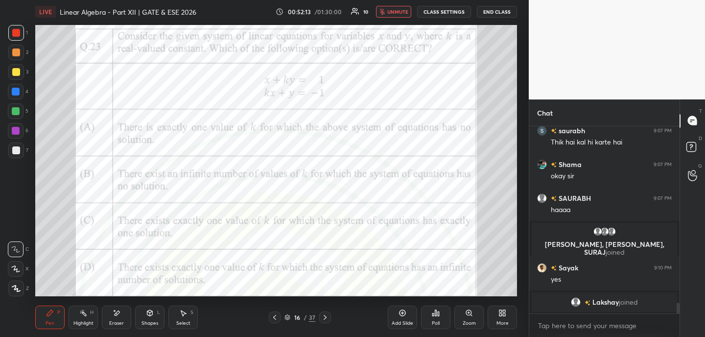
click at [404, 11] on span "unmute" at bounding box center [397, 11] width 21 height 7
click at [437, 319] on div "Poll" at bounding box center [435, 318] width 29 height 24
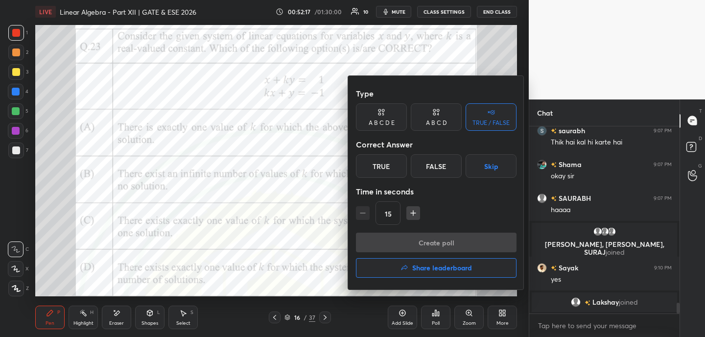
click at [440, 120] on div "A B C D" at bounding box center [436, 123] width 21 height 6
click at [489, 120] on div "TRUE / FALSE" at bounding box center [491, 123] width 37 height 6
click at [394, 169] on div "True" at bounding box center [381, 166] width 51 height 24
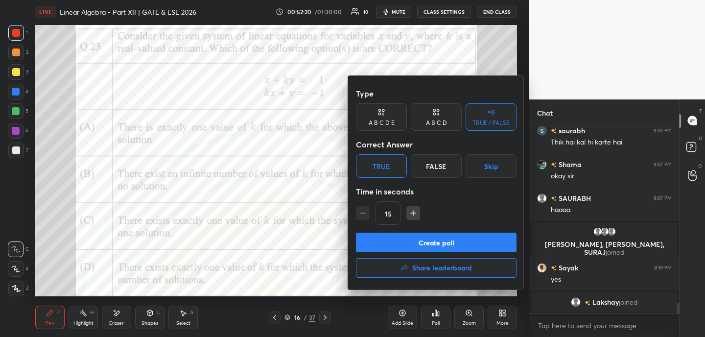
click at [404, 246] on button "Create poll" at bounding box center [436, 243] width 161 height 20
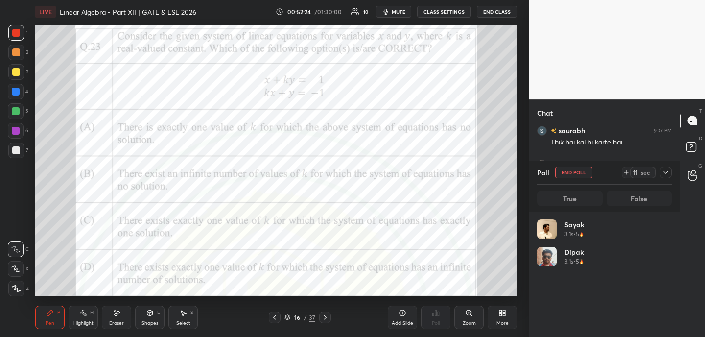
scroll to position [115, 132]
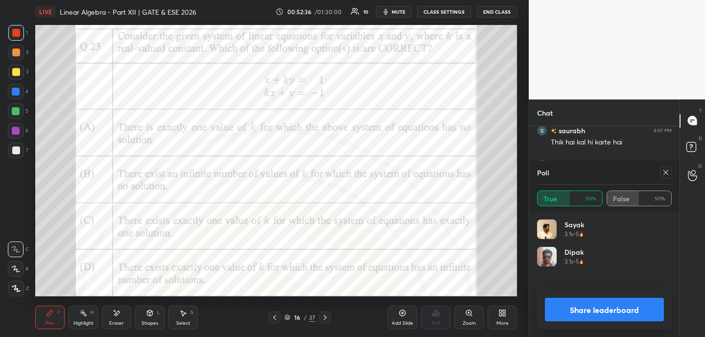
click at [664, 169] on icon at bounding box center [666, 173] width 8 height 8
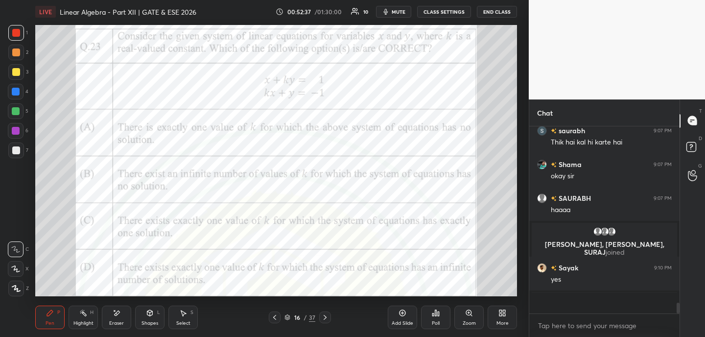
scroll to position [97, 147]
click at [438, 316] on icon at bounding box center [436, 313] width 8 height 8
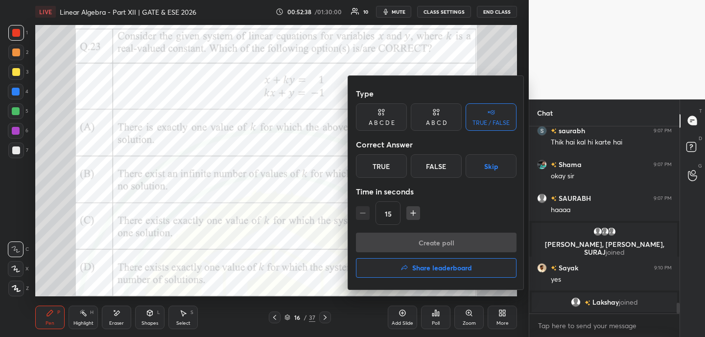
drag, startPoint x: 439, startPoint y: 162, endPoint x: 437, endPoint y: 174, distance: 12.4
click at [438, 162] on div "False" at bounding box center [436, 166] width 51 height 24
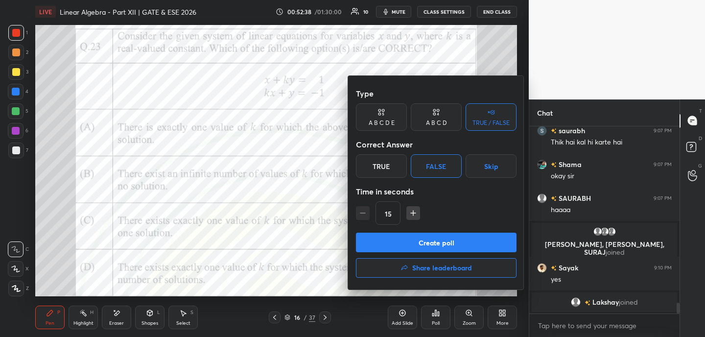
click at [448, 237] on button "Create poll" at bounding box center [436, 243] width 161 height 20
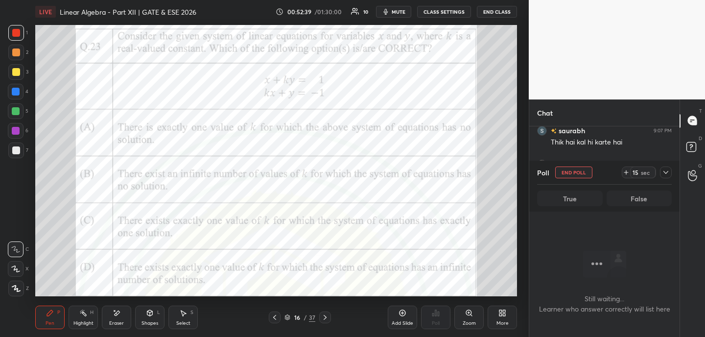
scroll to position [3, 3]
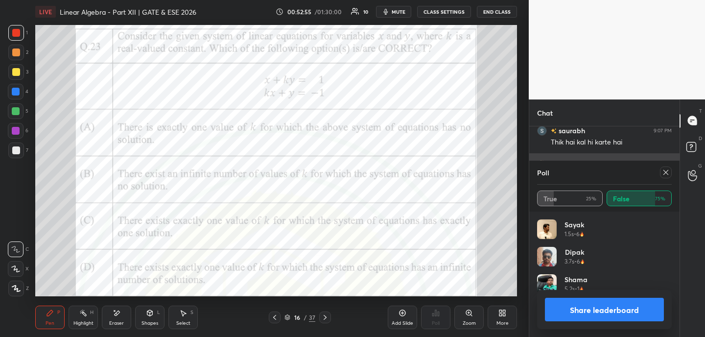
drag, startPoint x: 667, startPoint y: 174, endPoint x: 661, endPoint y: 177, distance: 6.1
click at [666, 173] on icon at bounding box center [666, 173] width 8 height 8
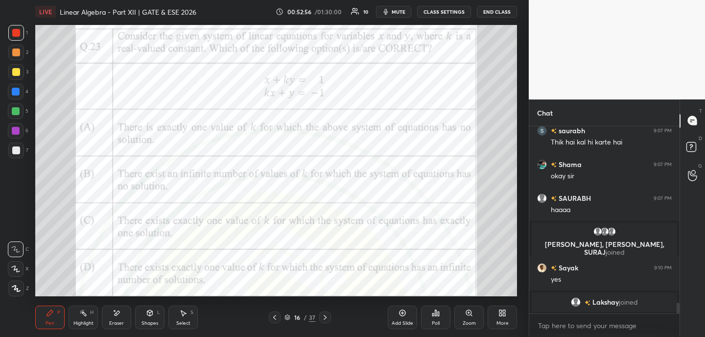
click at [442, 321] on div "Poll" at bounding box center [435, 318] width 29 height 24
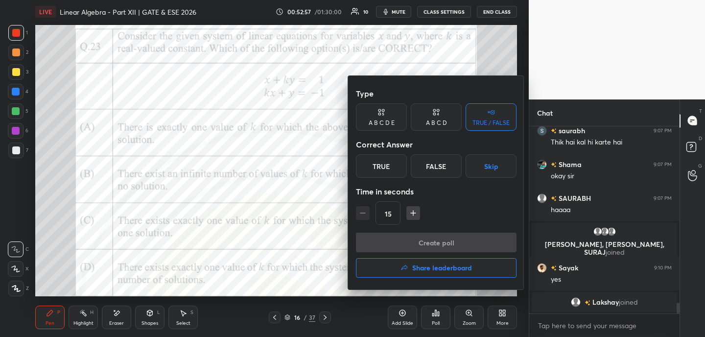
click at [440, 164] on div "False" at bounding box center [436, 166] width 51 height 24
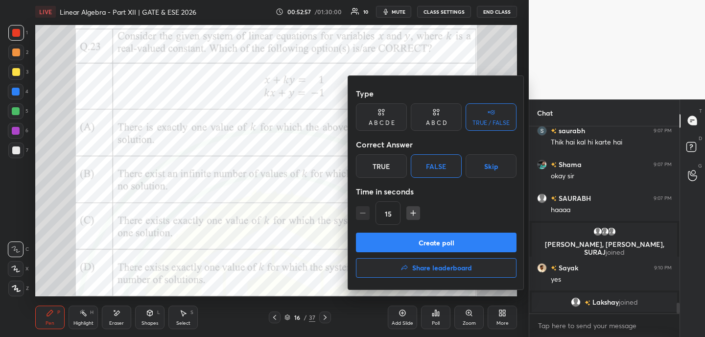
click at [449, 242] on button "Create poll" at bounding box center [436, 243] width 161 height 20
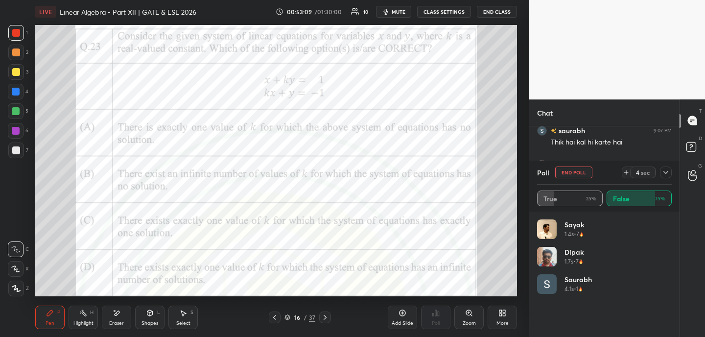
click at [582, 172] on button "End Poll" at bounding box center [574, 173] width 37 height 12
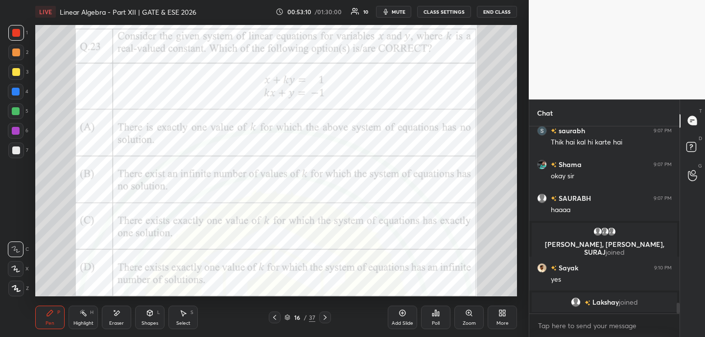
click at [439, 321] on div "Poll" at bounding box center [436, 323] width 8 height 5
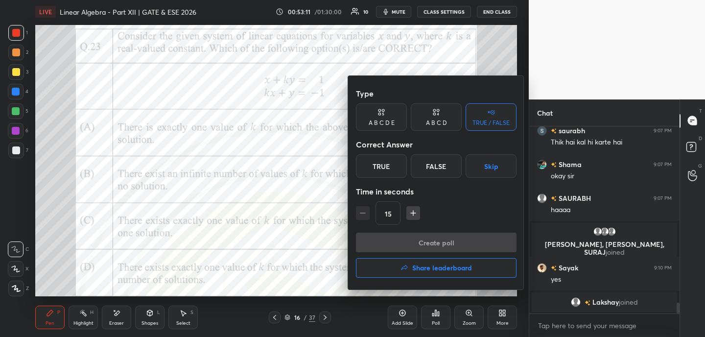
click at [390, 161] on div "True" at bounding box center [381, 166] width 51 height 24
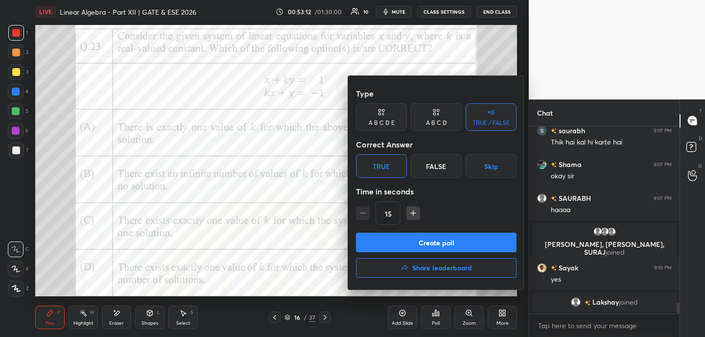
click at [425, 238] on button "Create poll" at bounding box center [436, 243] width 161 height 20
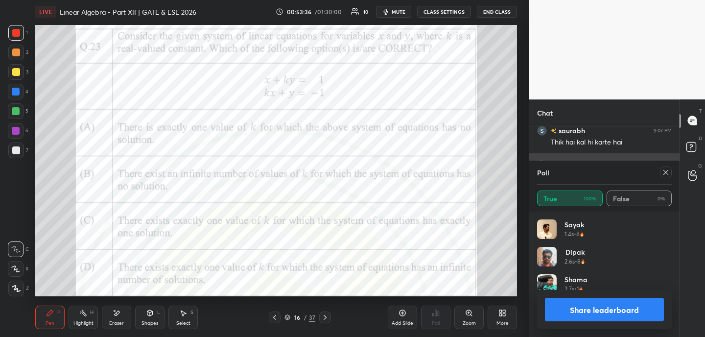
click at [666, 171] on icon at bounding box center [666, 173] width 8 height 8
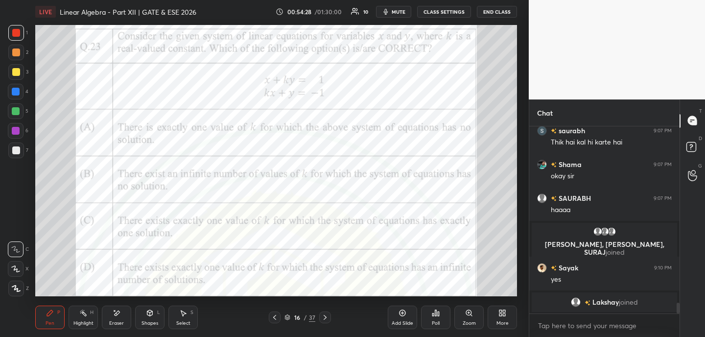
drag, startPoint x: 404, startPoint y: 316, endPoint x: 398, endPoint y: 301, distance: 16.9
click at [404, 316] on icon at bounding box center [403, 313] width 8 height 8
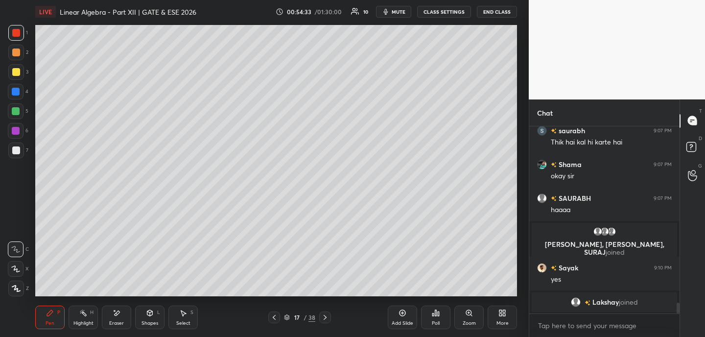
click at [275, 318] on icon at bounding box center [274, 318] width 8 height 8
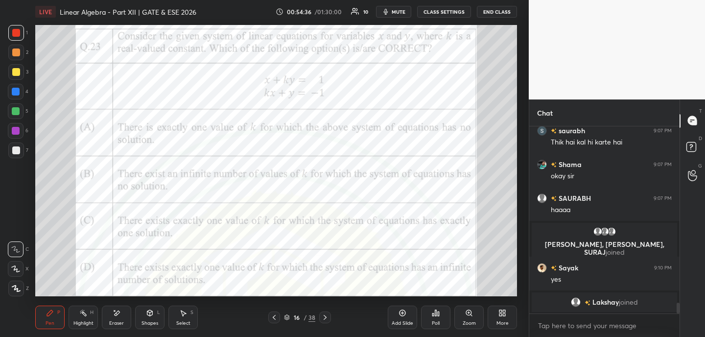
click at [325, 318] on icon at bounding box center [325, 317] width 3 height 5
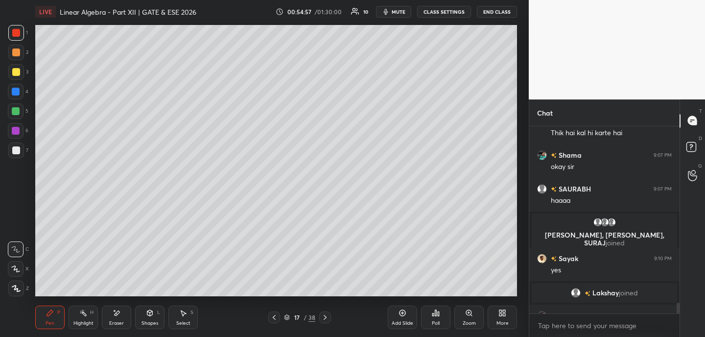
scroll to position [3136, 0]
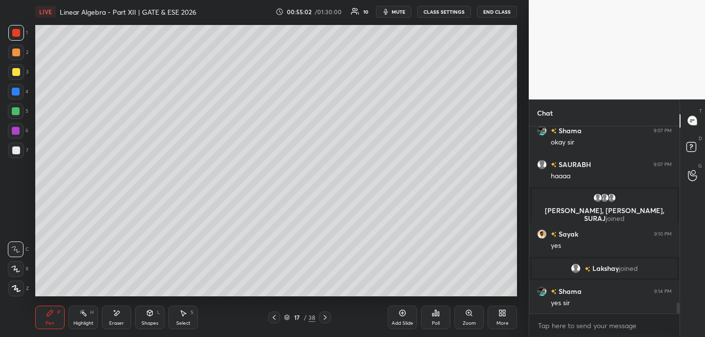
drag, startPoint x: 119, startPoint y: 316, endPoint x: 125, endPoint y: 299, distance: 18.3
click at [119, 316] on icon at bounding box center [117, 313] width 8 height 8
click at [53, 317] on div "Pen P" at bounding box center [49, 318] width 29 height 24
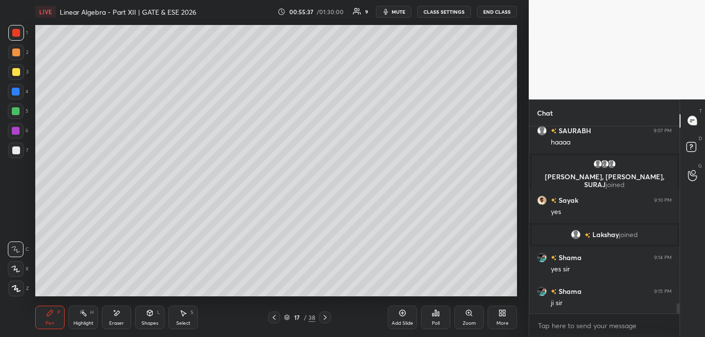
click at [275, 315] on icon at bounding box center [274, 317] width 3 height 5
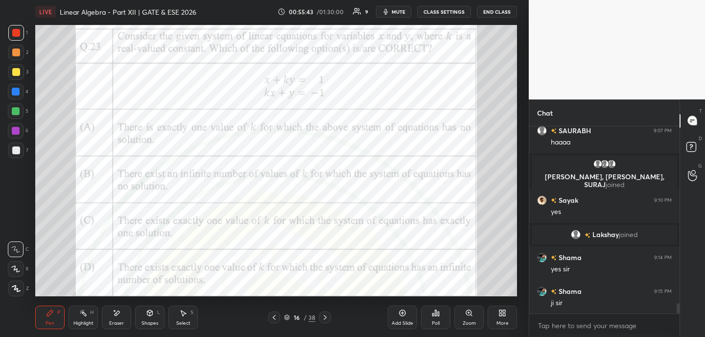
drag, startPoint x: 327, startPoint y: 315, endPoint x: 330, endPoint y: 333, distance: 17.8
click at [327, 315] on icon at bounding box center [325, 318] width 8 height 8
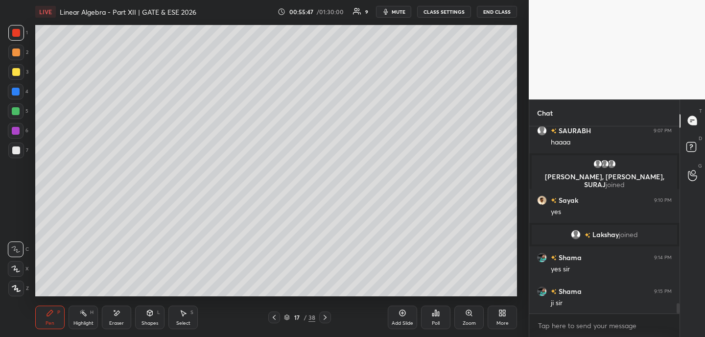
click at [17, 74] on div at bounding box center [16, 72] width 8 height 8
click at [120, 316] on icon at bounding box center [117, 313] width 8 height 8
drag, startPoint x: 58, startPoint y: 315, endPoint x: 71, endPoint y: 297, distance: 22.0
click at [58, 315] on div "P" at bounding box center [58, 312] width 3 height 5
click at [275, 314] on icon at bounding box center [274, 318] width 8 height 8
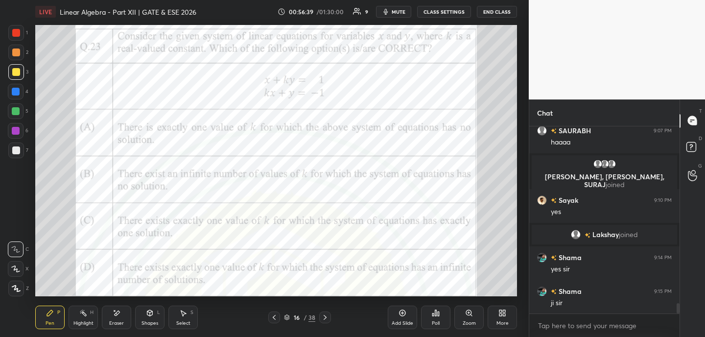
click at [18, 33] on div at bounding box center [16, 33] width 8 height 8
click at [323, 318] on icon at bounding box center [325, 318] width 8 height 8
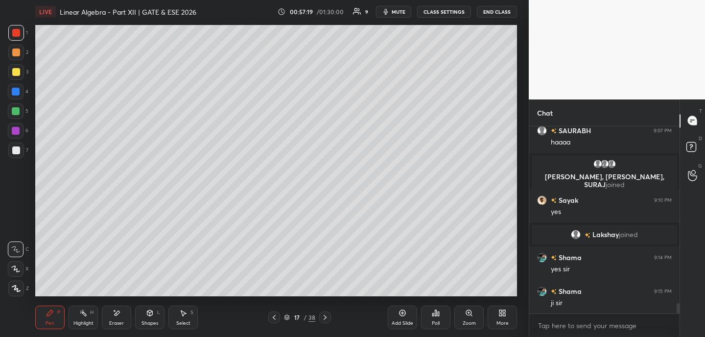
click at [80, 322] on div "Highlight" at bounding box center [83, 323] width 20 height 5
click at [48, 310] on icon at bounding box center [50, 313] width 8 height 8
click at [272, 314] on icon at bounding box center [274, 318] width 8 height 8
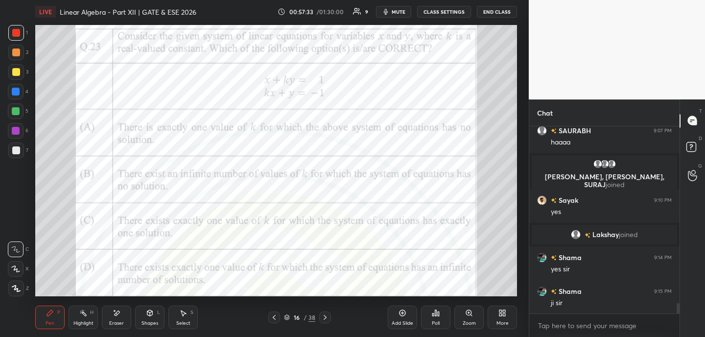
scroll to position [3203, 0]
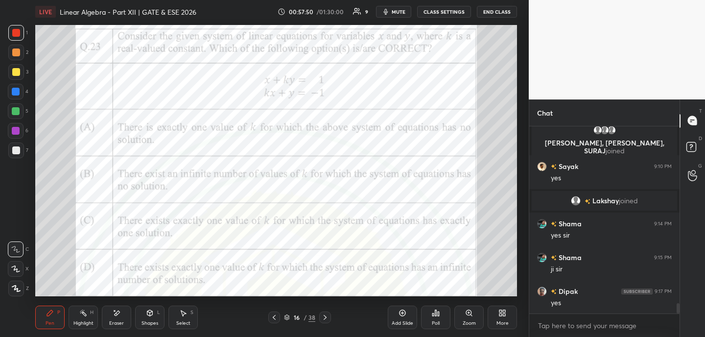
click at [325, 317] on icon at bounding box center [325, 318] width 8 height 8
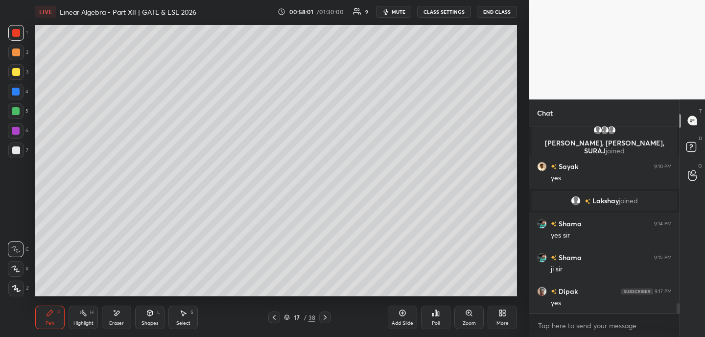
drag, startPoint x: 275, startPoint y: 319, endPoint x: 277, endPoint y: 302, distance: 16.7
click at [276, 319] on icon at bounding box center [274, 318] width 8 height 8
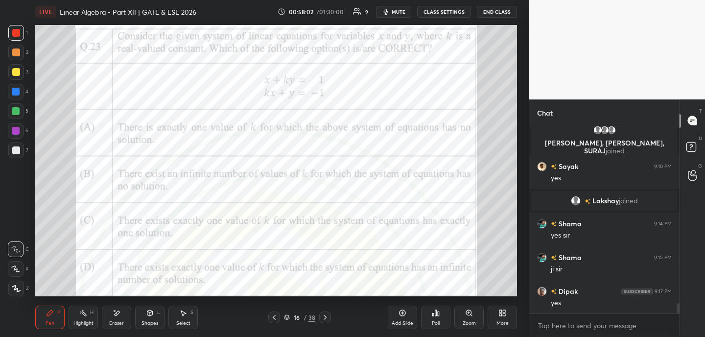
scroll to position [3227, 0]
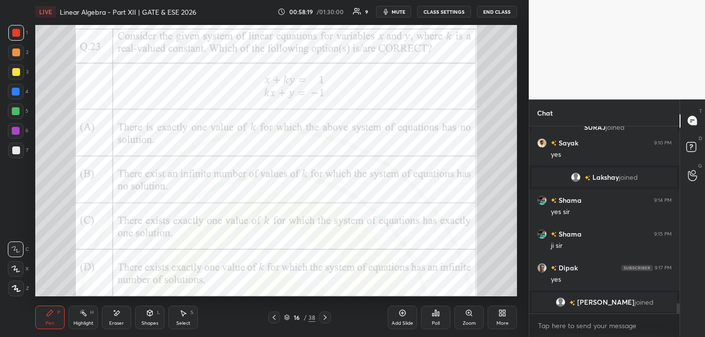
drag, startPoint x: 328, startPoint y: 318, endPoint x: 329, endPoint y: 307, distance: 10.8
click at [328, 318] on icon at bounding box center [325, 318] width 8 height 8
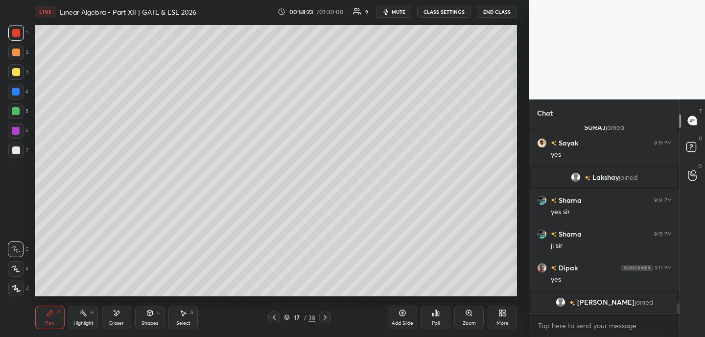
drag, startPoint x: 273, startPoint y: 315, endPoint x: 274, endPoint y: 307, distance: 8.4
click at [273, 316] on icon at bounding box center [274, 318] width 8 height 8
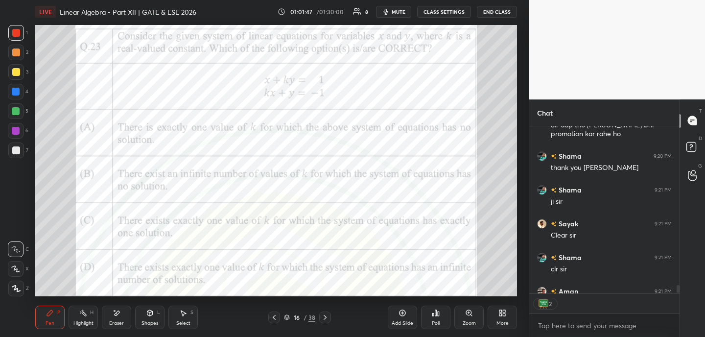
scroll to position [3643, 0]
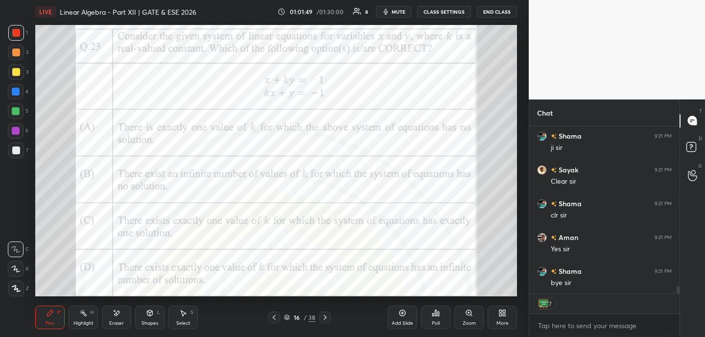
click at [509, 15] on button "End Class" at bounding box center [497, 12] width 40 height 12
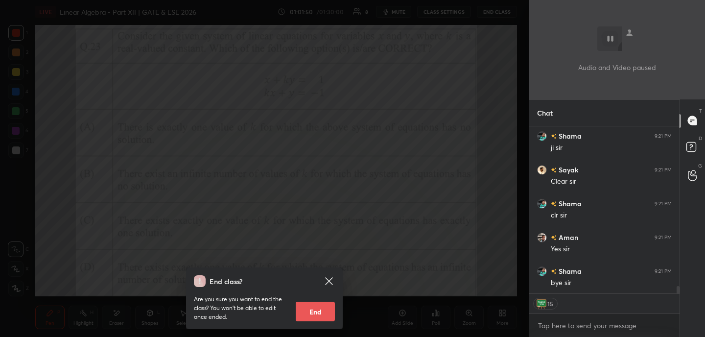
click at [320, 310] on button "End" at bounding box center [315, 312] width 39 height 20
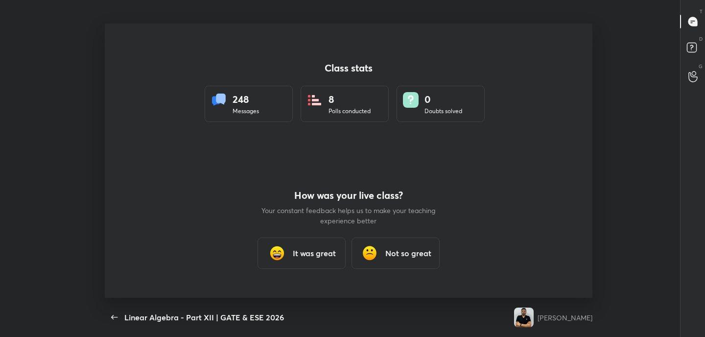
scroll to position [48713, 48290]
click at [311, 250] on h3 "It was great" at bounding box center [314, 253] width 43 height 12
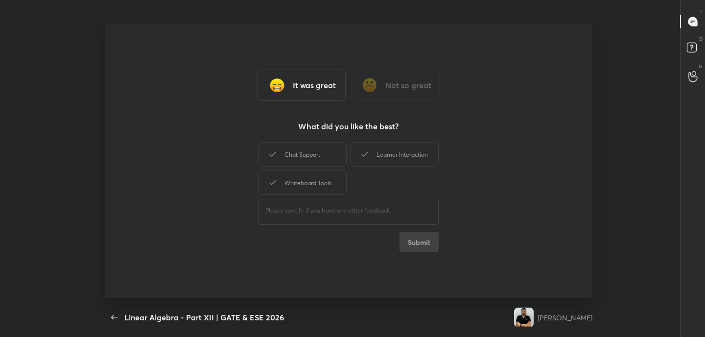
type textarea "x"
click at [421, 150] on div "Learner Interaction" at bounding box center [395, 154] width 88 height 24
click at [422, 247] on button "Submit" at bounding box center [419, 242] width 39 height 20
